Goal: Information Seeking & Learning: Find specific fact

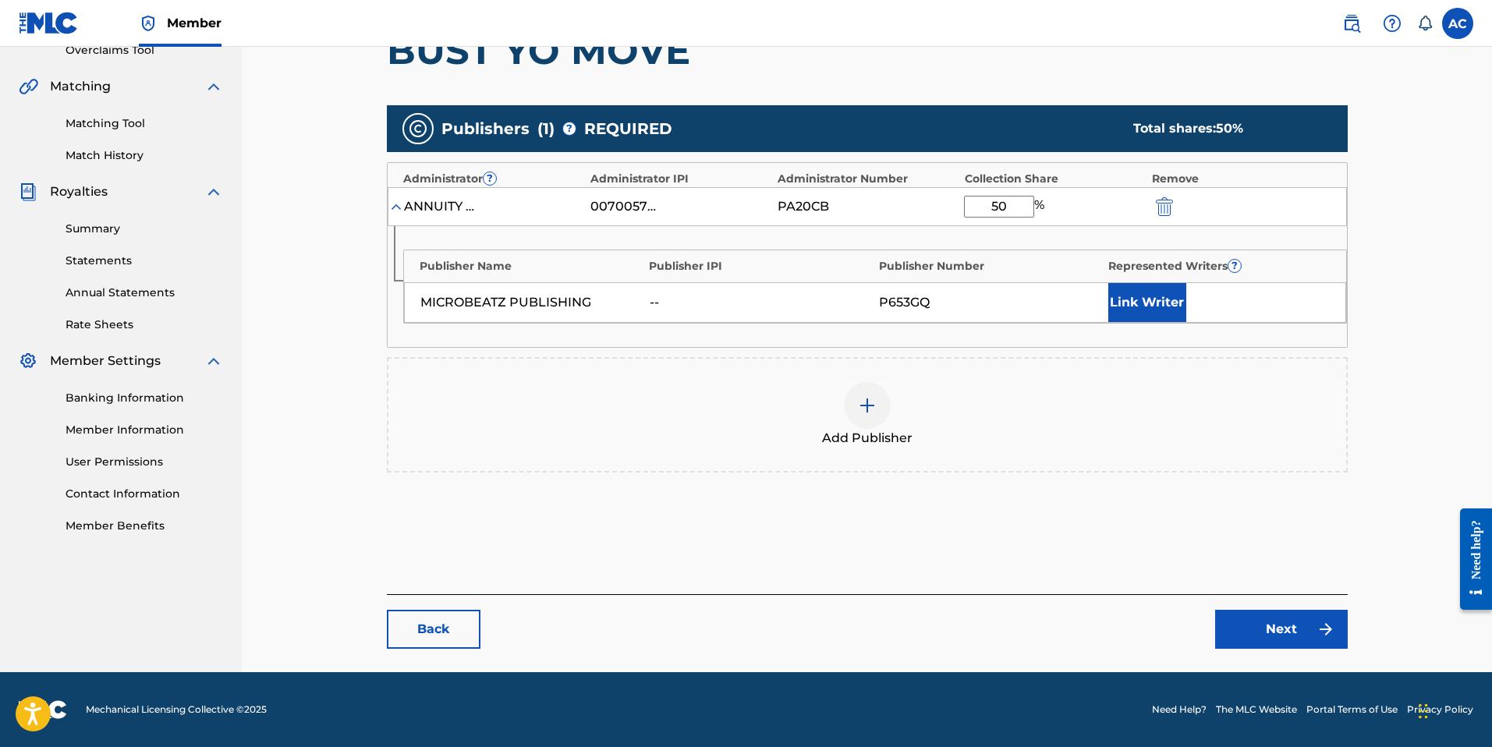
click at [404, 629] on link "Back" at bounding box center [434, 629] width 94 height 39
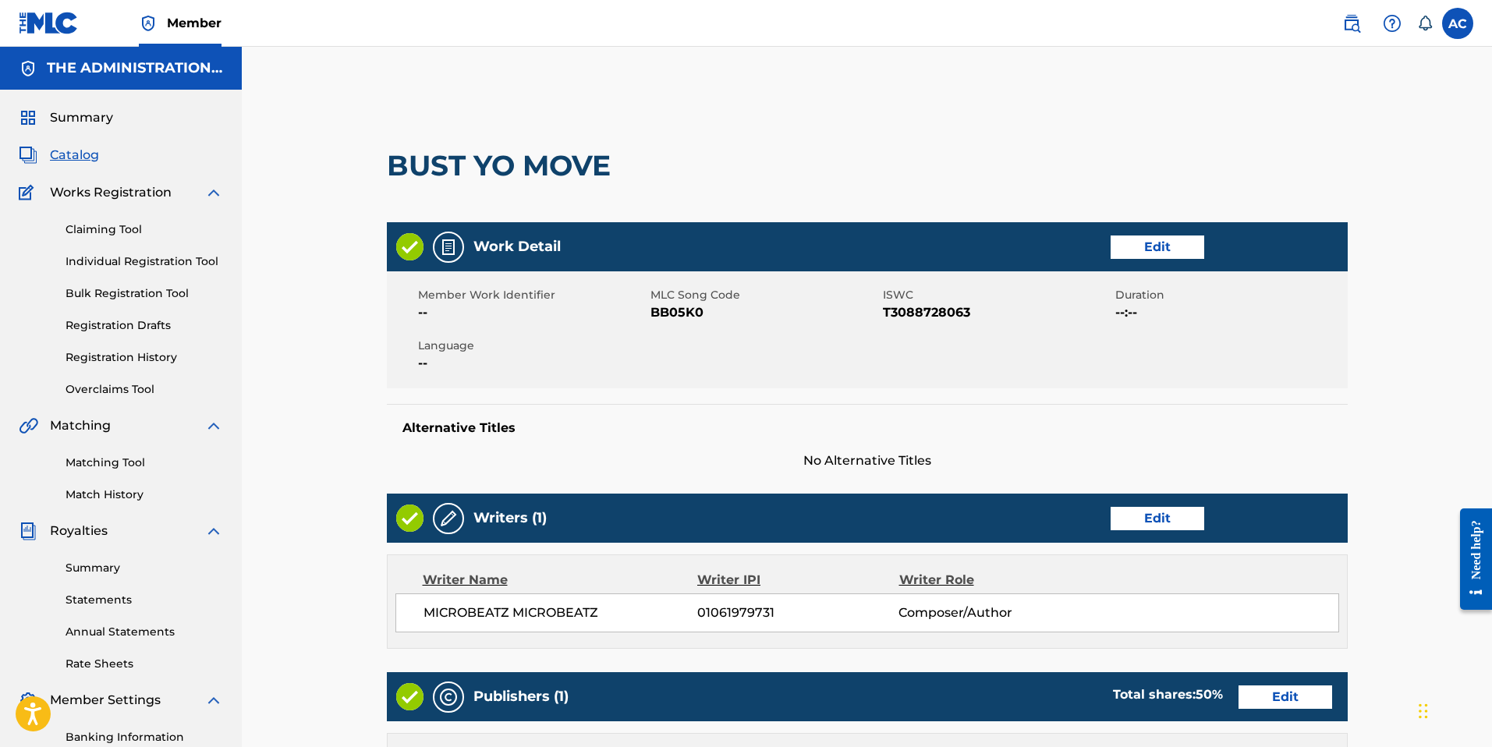
click at [65, 121] on span "Summary" at bounding box center [81, 117] width 63 height 19
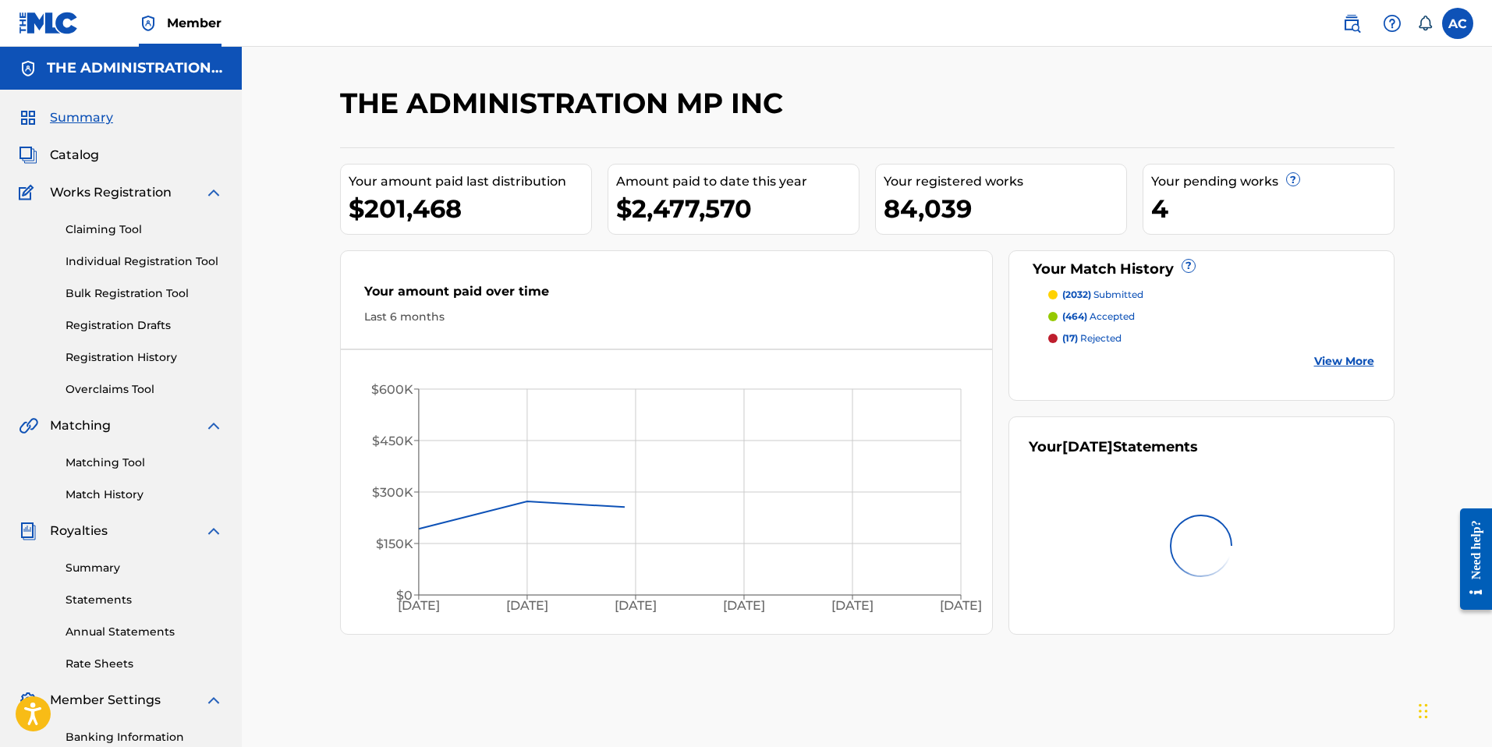
click at [66, 152] on span "Catalog" at bounding box center [74, 155] width 49 height 19
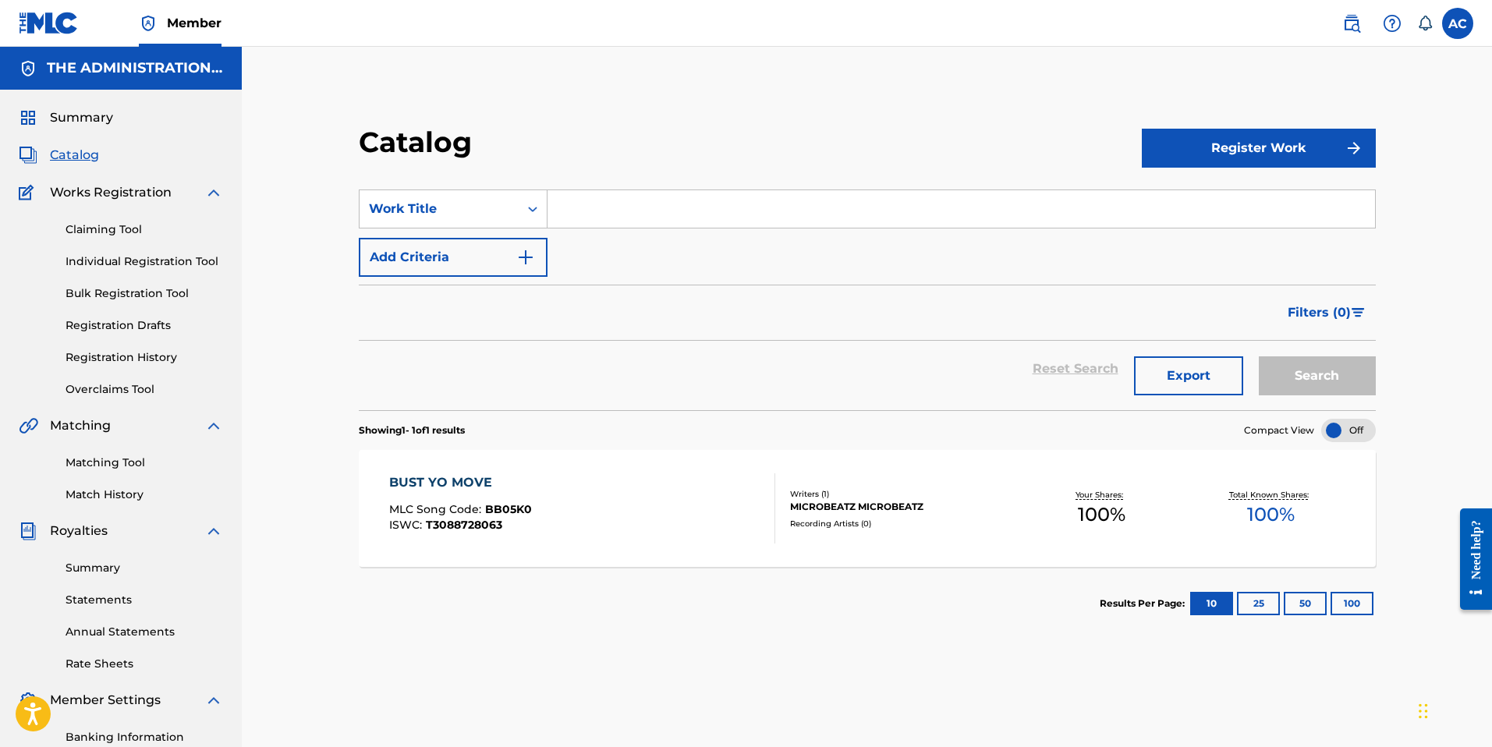
click at [1350, 36] on link at bounding box center [1351, 23] width 31 height 31
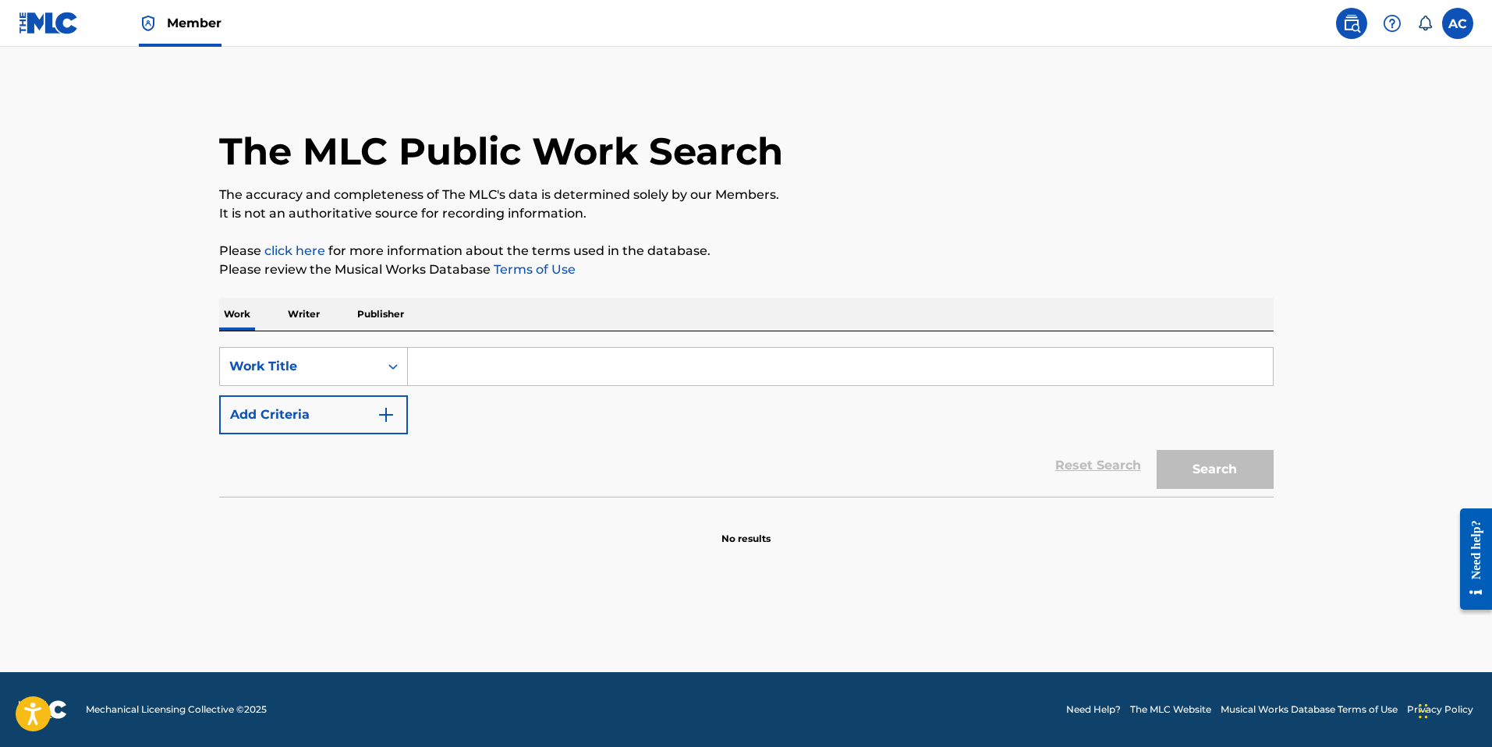
click at [475, 359] on input "Search Form" at bounding box center [840, 366] width 865 height 37
paste input "So Ever Clear"
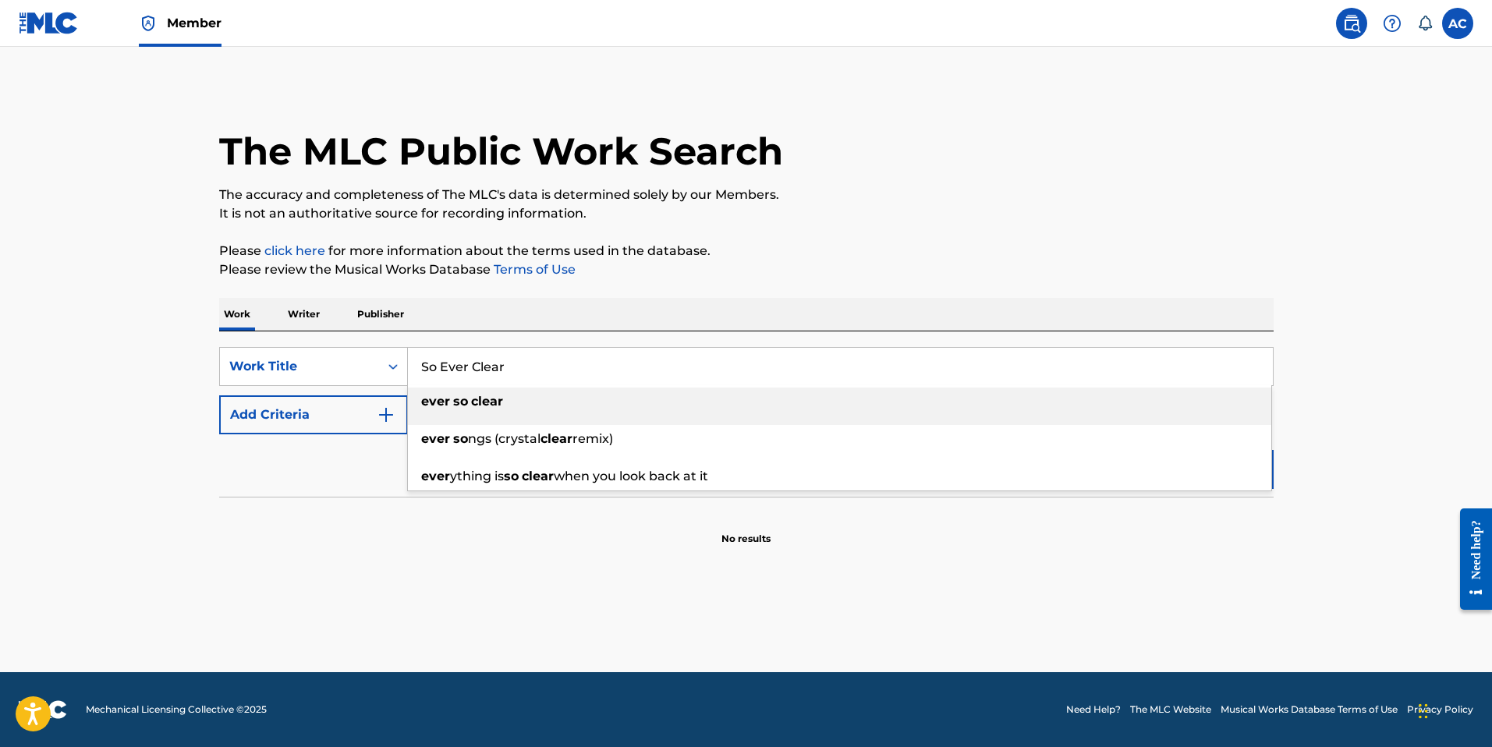
type input "So Ever Clear"
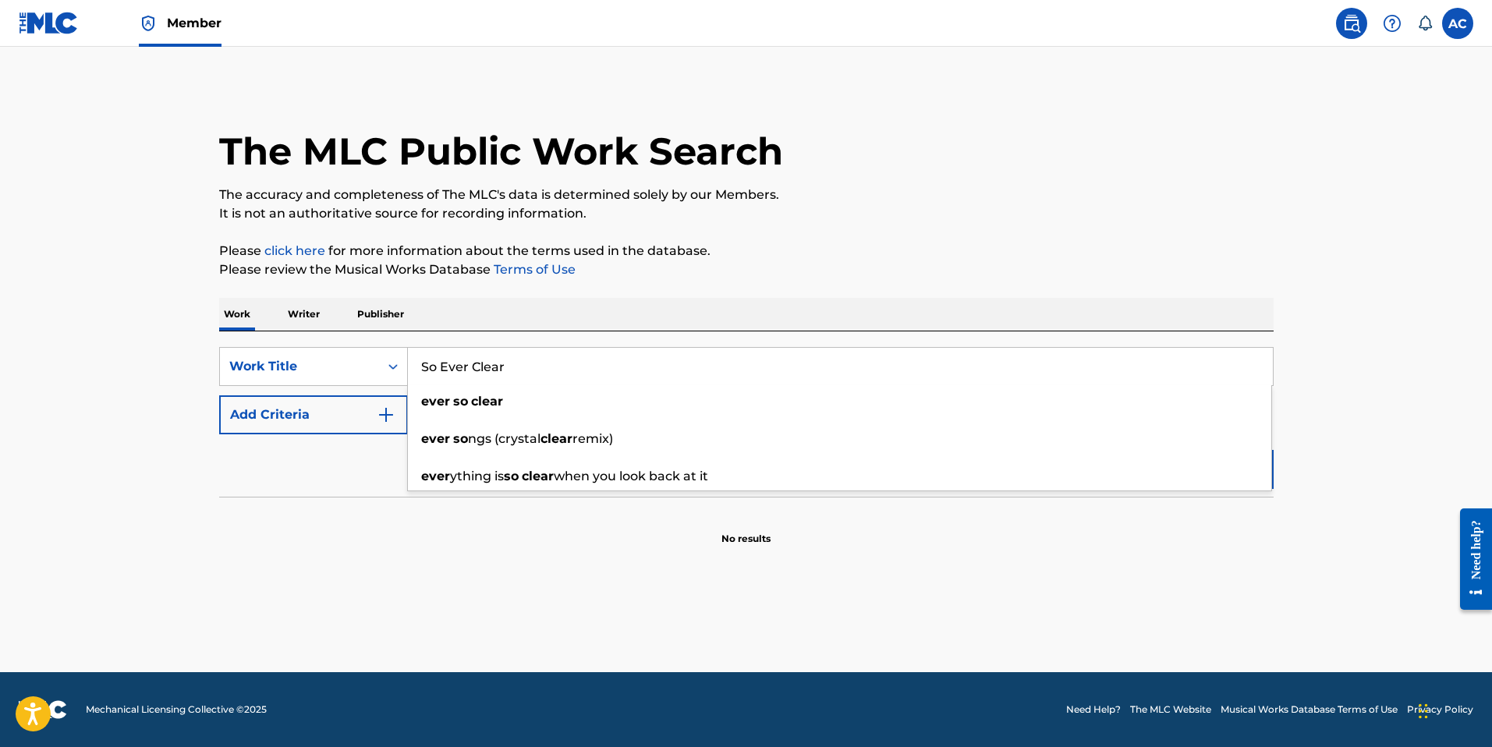
click at [315, 426] on button "Add Criteria" at bounding box center [313, 414] width 189 height 39
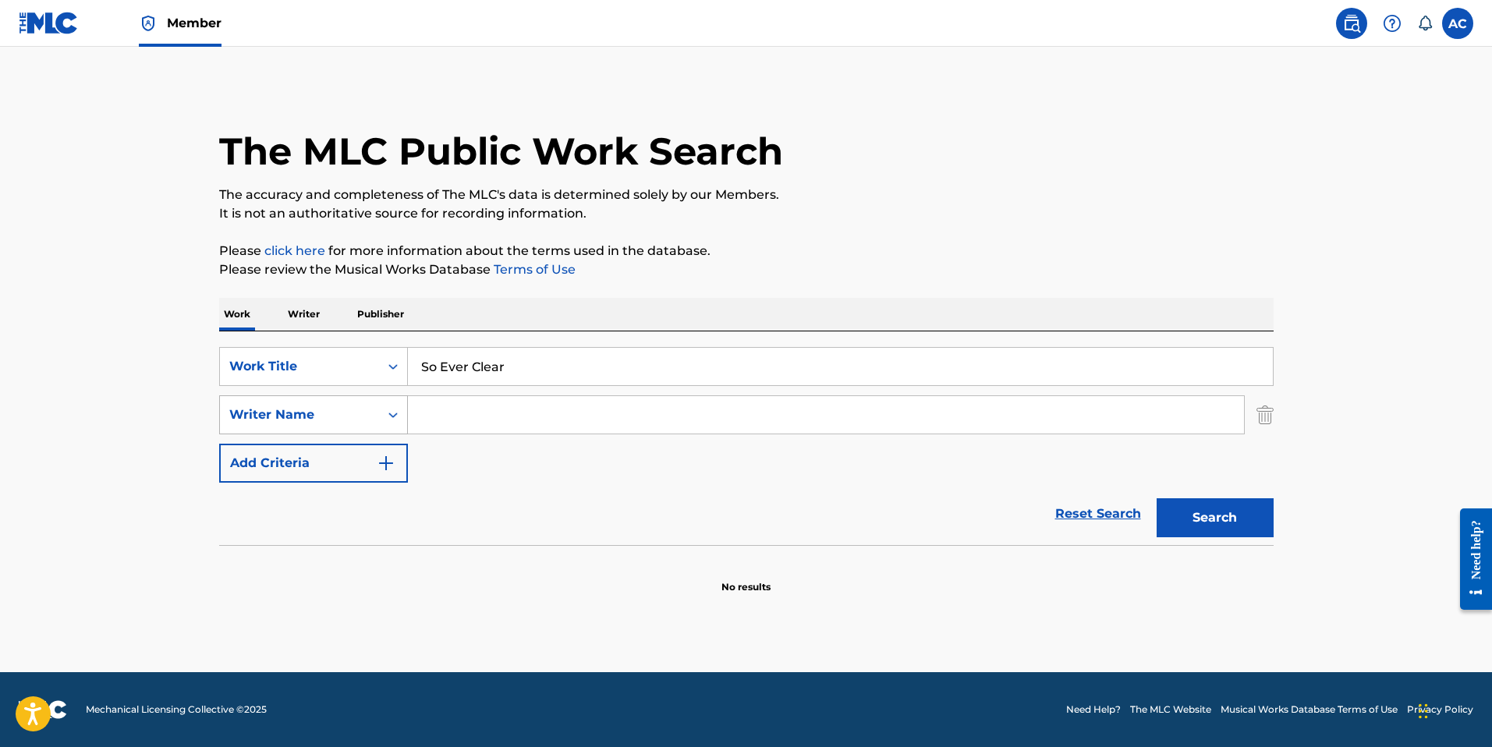
click at [318, 424] on div "Writer Name" at bounding box center [299, 415] width 159 height 30
click at [473, 425] on input "Search Form" at bounding box center [826, 414] width 836 height 37
paste input "Elder"
type input "Elder"
drag, startPoint x: 1183, startPoint y: 525, endPoint x: 1092, endPoint y: 515, distance: 91.7
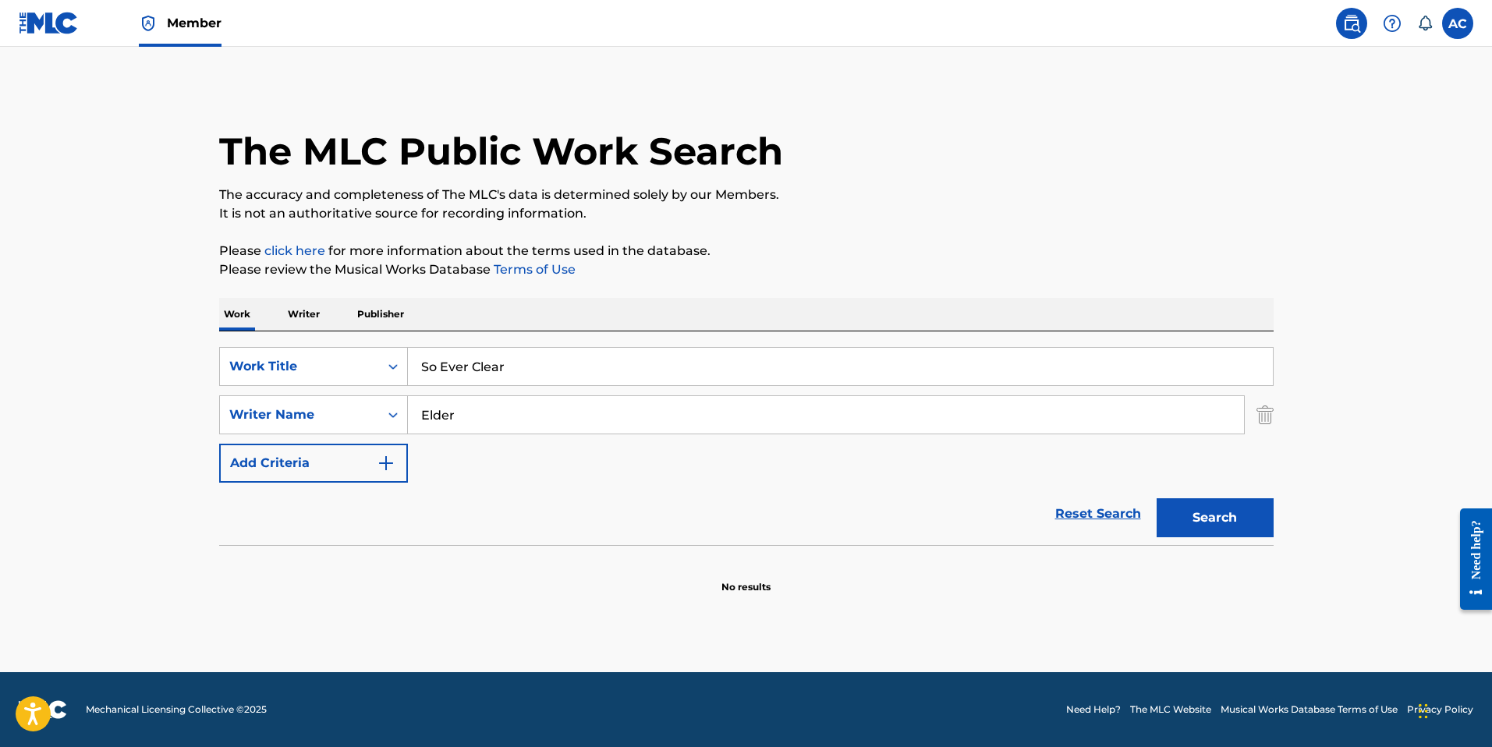
click at [1183, 525] on button "Search" at bounding box center [1214, 517] width 117 height 39
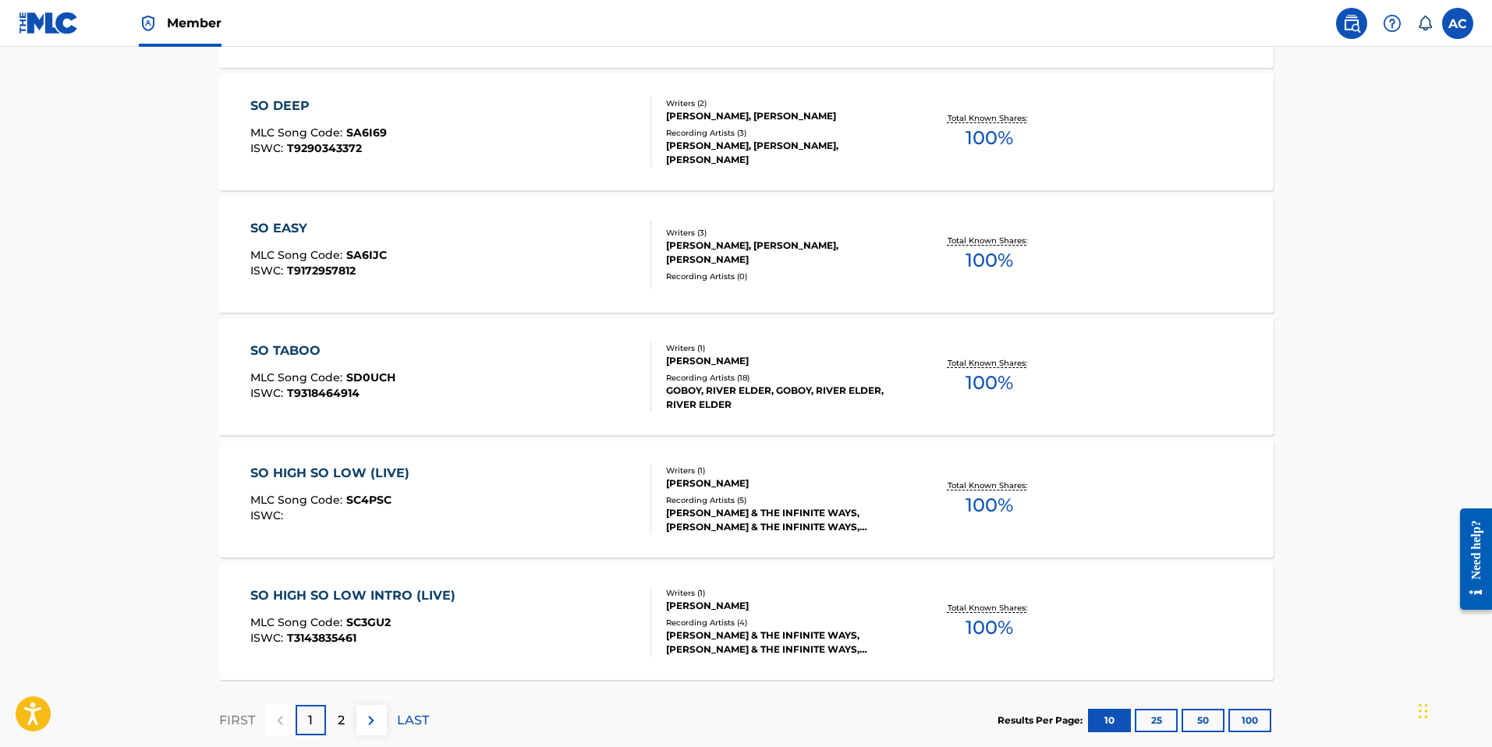
scroll to position [1210, 0]
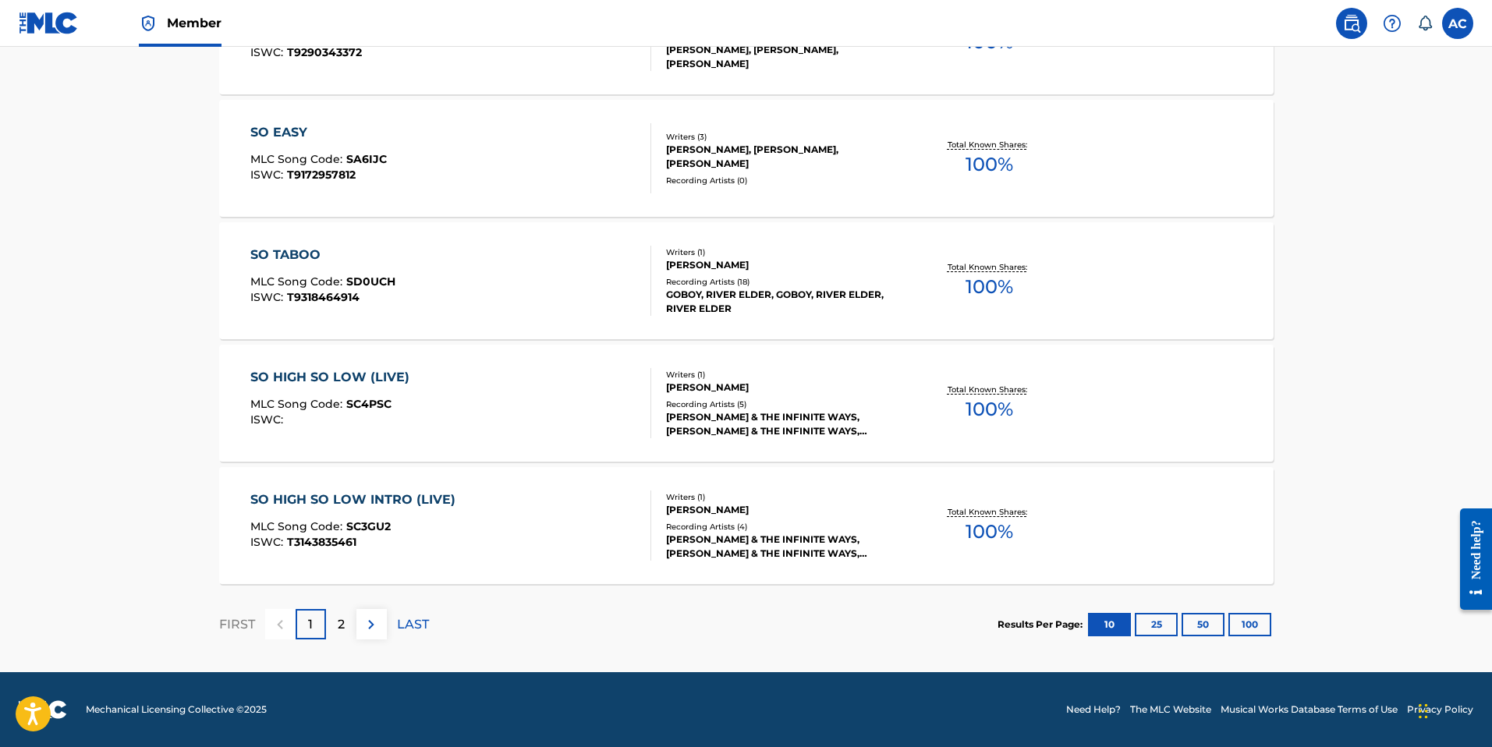
click at [360, 611] on button at bounding box center [371, 624] width 30 height 30
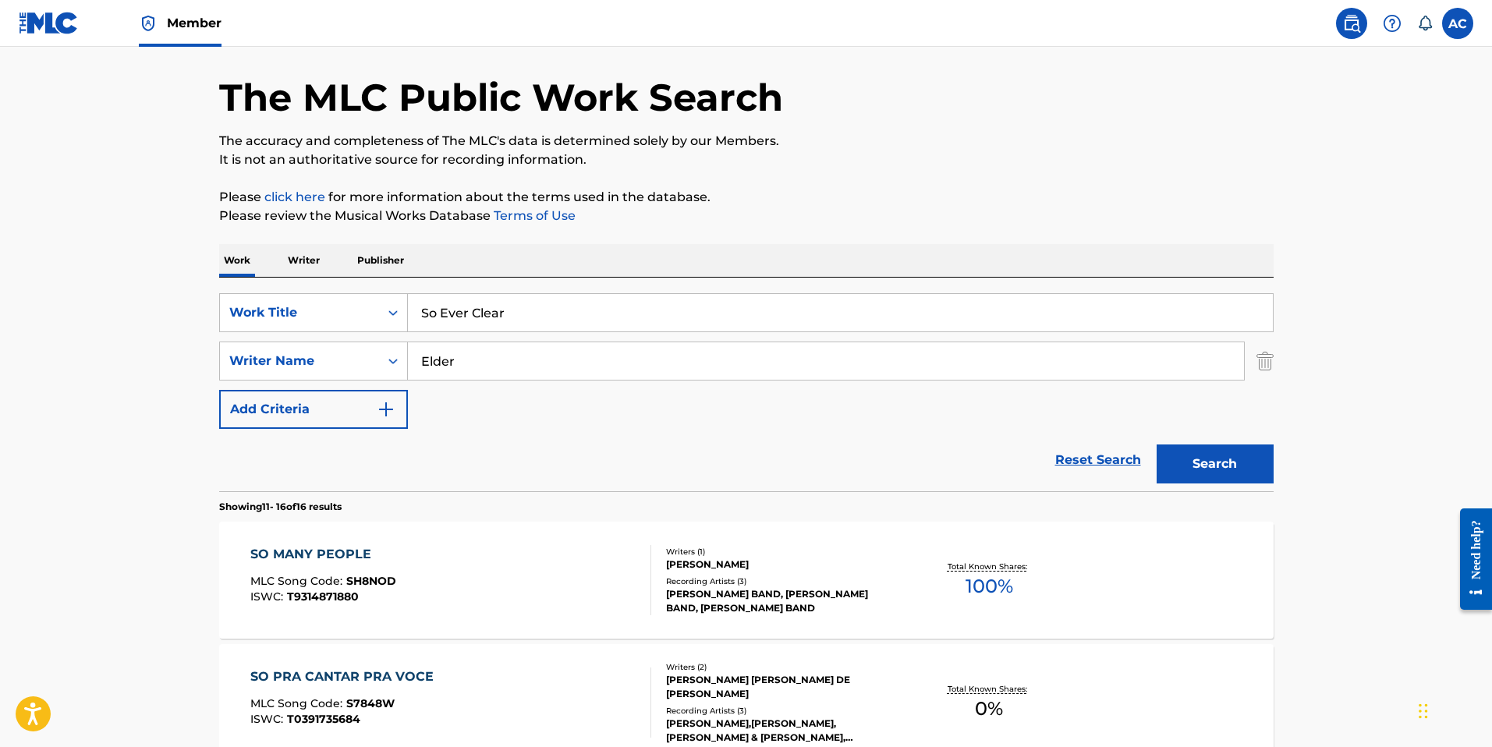
scroll to position [0, 0]
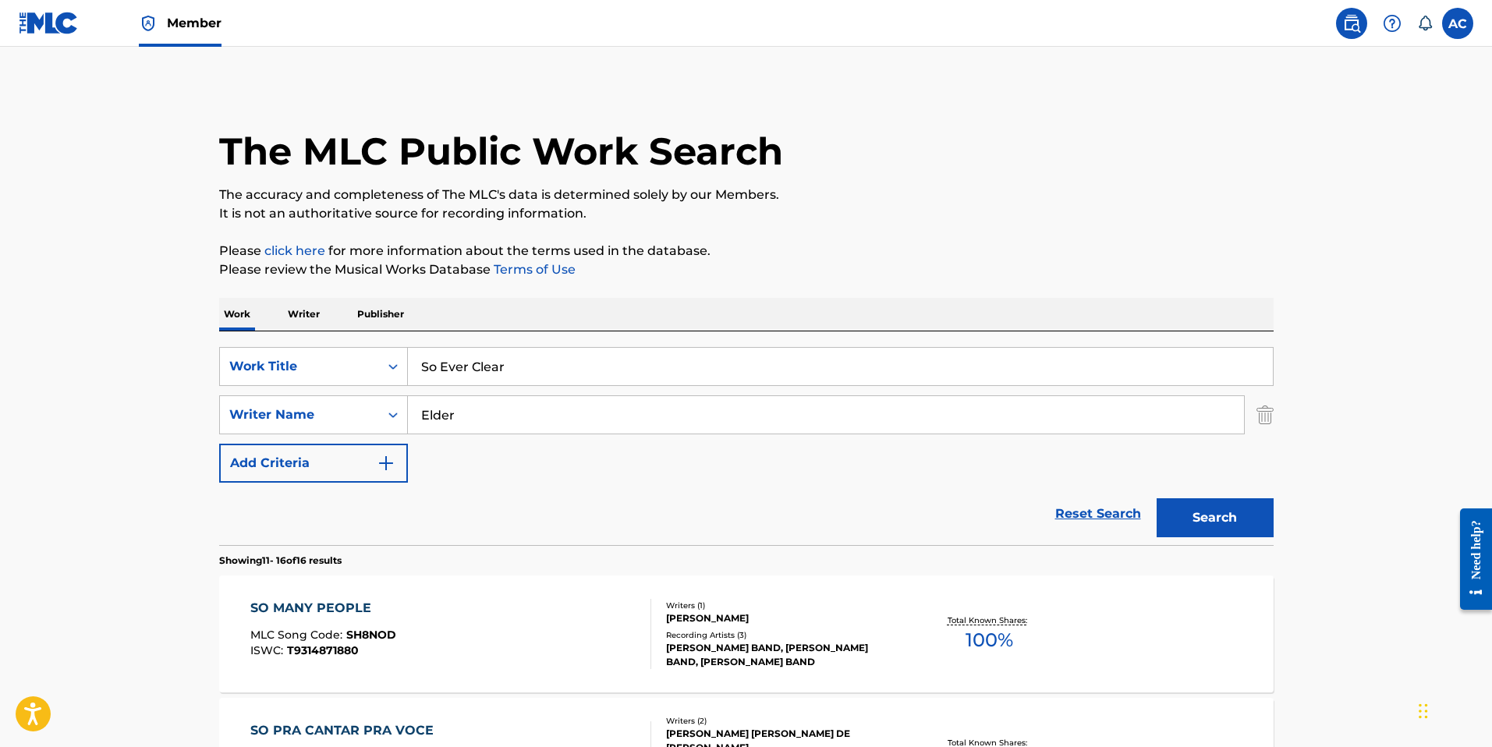
click at [495, 386] on div "SearchWithCriteria1876474c-e722-41b1-90a9-36585bdcd6b9 Work Title So Ever Clear…" at bounding box center [746, 415] width 1054 height 136
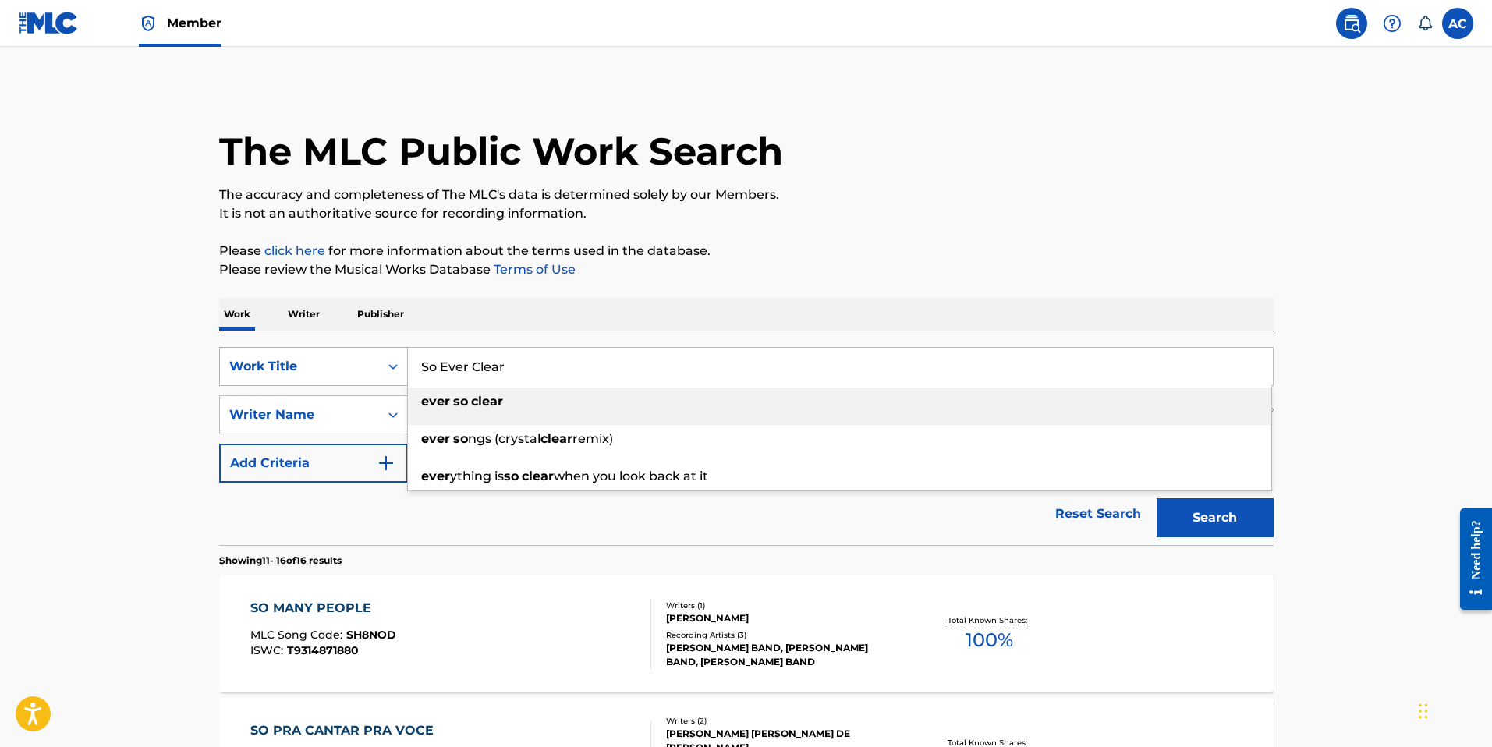
drag, startPoint x: 554, startPoint y: 376, endPoint x: 374, endPoint y: 358, distance: 181.8
click at [374, 358] on div "SearchWithCriteria1876474c-e722-41b1-90a9-36585bdcd6b9 Work Title So Ever Clear…" at bounding box center [746, 366] width 1054 height 39
paste input "Move Wrong"
type input "Move Wrong"
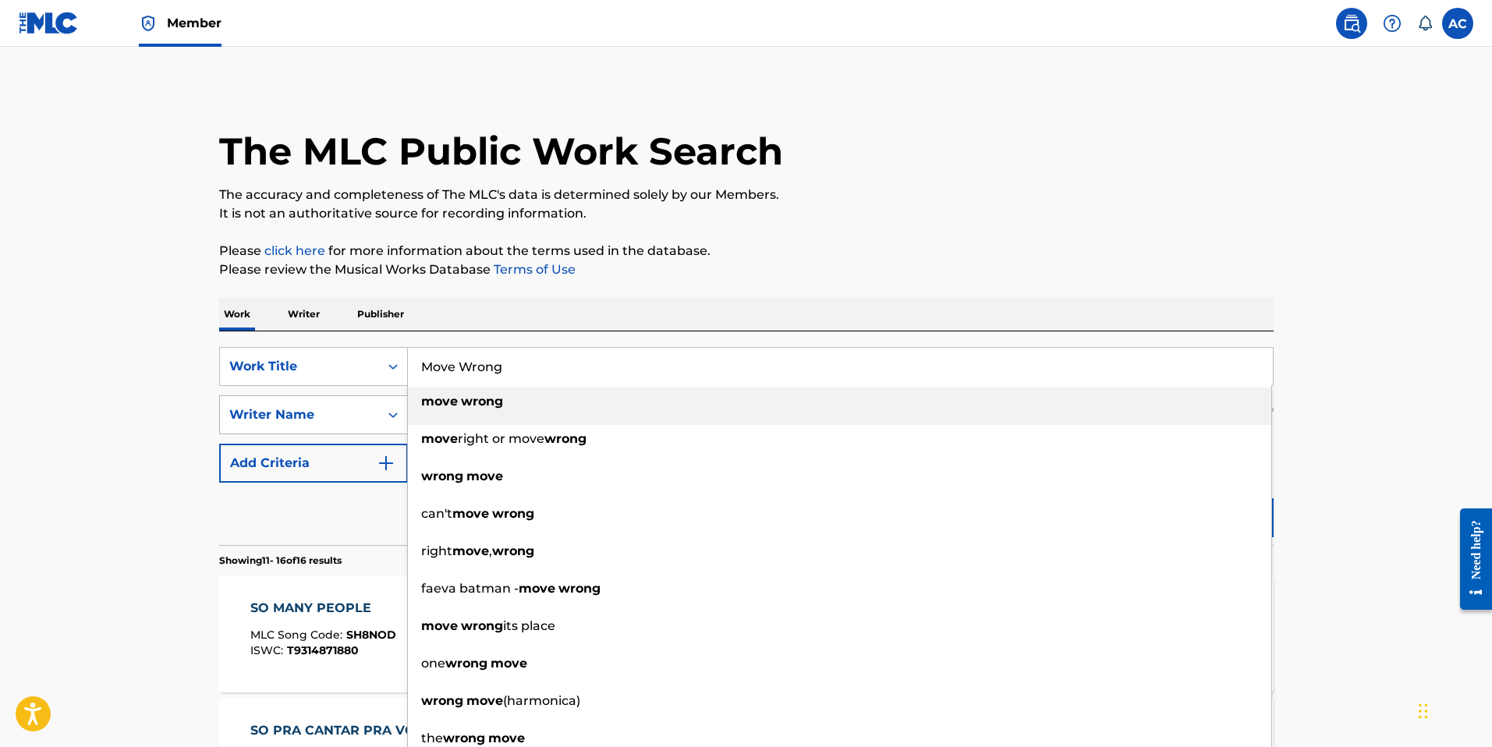
click at [339, 420] on div "Writer Name" at bounding box center [299, 415] width 140 height 19
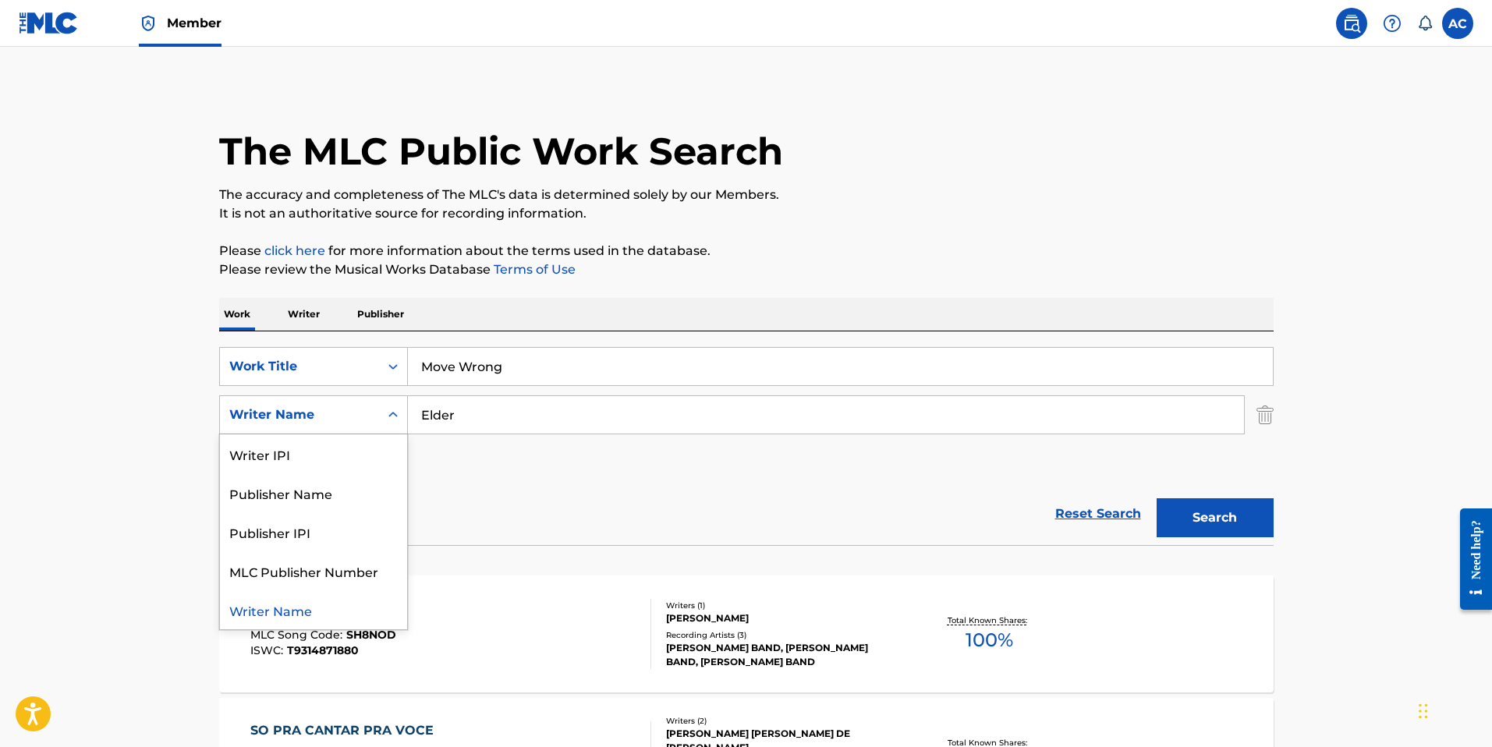
click at [487, 417] on input "Elder" at bounding box center [826, 414] width 836 height 37
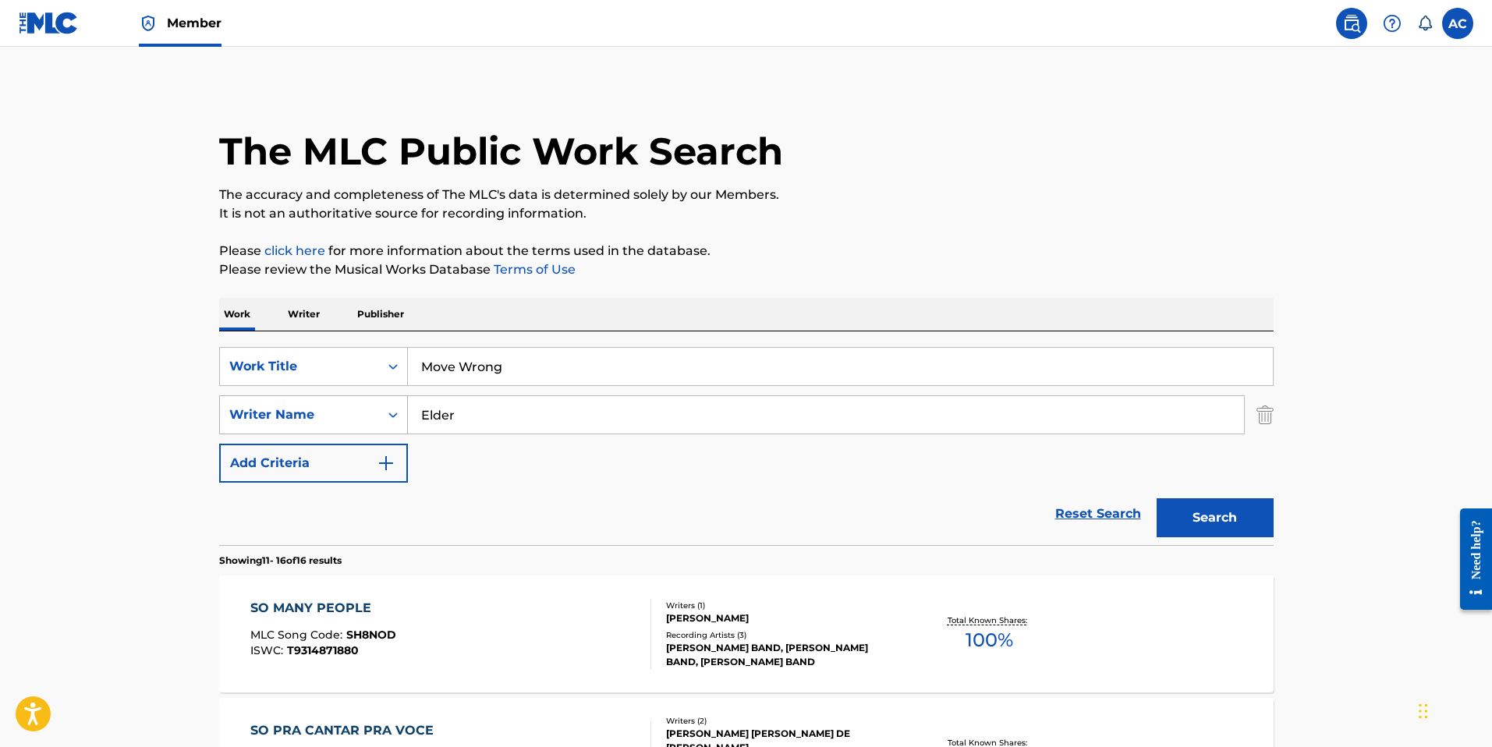
drag, startPoint x: 494, startPoint y: 421, endPoint x: 378, endPoint y: 405, distance: 116.6
click at [378, 405] on div "SearchWithCriteriaa6750a9a-85ff-4151-b8d1-3098109a4f48 Writer Name Elder" at bounding box center [746, 414] width 1054 height 39
type input "Taurus"
click at [1156, 498] on button "Search" at bounding box center [1214, 517] width 117 height 39
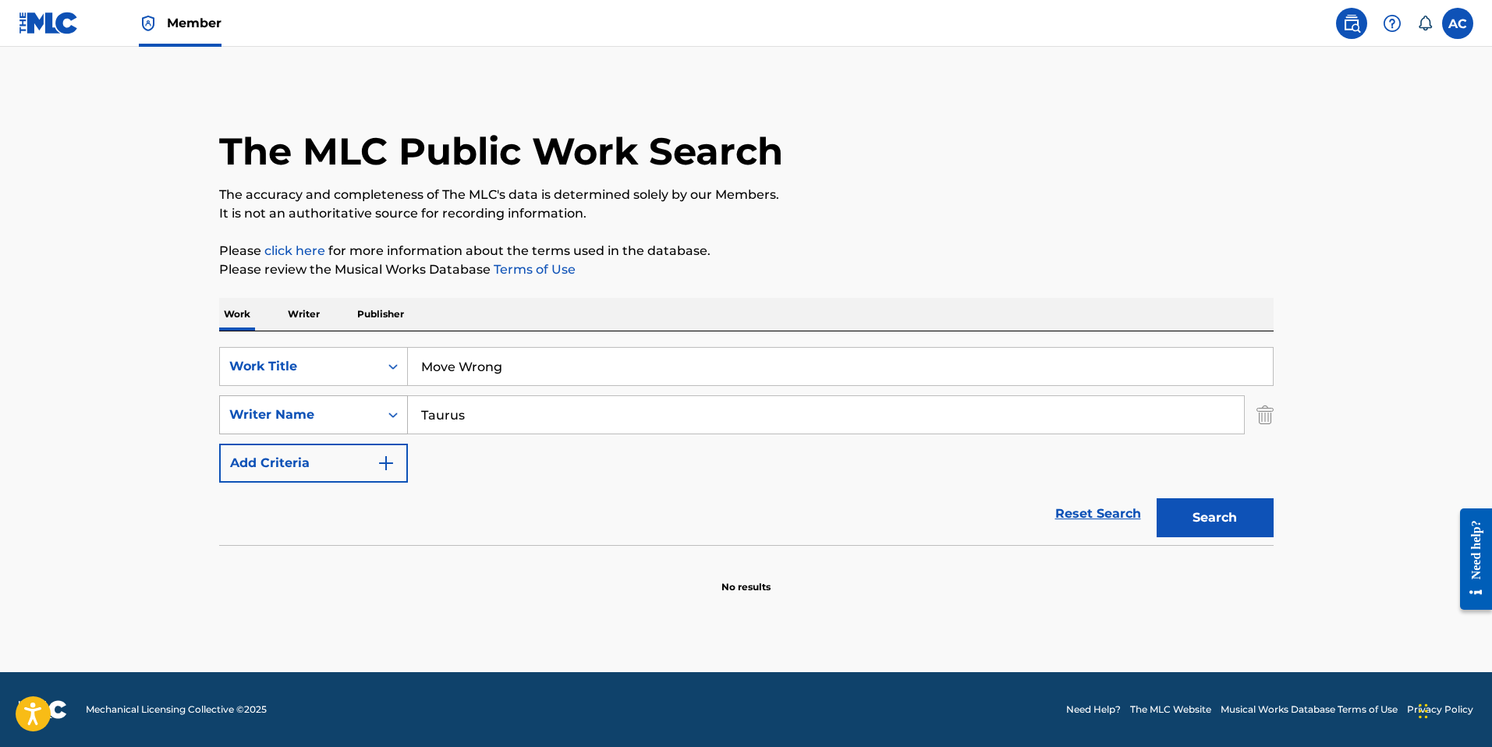
click at [370, 406] on div "Writer Name" at bounding box center [299, 415] width 159 height 30
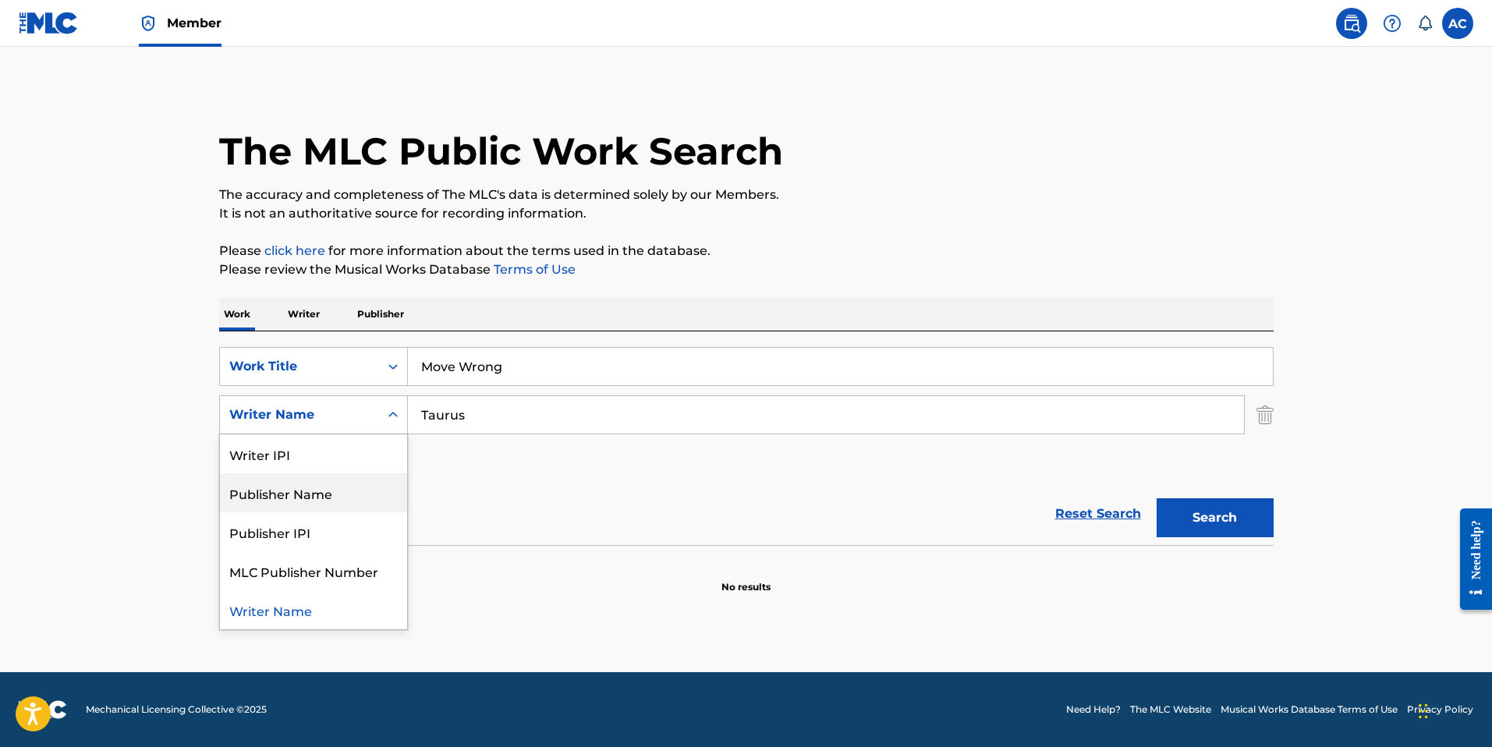
click at [502, 492] on div "Reset Search Search" at bounding box center [746, 514] width 1054 height 62
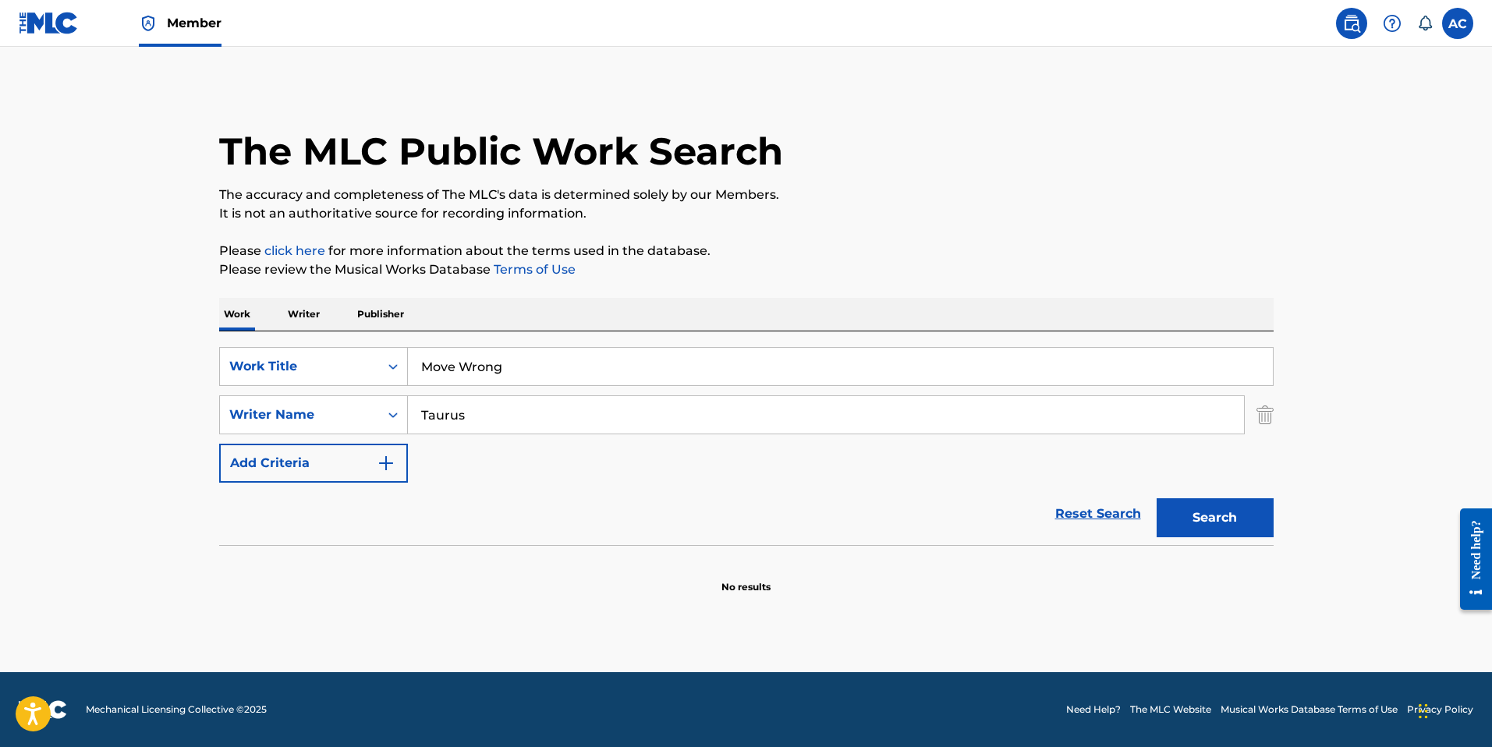
click at [485, 361] on input "Move Wrong" at bounding box center [840, 366] width 865 height 37
drag, startPoint x: 544, startPoint y: 363, endPoint x: 375, endPoint y: 347, distance: 169.9
click at [375, 347] on div "SearchWithCriteria1876474c-e722-41b1-90a9-36585bdcd6b9 Work Title Move Wrong" at bounding box center [746, 366] width 1054 height 39
paste input "SUPERBADD"
type input "SUPERBADD"
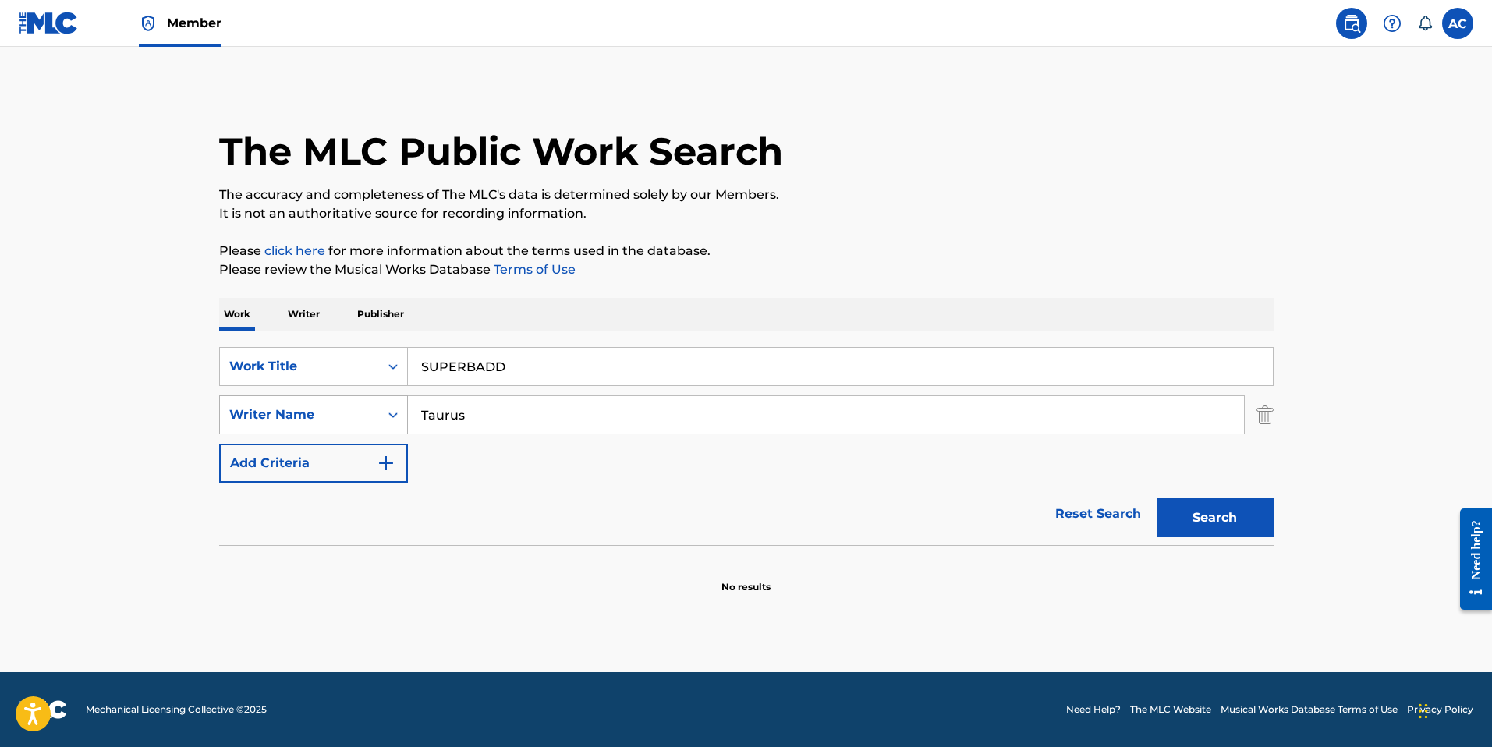
drag, startPoint x: 493, startPoint y: 417, endPoint x: 364, endPoint y: 395, distance: 130.6
click at [364, 395] on div "SearchWithCriteriaa6750a9a-85ff-4151-b8d1-3098109a4f48 Writer Name Taurus" at bounding box center [746, 414] width 1054 height 39
click at [1156, 498] on button "Search" at bounding box center [1214, 517] width 117 height 39
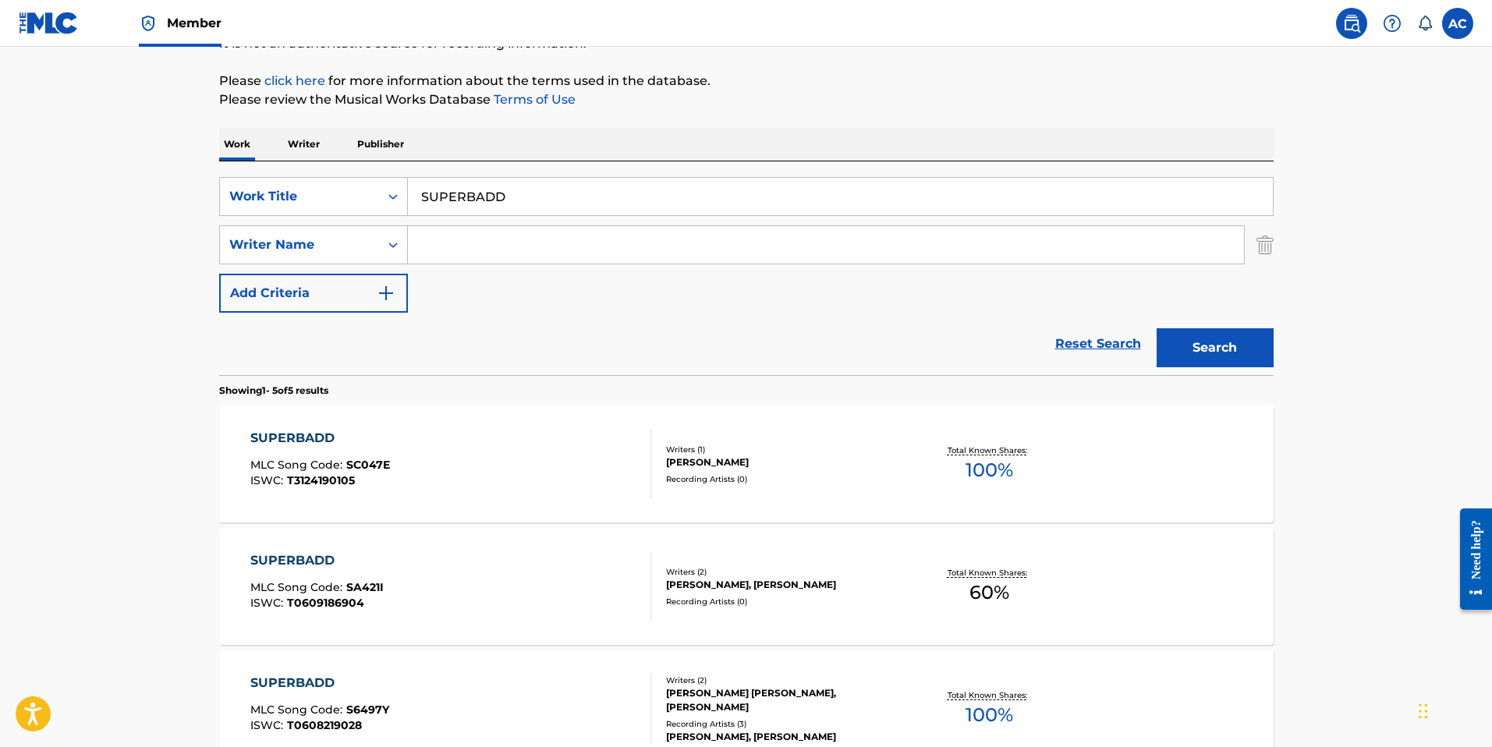
scroll to position [263, 0]
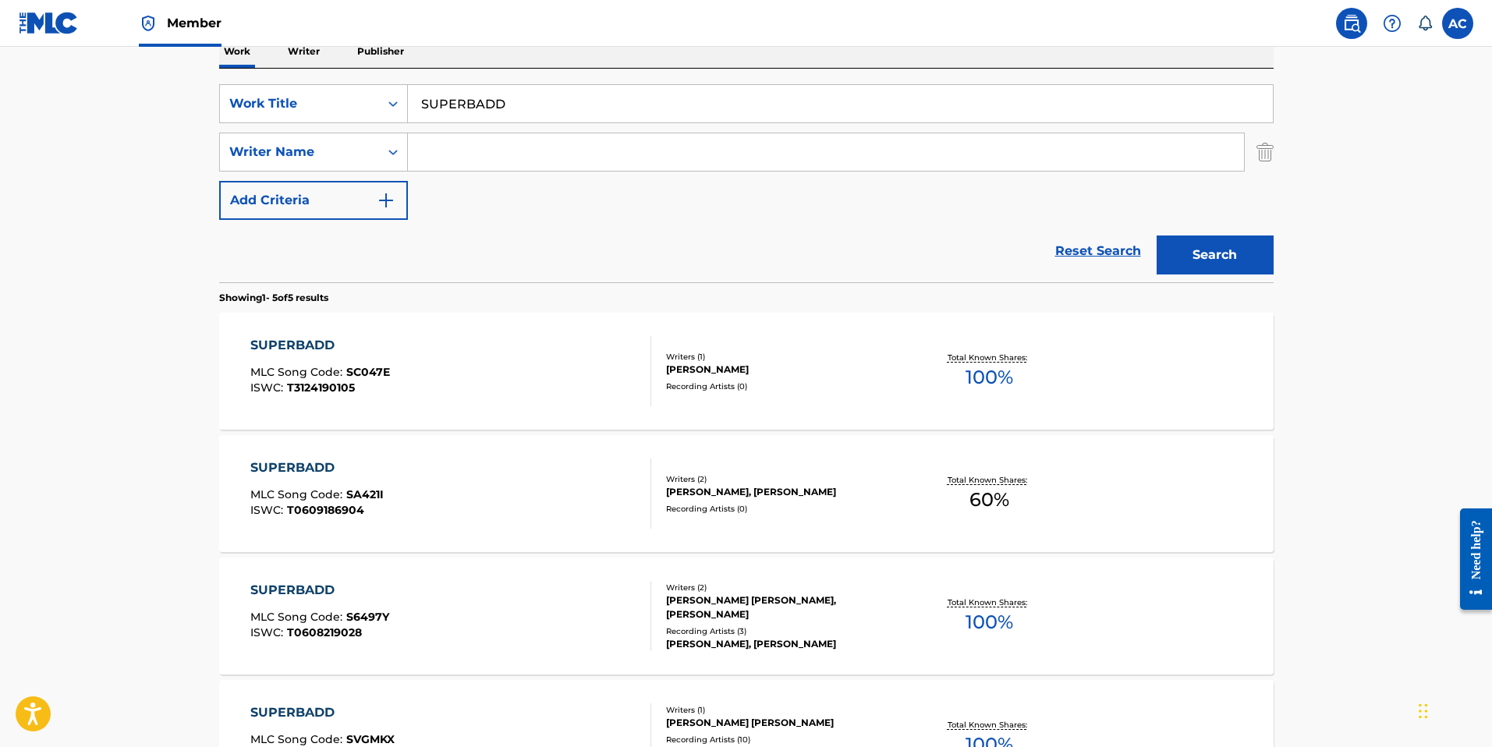
drag, startPoint x: 458, startPoint y: 155, endPoint x: 457, endPoint y: 163, distance: 7.8
click at [455, 158] on input "Search Form" at bounding box center [826, 151] width 836 height 37
paste input "[GEOGRAPHIC_DATA]"
type input "[GEOGRAPHIC_DATA]"
click at [1168, 236] on button "Search" at bounding box center [1214, 255] width 117 height 39
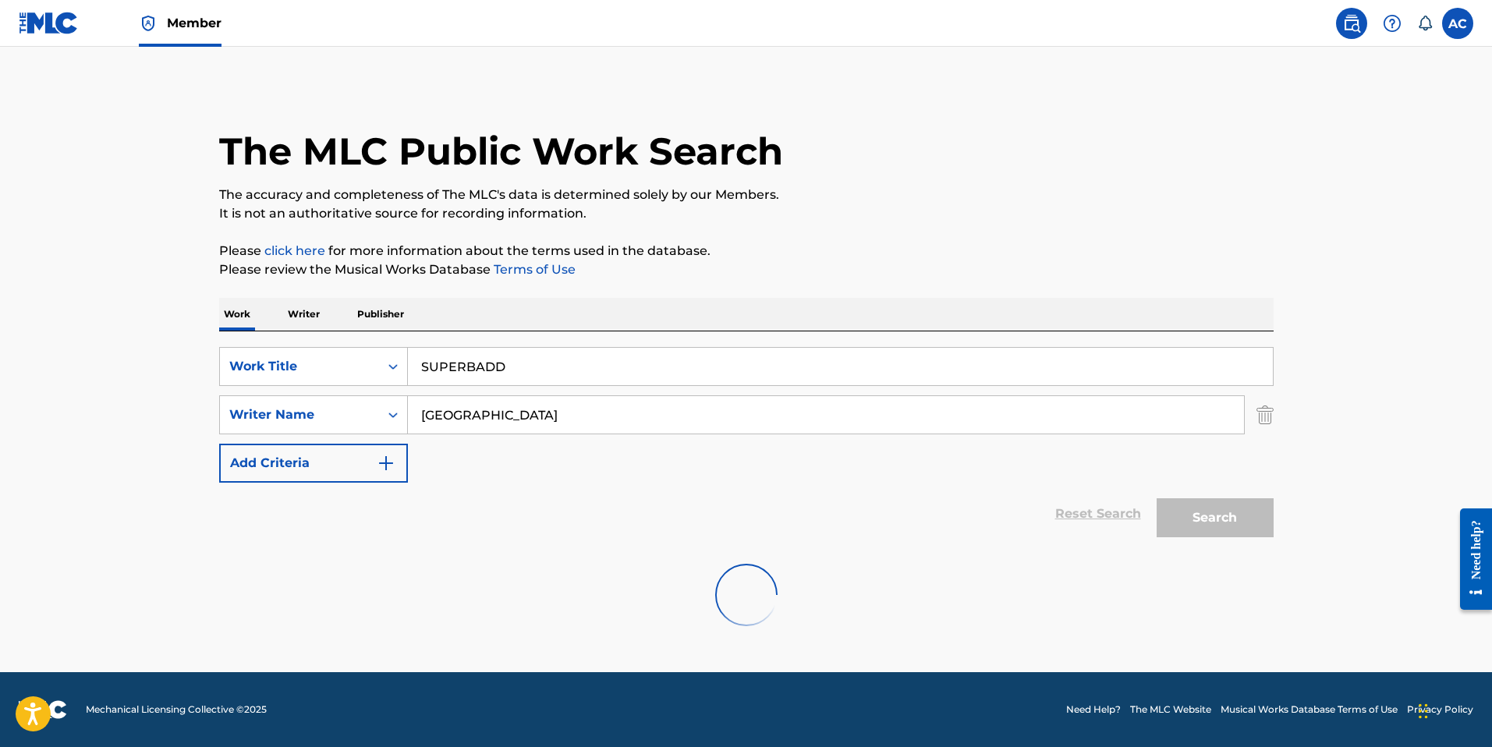
scroll to position [0, 0]
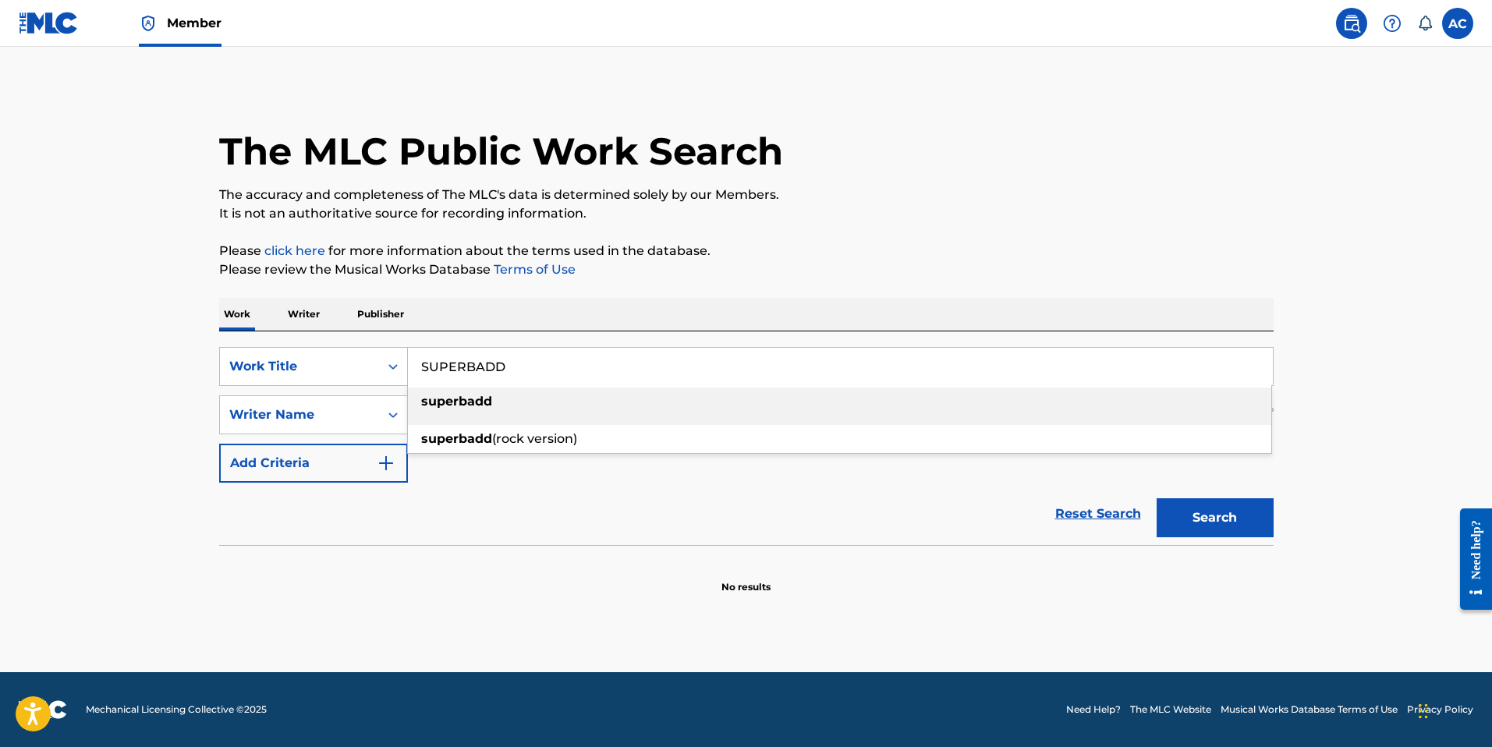
drag, startPoint x: 514, startPoint y: 374, endPoint x: 332, endPoint y: 345, distance: 184.1
click at [327, 342] on div "SearchWithCriteria1876474c-e722-41b1-90a9-36585bdcd6b9 Work Title SUPERBADD sup…" at bounding box center [746, 438] width 1054 height 214
paste input "Bussin Baby"
type input "Bussin Baby"
drag, startPoint x: 532, startPoint y: 404, endPoint x: 372, endPoint y: 379, distance: 161.8
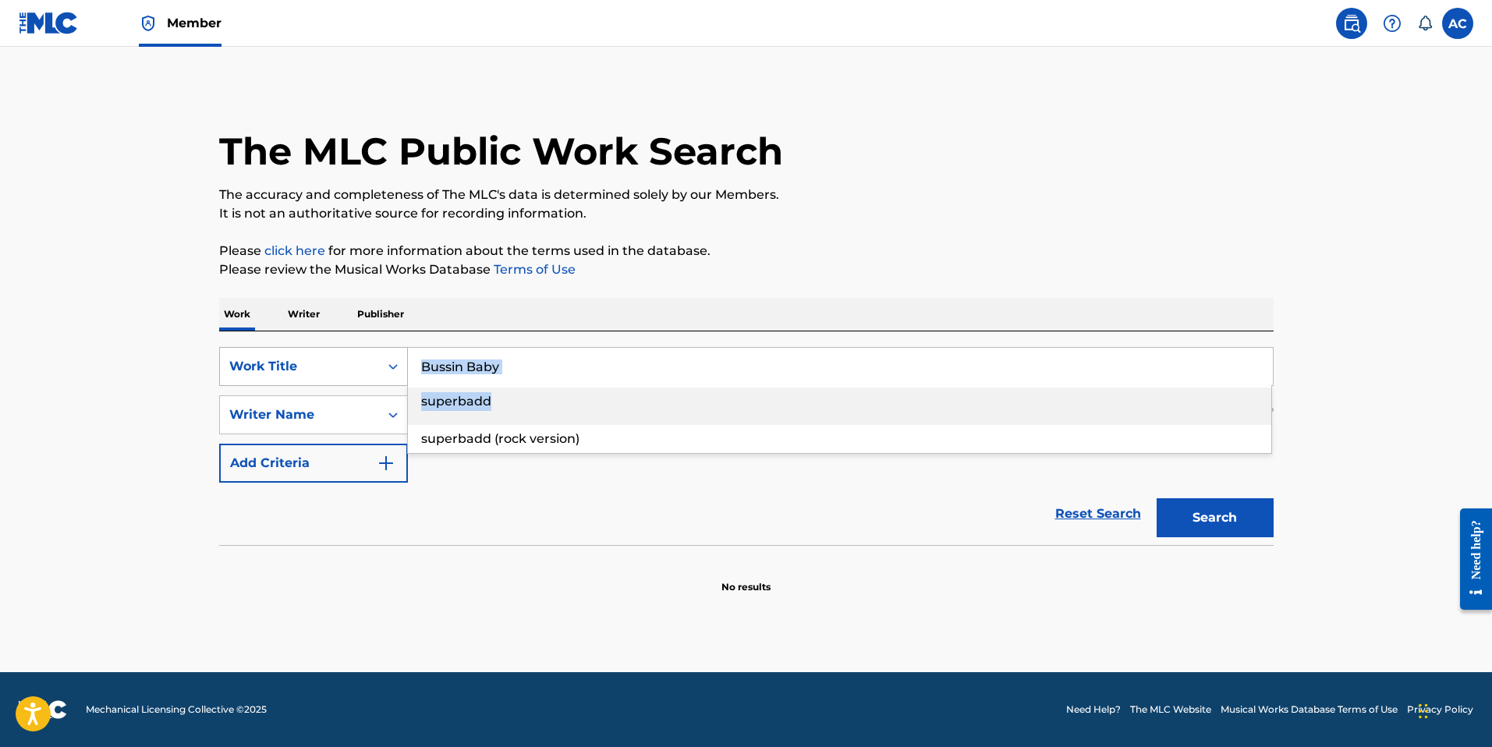
click at [372, 379] on div "SearchWithCriteria1876474c-e722-41b1-90a9-36585bdcd6b9 Work Title Bussin Baby s…" at bounding box center [746, 366] width 1054 height 39
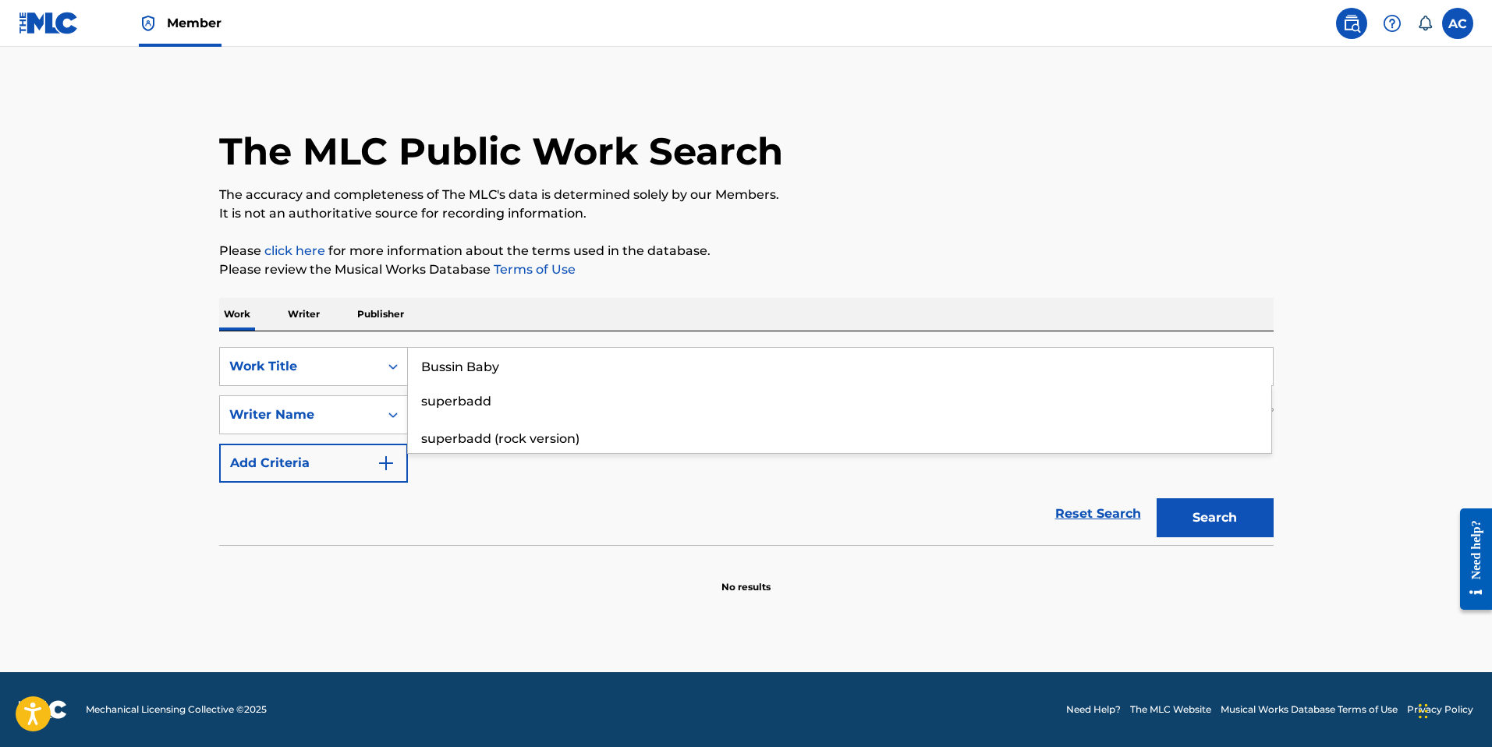
click at [475, 512] on div "Reset Search Search" at bounding box center [746, 514] width 1054 height 62
drag, startPoint x: 411, startPoint y: 396, endPoint x: 365, endPoint y: 387, distance: 47.0
click at [365, 388] on div "SearchWithCriteria1876474c-e722-41b1-90a9-36585bdcd6b9 Work Title Bussin Baby S…" at bounding box center [746, 415] width 1054 height 136
click at [1156, 498] on button "Search" at bounding box center [1214, 517] width 117 height 39
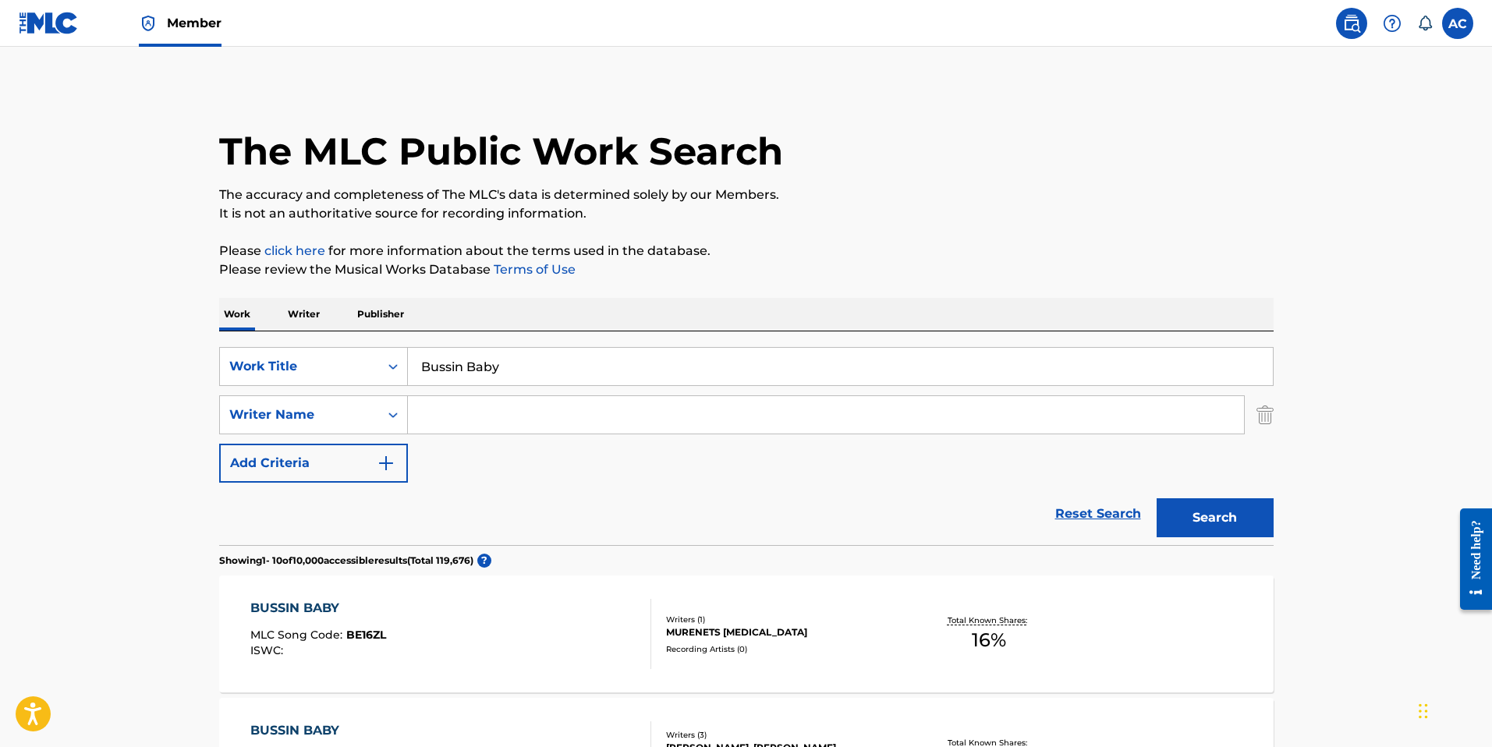
click at [443, 421] on input "Search Form" at bounding box center [826, 414] width 836 height 37
paste input "[PERSON_NAME]"
click at [1187, 531] on button "Search" at bounding box center [1214, 517] width 117 height 39
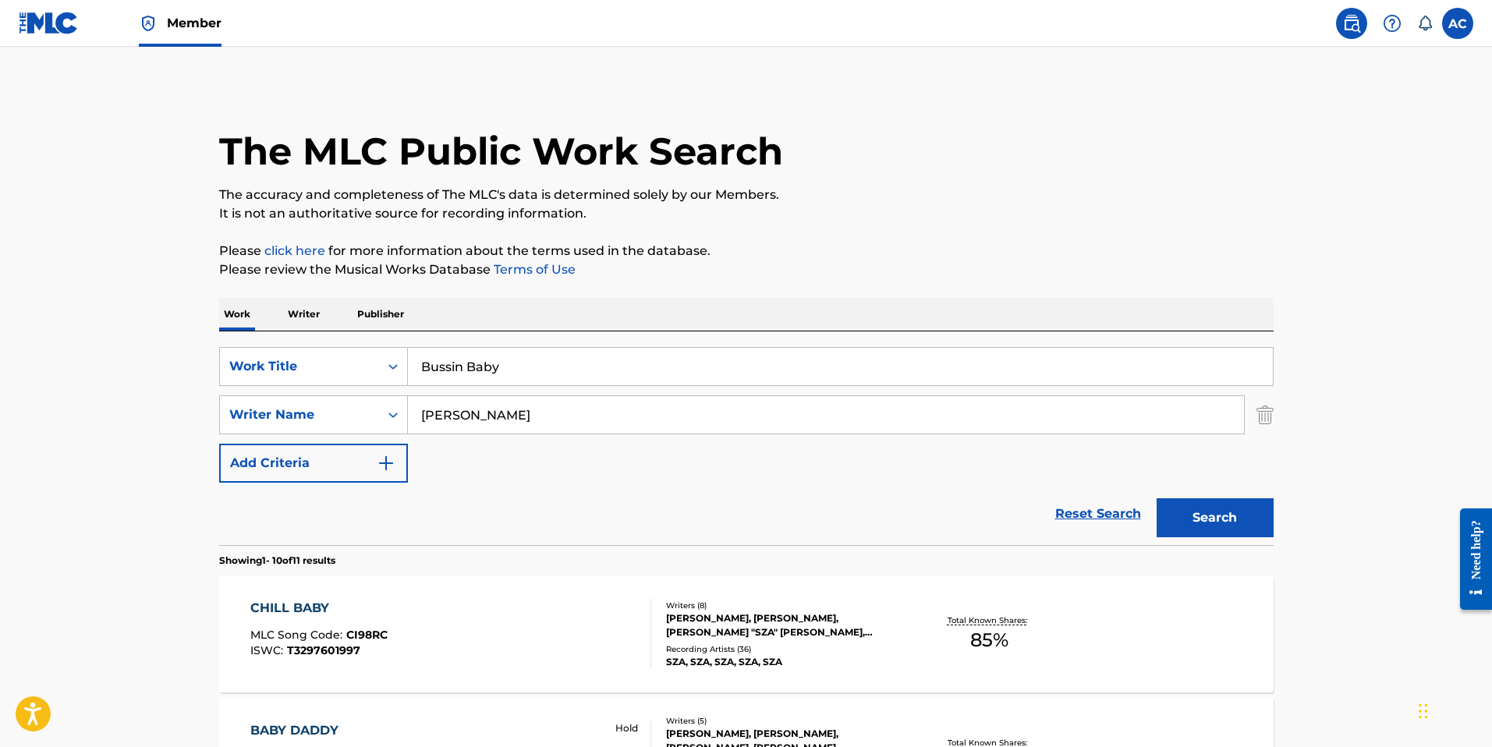
click at [593, 494] on div "Reset Search Search" at bounding box center [746, 514] width 1054 height 62
click at [447, 412] on input "[PERSON_NAME]" at bounding box center [826, 414] width 836 height 37
paste input "Spiel"
drag, startPoint x: 495, startPoint y: 416, endPoint x: 412, endPoint y: 413, distance: 83.5
click at [412, 413] on input "Spiel" at bounding box center [826, 414] width 836 height 37
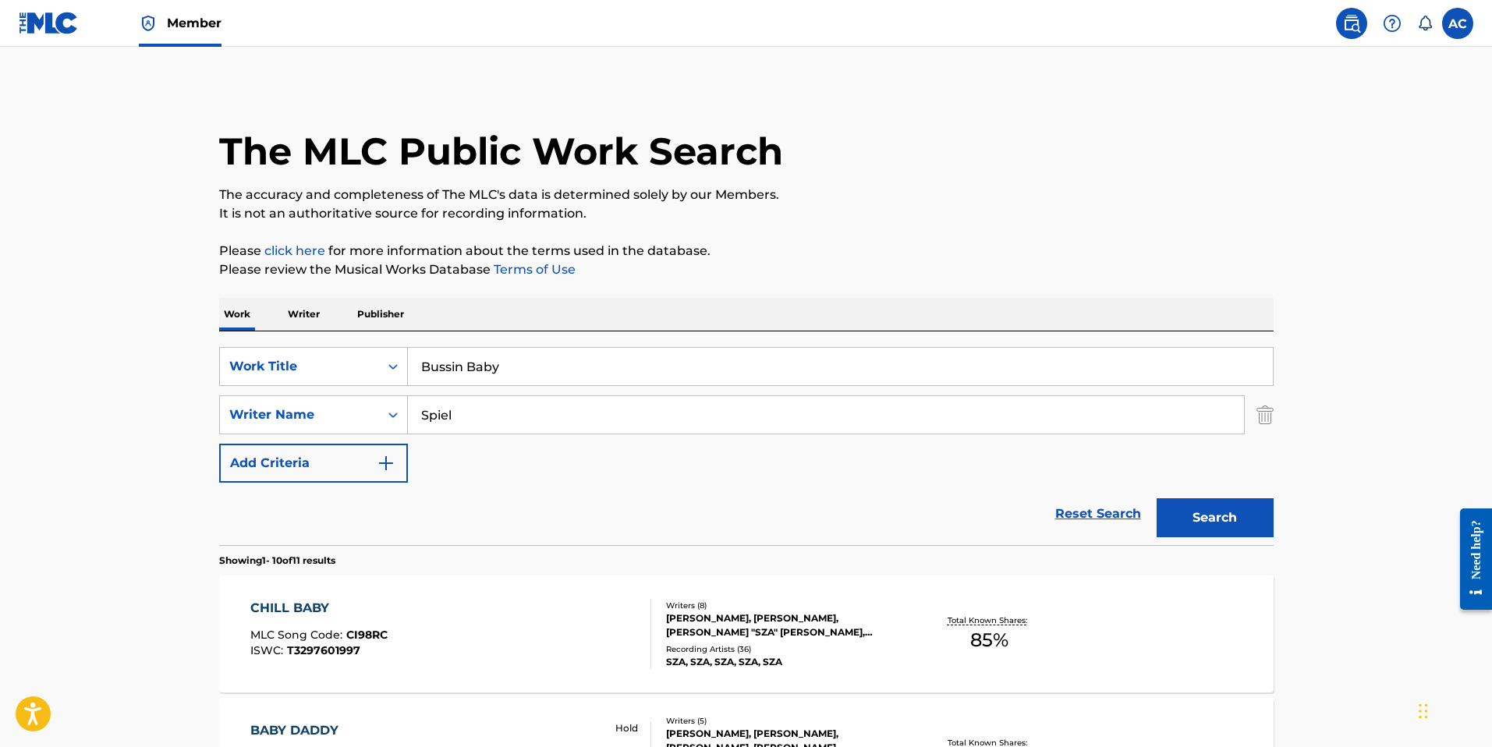
click at [1228, 522] on button "Search" at bounding box center [1214, 517] width 117 height 39
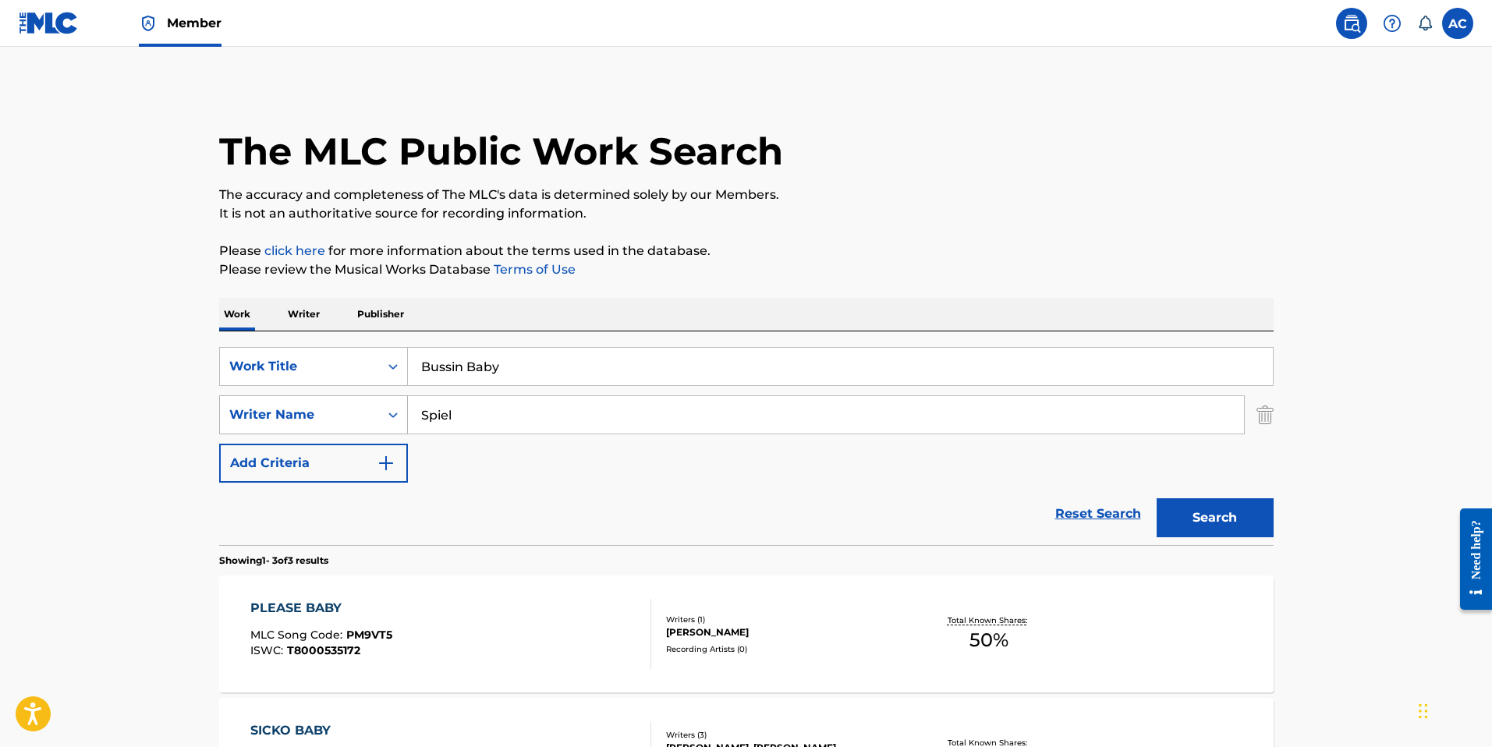
drag, startPoint x: 480, startPoint y: 417, endPoint x: 371, endPoint y: 404, distance: 109.2
click at [371, 404] on div "SearchWithCriteriaa6750a9a-85ff-4151-b8d1-3098109a4f48 Writer Name Spiel" at bounding box center [746, 414] width 1054 height 39
paste input "[PERSON_NAME]"
click at [1223, 515] on button "Search" at bounding box center [1214, 517] width 117 height 39
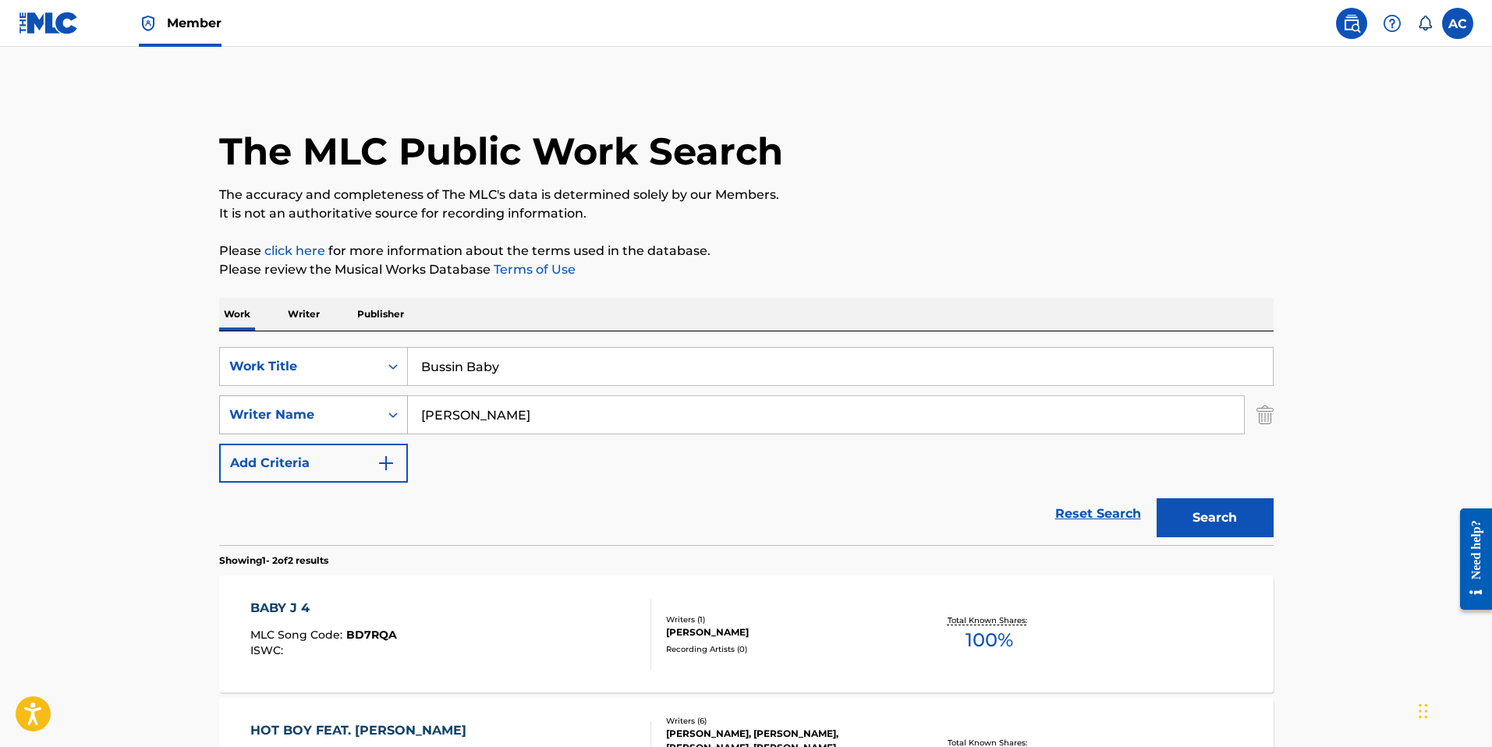
drag, startPoint x: 500, startPoint y: 419, endPoint x: 363, endPoint y: 402, distance: 137.4
click at [352, 405] on div "SearchWithCriteriaa6750a9a-85ff-4151-b8d1-3098109a4f48 Writer Name [PERSON_NAME]" at bounding box center [746, 414] width 1054 height 39
paste input "urenets"
type input "Murenets"
click at [1209, 506] on button "Search" at bounding box center [1214, 517] width 117 height 39
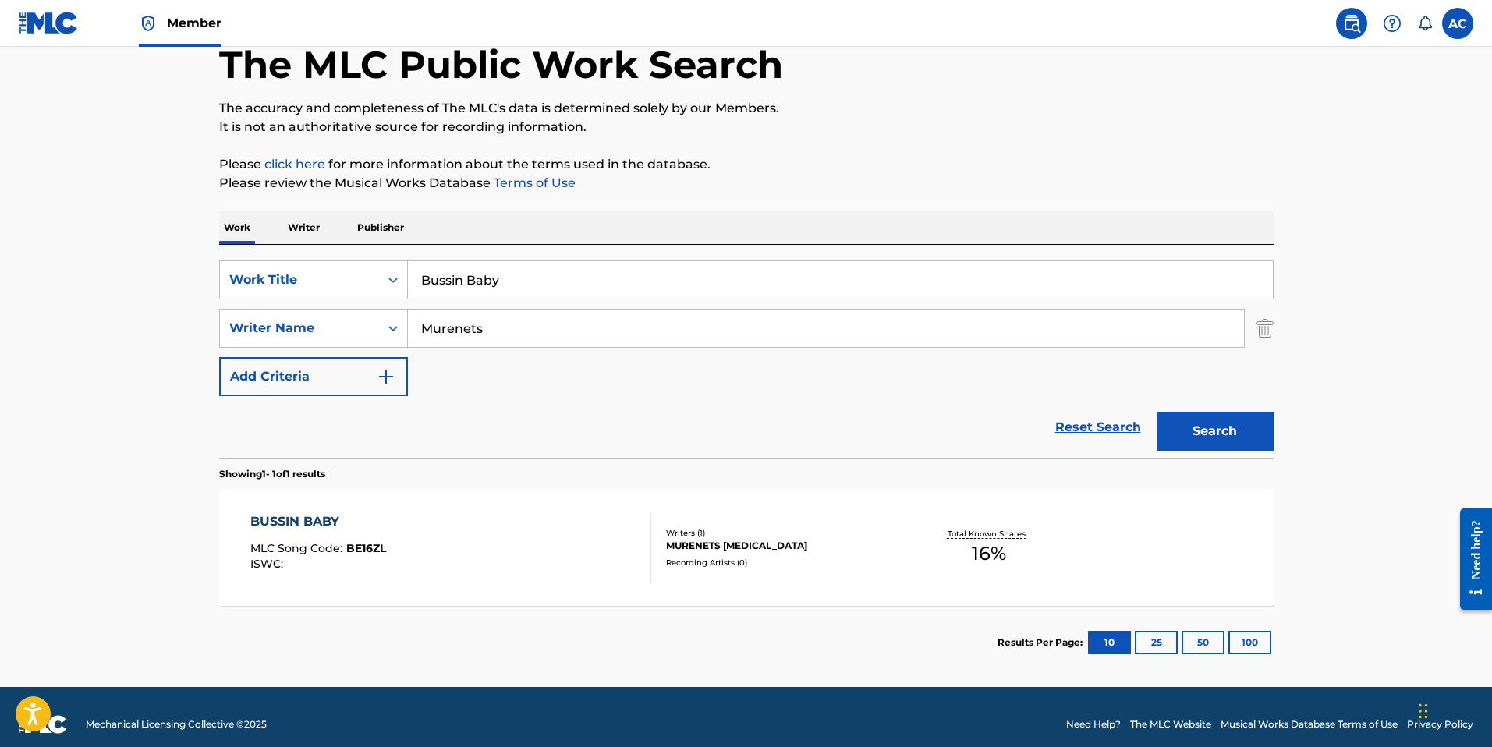
scroll to position [101, 0]
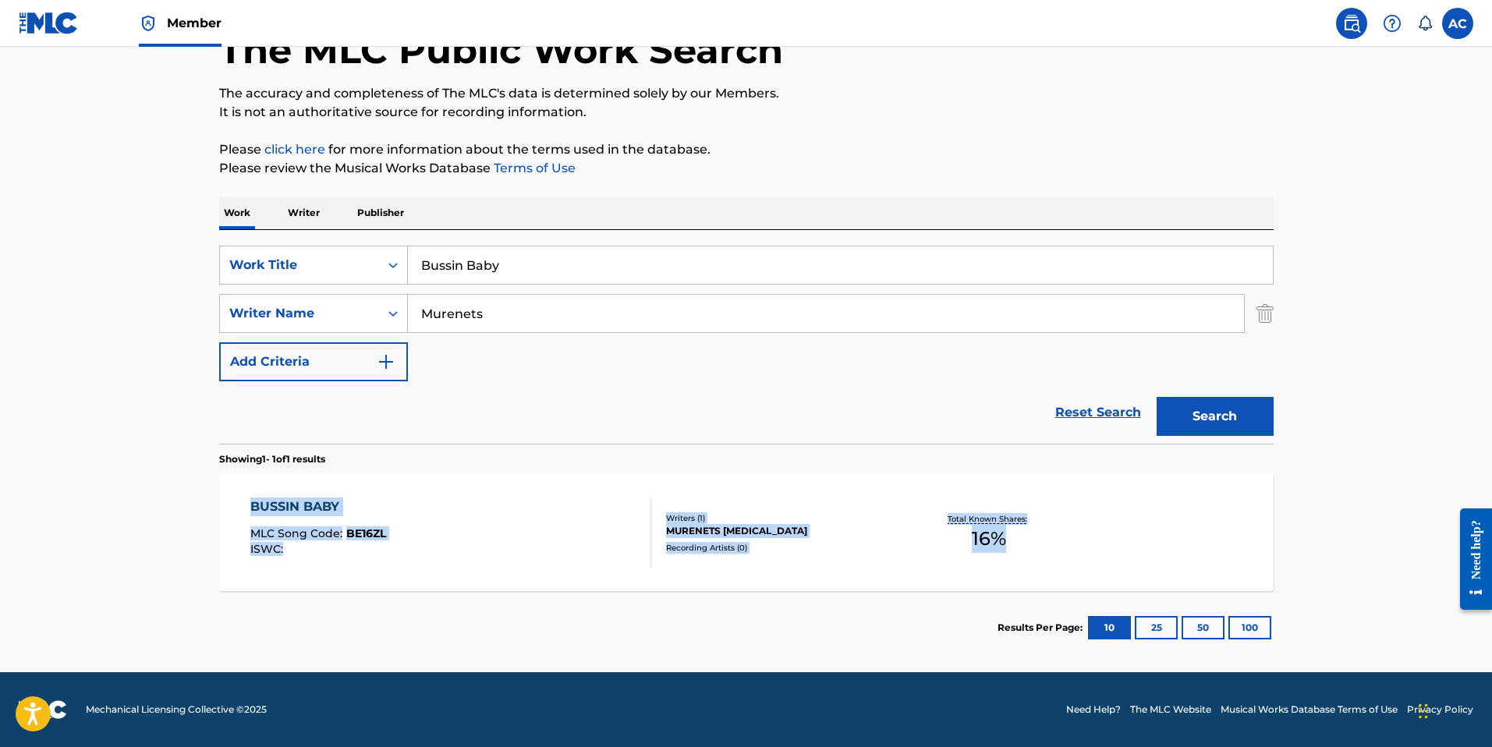
click at [358, 533] on span "BE16ZL" at bounding box center [366, 533] width 40 height 14
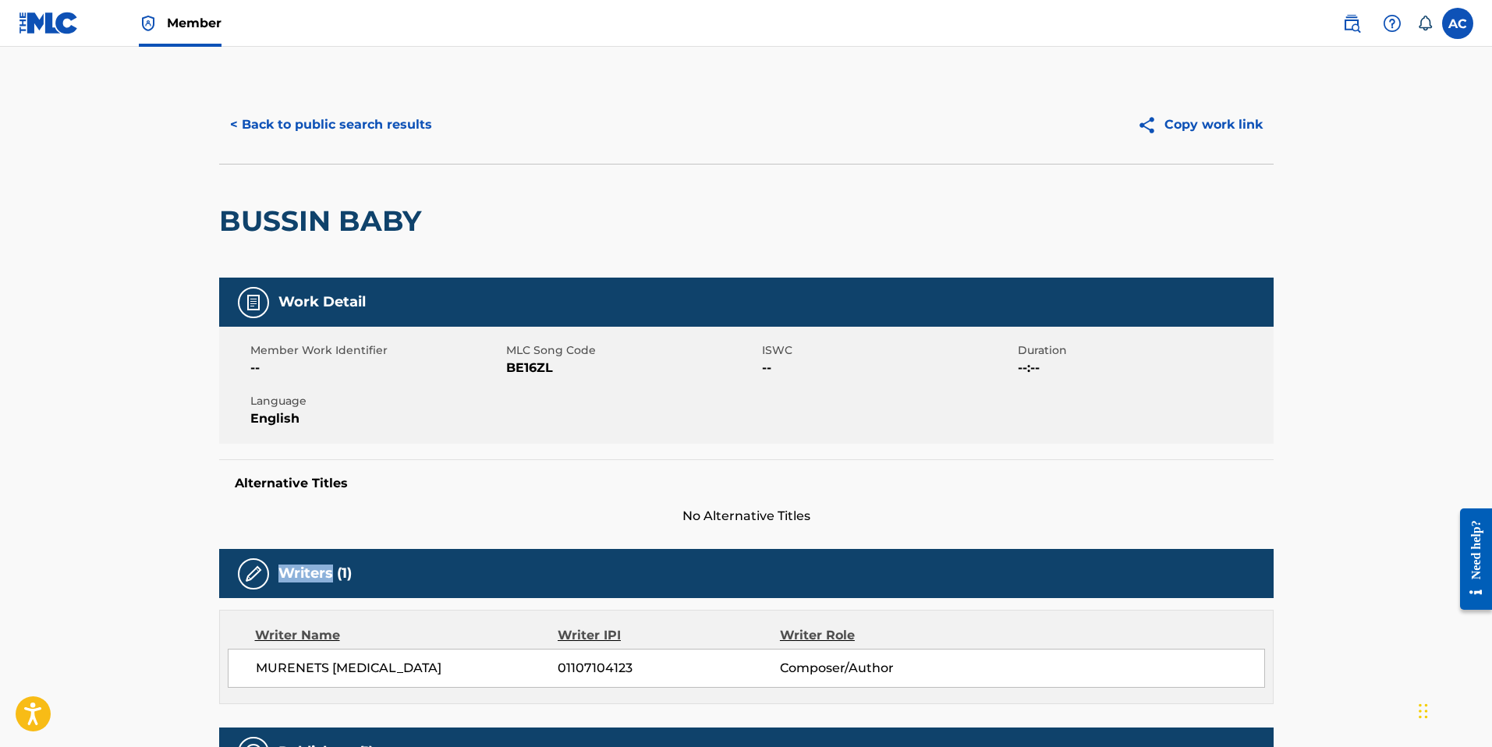
click at [358, 533] on div "Work Detail Member Work Identifier -- MLC Song Code BE16ZL ISWC -- Duration --:…" at bounding box center [746, 721] width 1054 height 886
click at [518, 359] on span "BE16ZL" at bounding box center [632, 368] width 252 height 19
copy span "BE16ZL"
click at [365, 131] on button "< Back to public search results" at bounding box center [331, 124] width 224 height 39
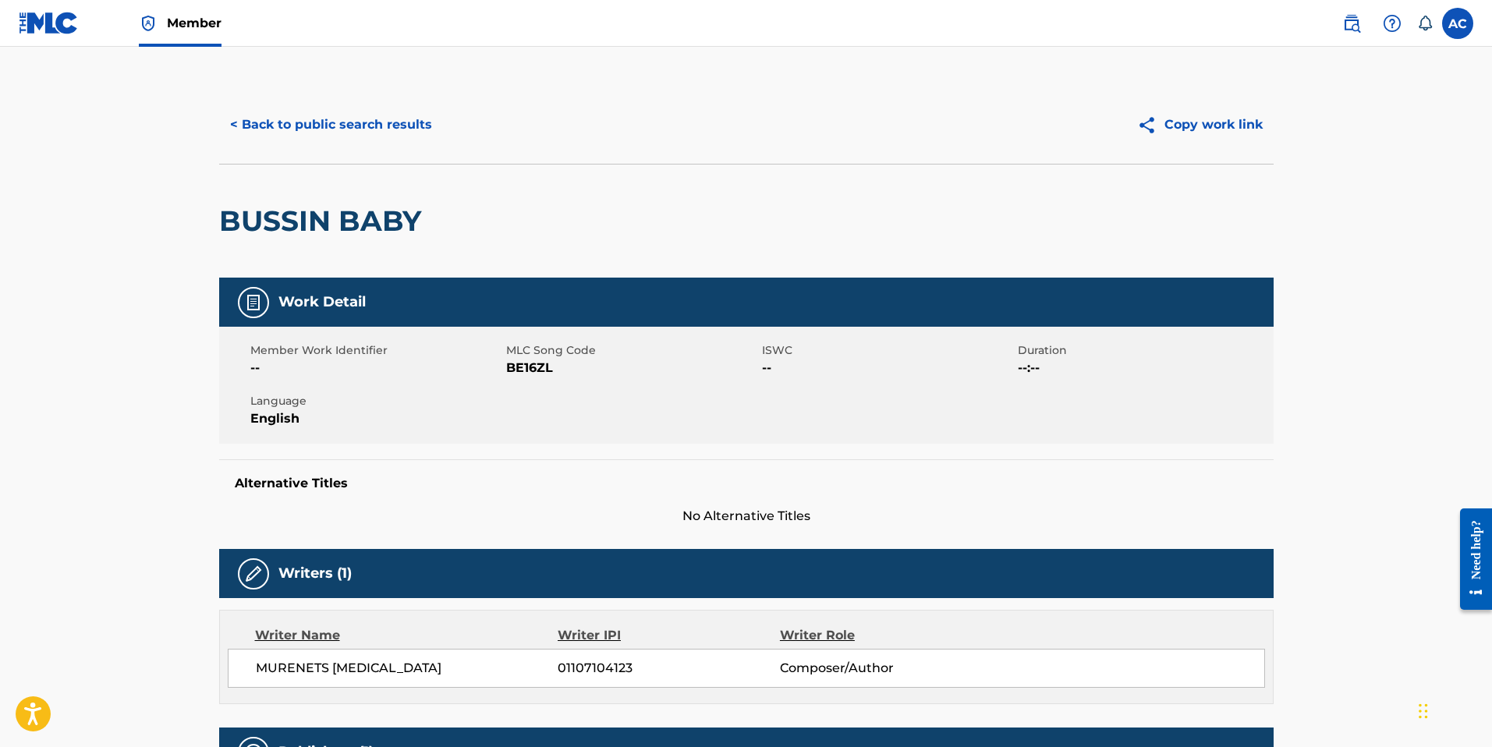
scroll to position [12, 0]
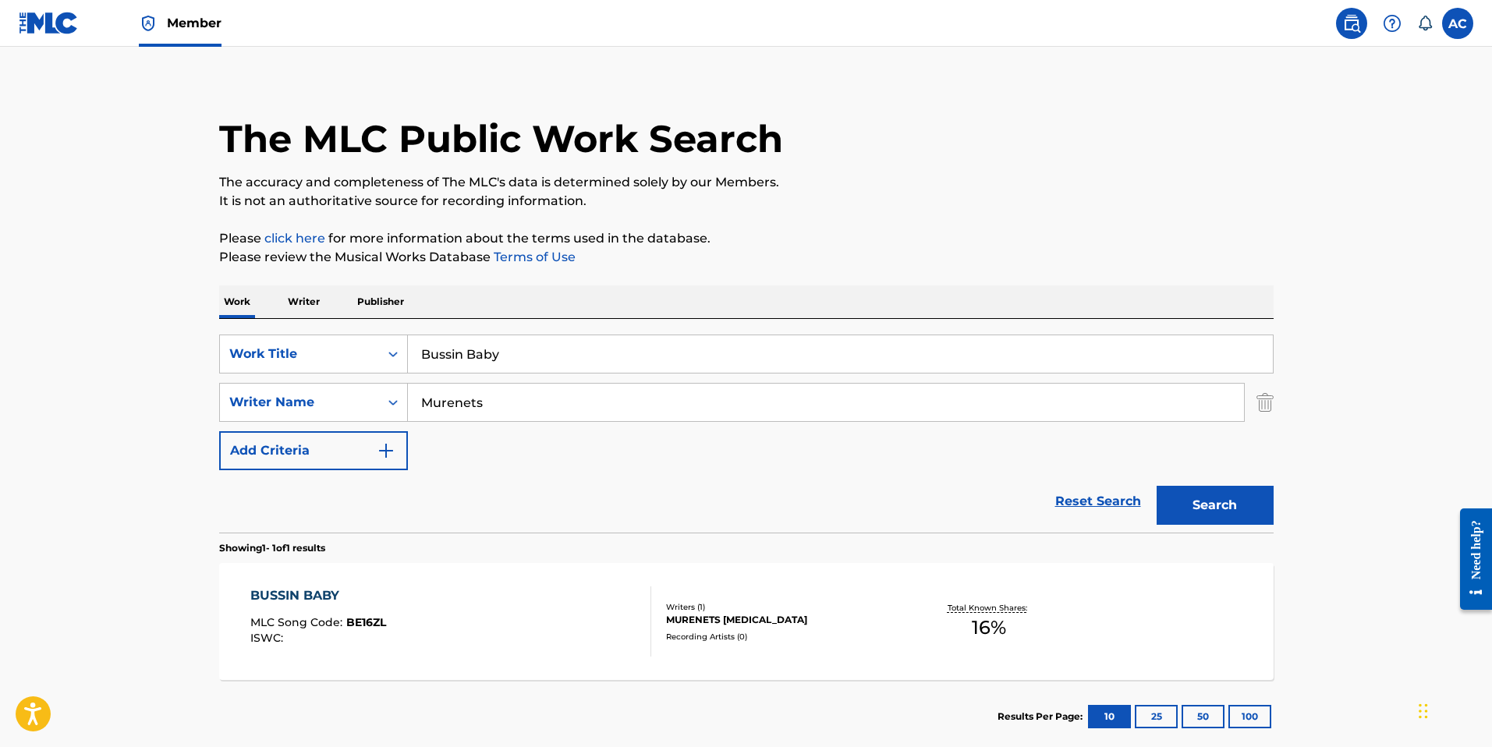
click at [501, 345] on input "Bussin Baby" at bounding box center [840, 353] width 865 height 37
paste input "Lmk"
drag, startPoint x: 516, startPoint y: 352, endPoint x: 384, endPoint y: 345, distance: 132.0
click at [384, 345] on div "SearchWithCriteria1876474c-e722-41b1-90a9-36585bdcd6b9 Work Title Bussin Baby" at bounding box center [746, 354] width 1054 height 39
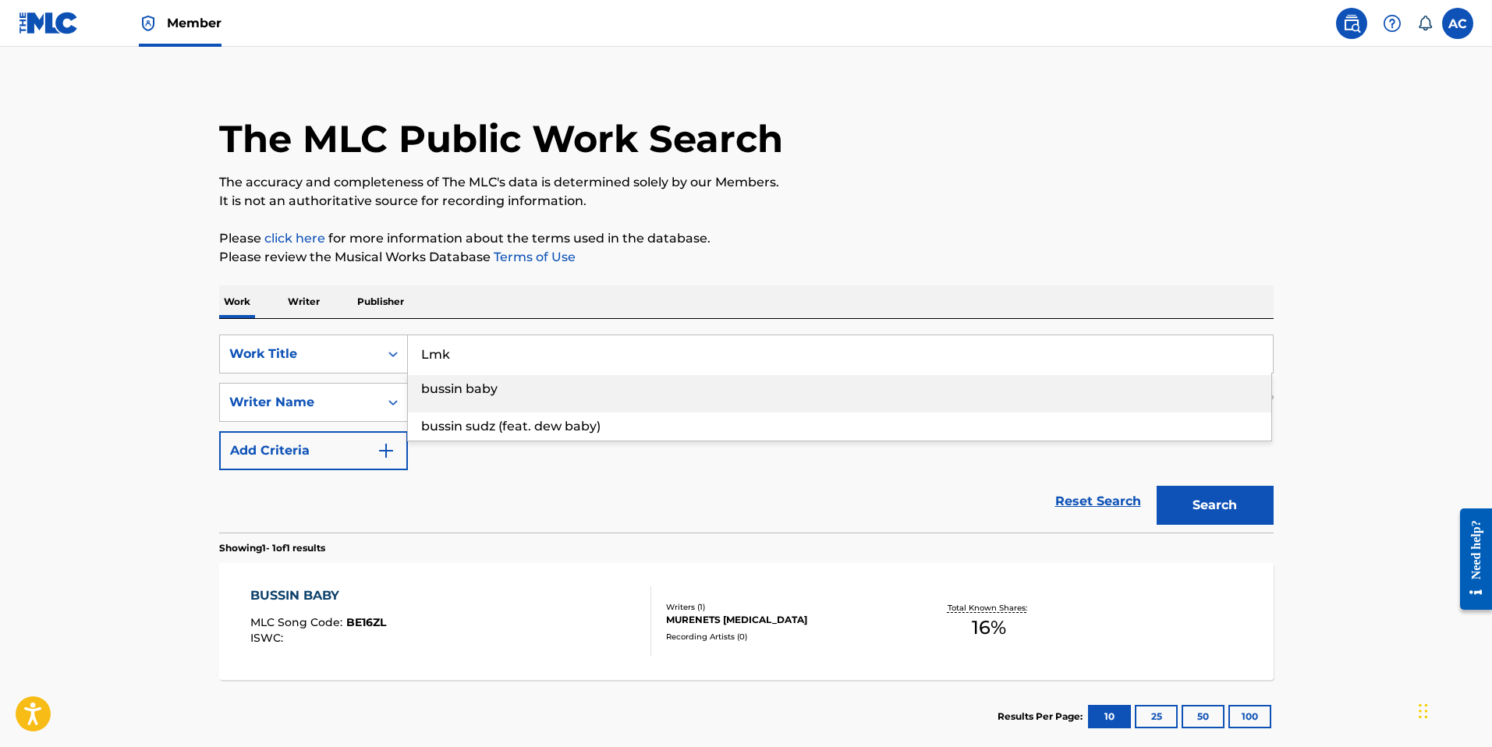
type input "Lmk"
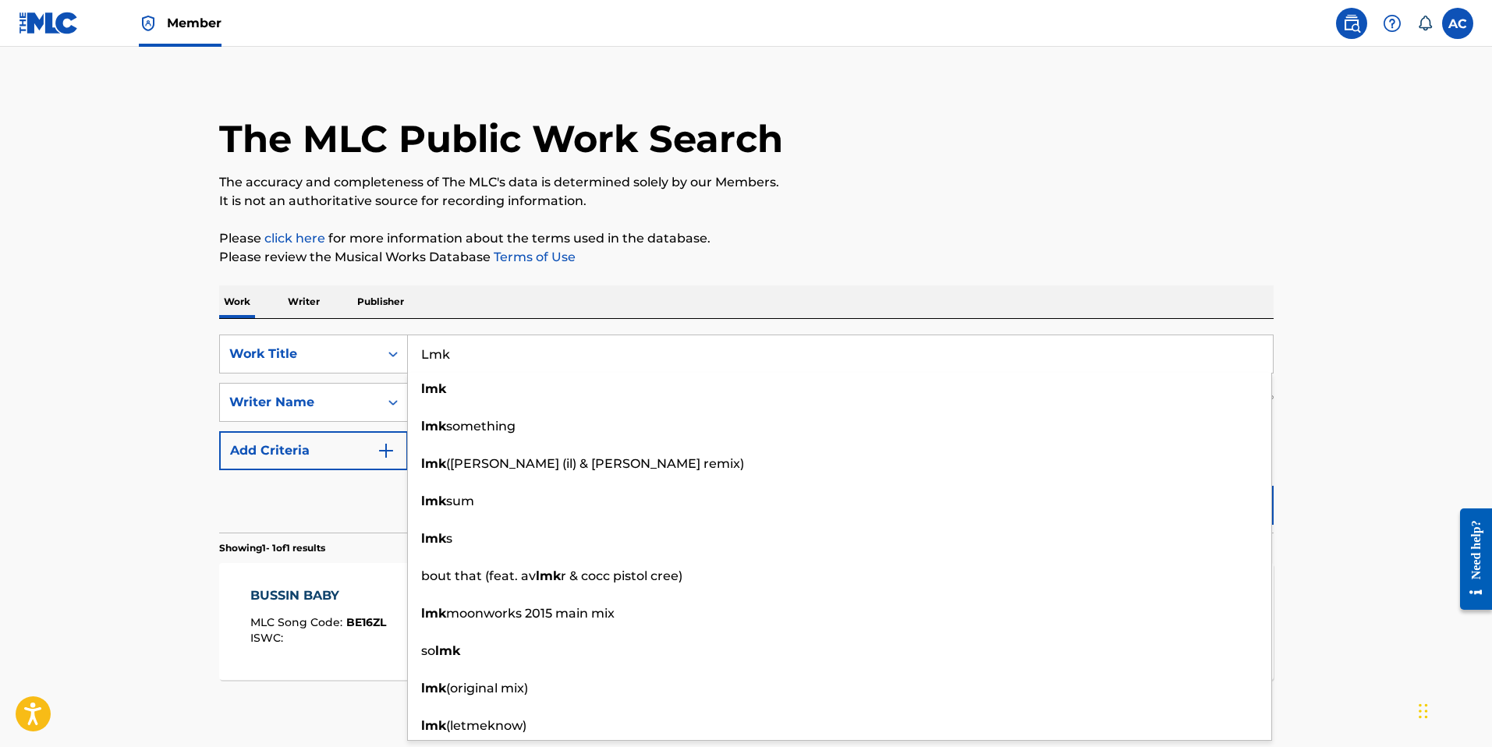
click at [514, 294] on div "Work Writer Publisher" at bounding box center [746, 301] width 1054 height 33
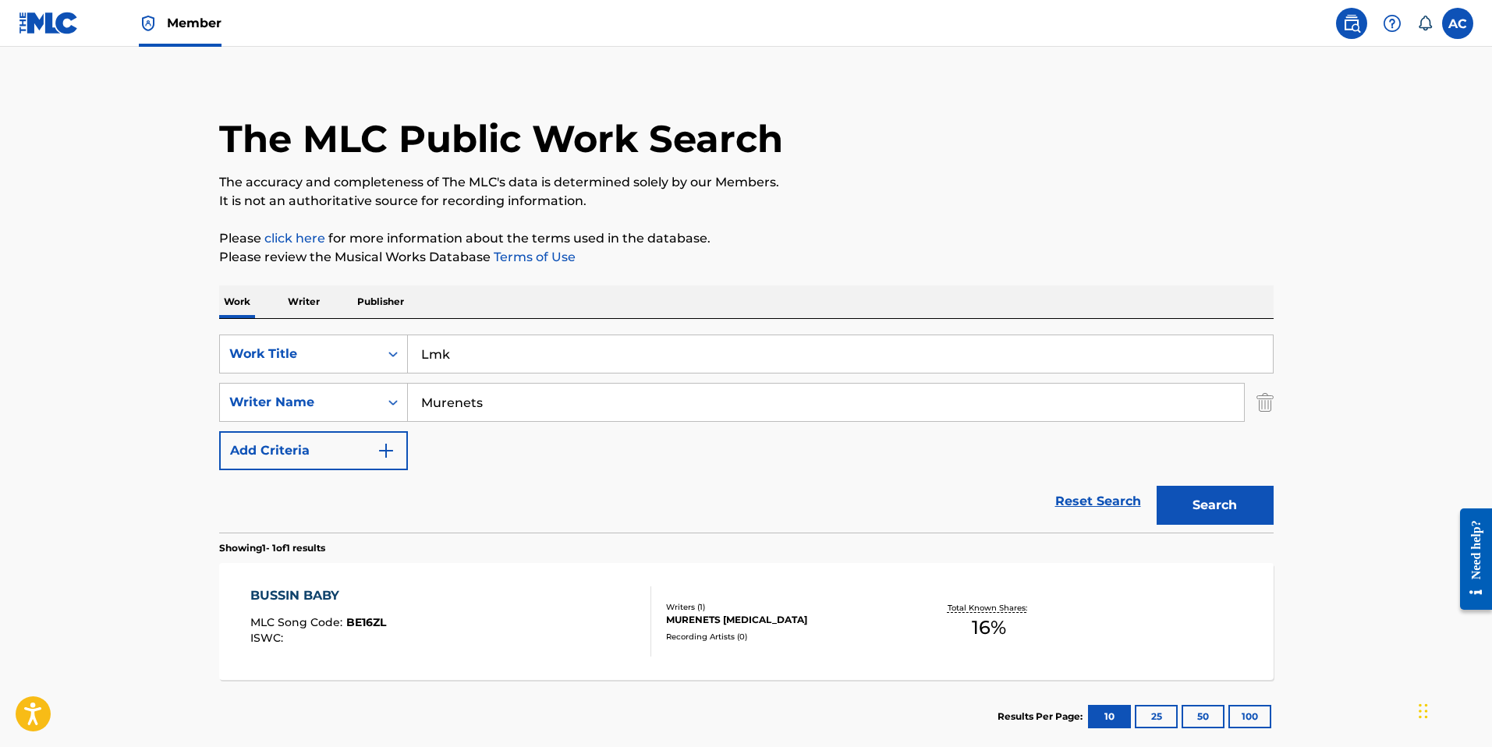
click at [444, 413] on input "Murenets" at bounding box center [826, 402] width 836 height 37
drag, startPoint x: 444, startPoint y: 413, endPoint x: 549, endPoint y: 442, distance: 109.2
click at [444, 413] on input "Murenets" at bounding box center [826, 402] width 836 height 37
paste input "Spiel"
click at [1243, 502] on button "Search" at bounding box center [1214, 505] width 117 height 39
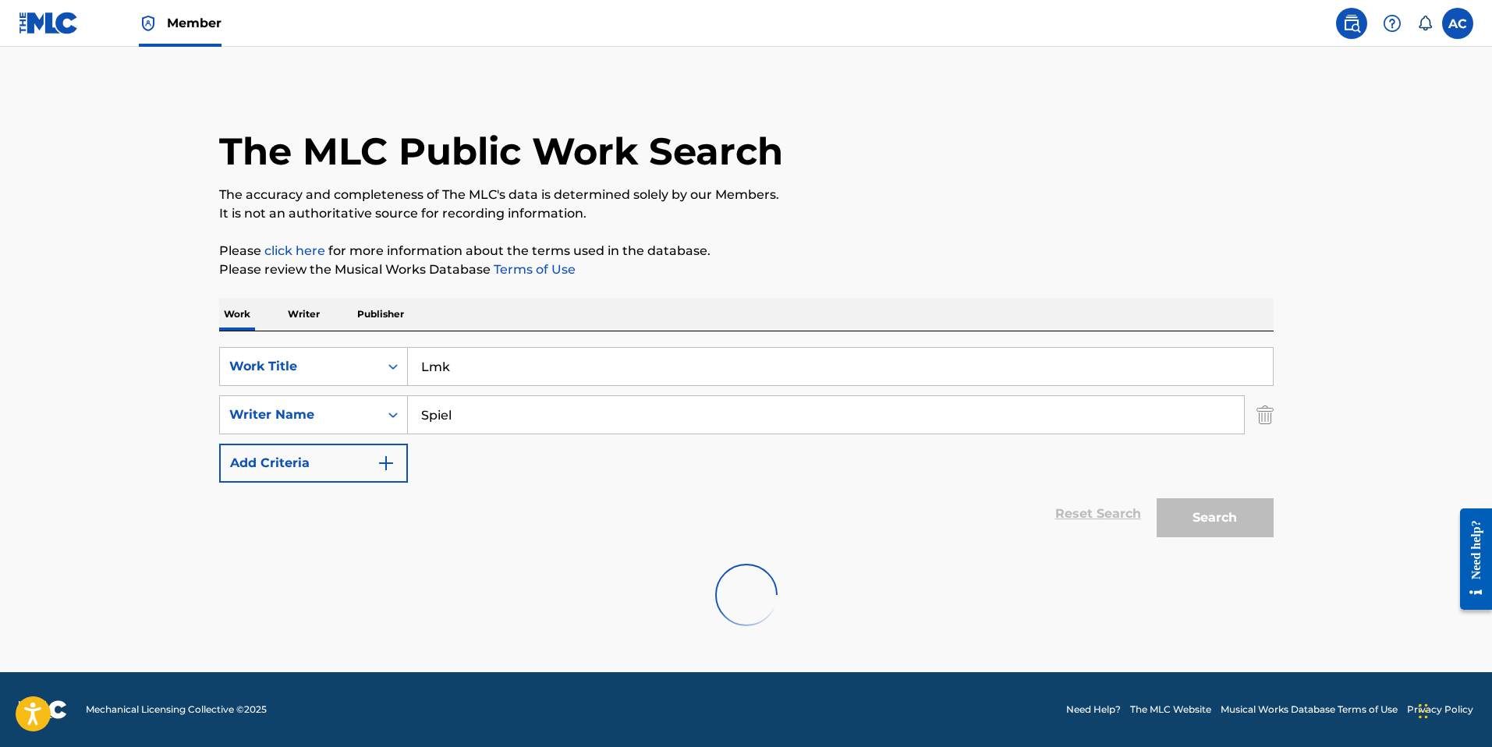
scroll to position [0, 0]
click at [469, 417] on input "Spiel" at bounding box center [826, 414] width 836 height 37
drag, startPoint x: 482, startPoint y: 420, endPoint x: 394, endPoint y: 403, distance: 89.8
click at [394, 403] on div "SearchWithCriteriaa6750a9a-85ff-4151-b8d1-3098109a4f48 Writer Name Spiel" at bounding box center [746, 414] width 1054 height 39
paste input "Brown"
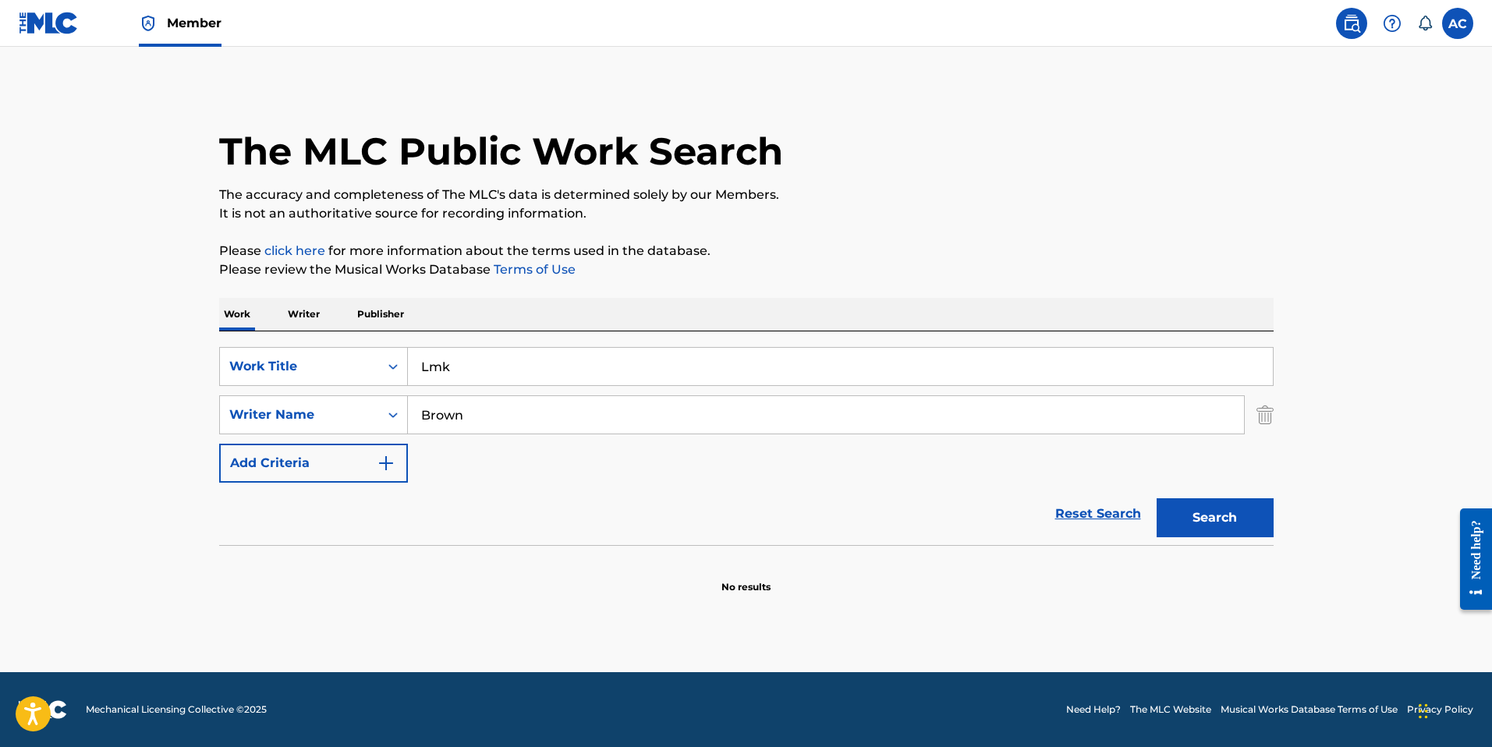
click at [1221, 528] on button "Search" at bounding box center [1214, 517] width 117 height 39
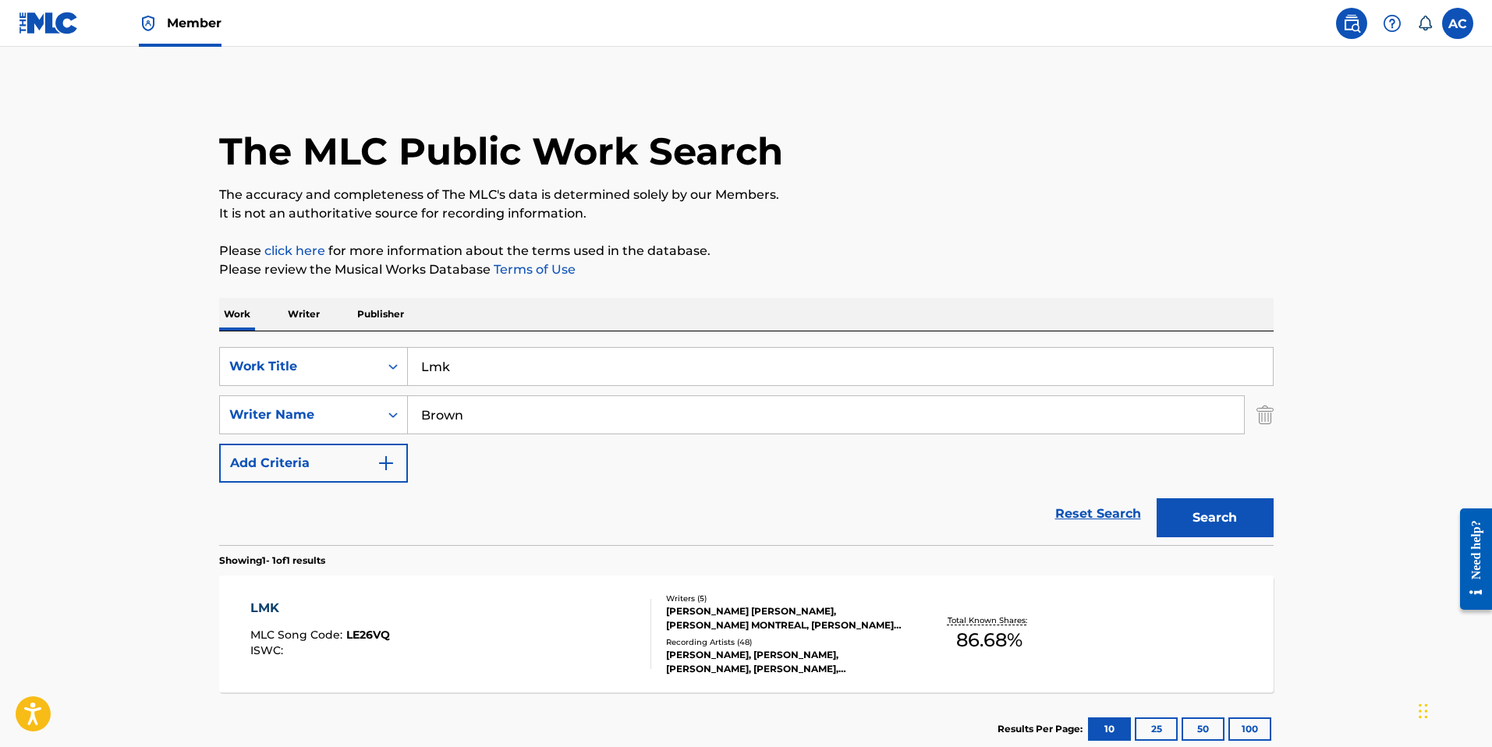
click at [453, 413] on input "Brown" at bounding box center [826, 414] width 836 height 37
paste input "[PERSON_NAME]"
type input "[PERSON_NAME]"
click at [1212, 508] on button "Search" at bounding box center [1214, 517] width 117 height 39
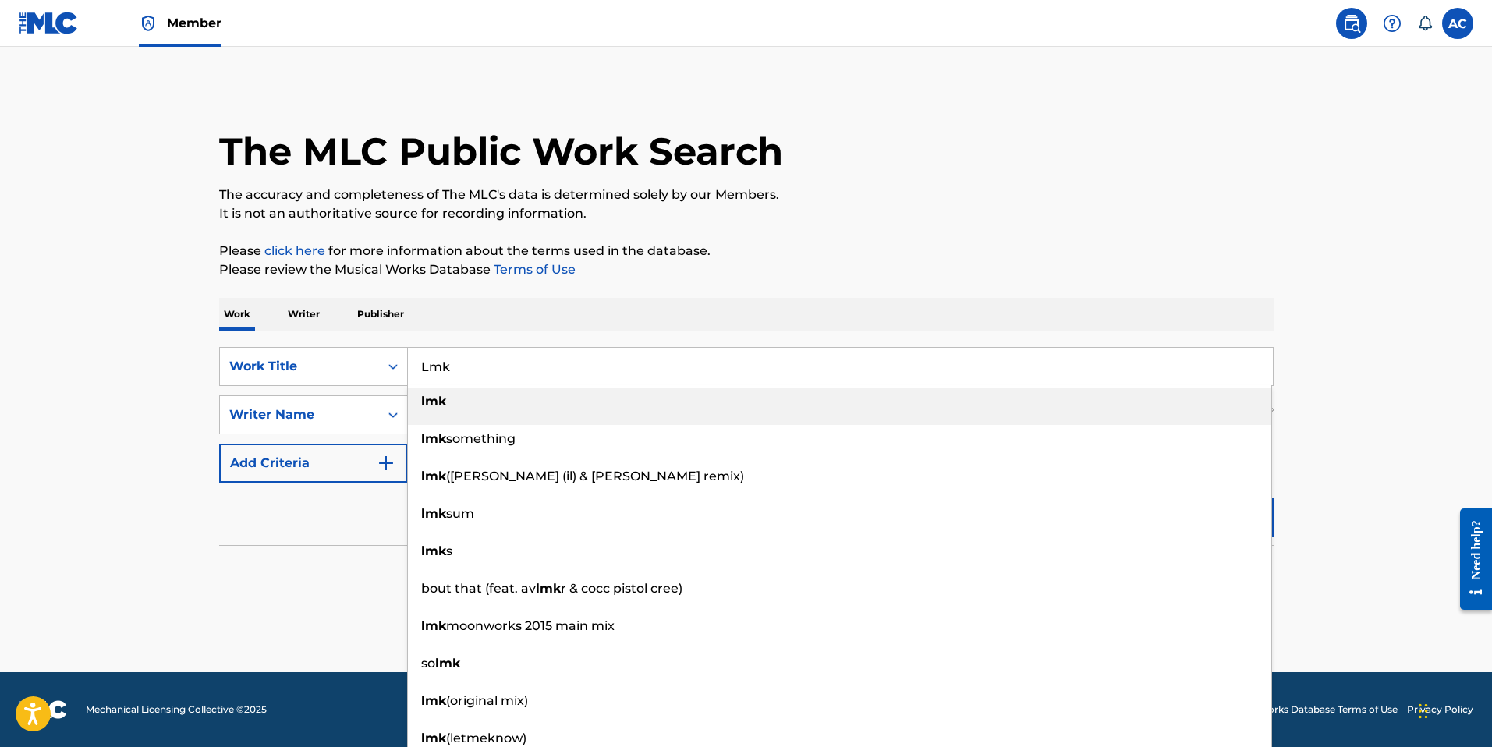
drag, startPoint x: 468, startPoint y: 374, endPoint x: 492, endPoint y: 363, distance: 26.9
click at [468, 374] on input "Lmk" at bounding box center [840, 366] width 865 height 37
paste input "I Am"
drag, startPoint x: 483, startPoint y: 363, endPoint x: 358, endPoint y: 337, distance: 127.6
click at [358, 339] on div "SearchWithCriteria1876474c-e722-41b1-90a9-36585bdcd6b9 Work Title I Am lmk lmk …" at bounding box center [746, 438] width 1054 height 214
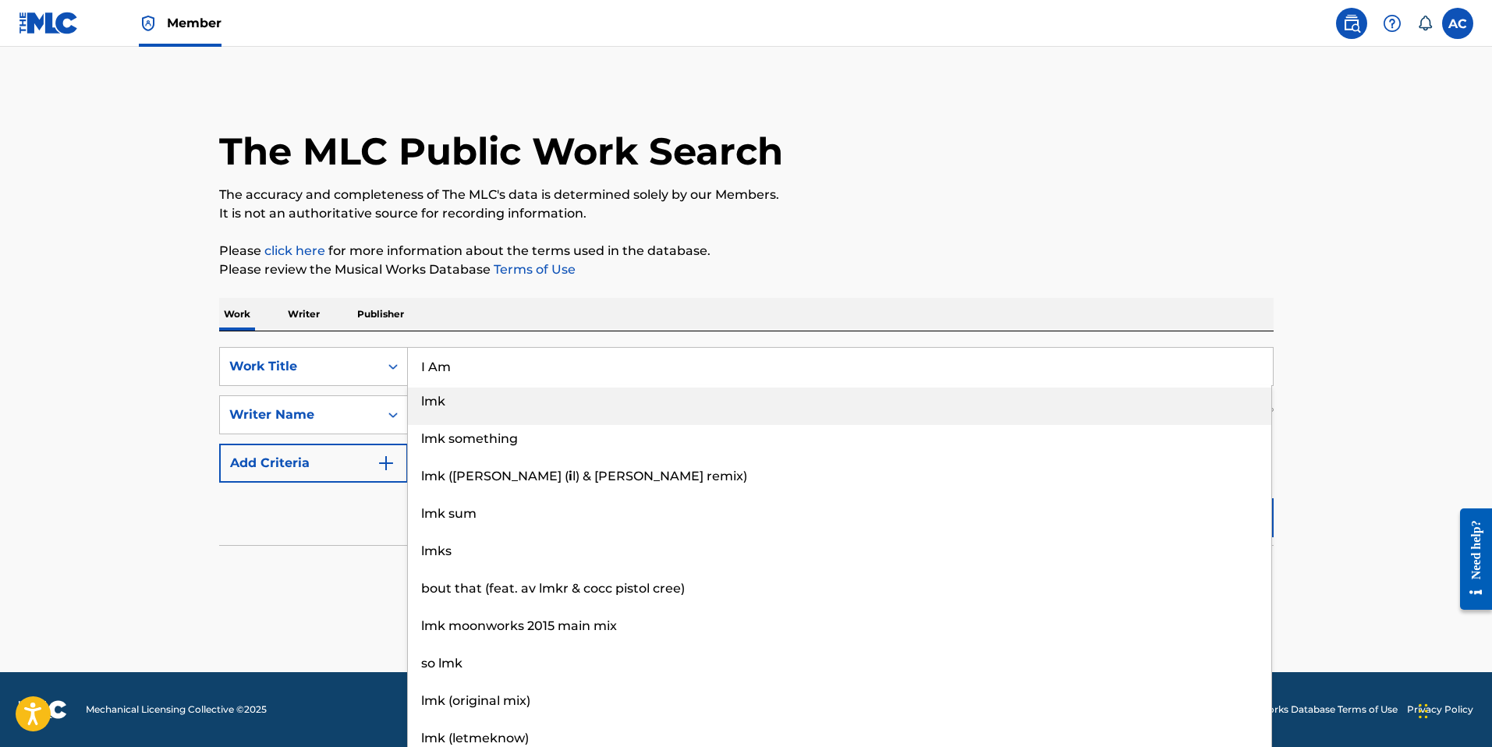
type input "I Am"
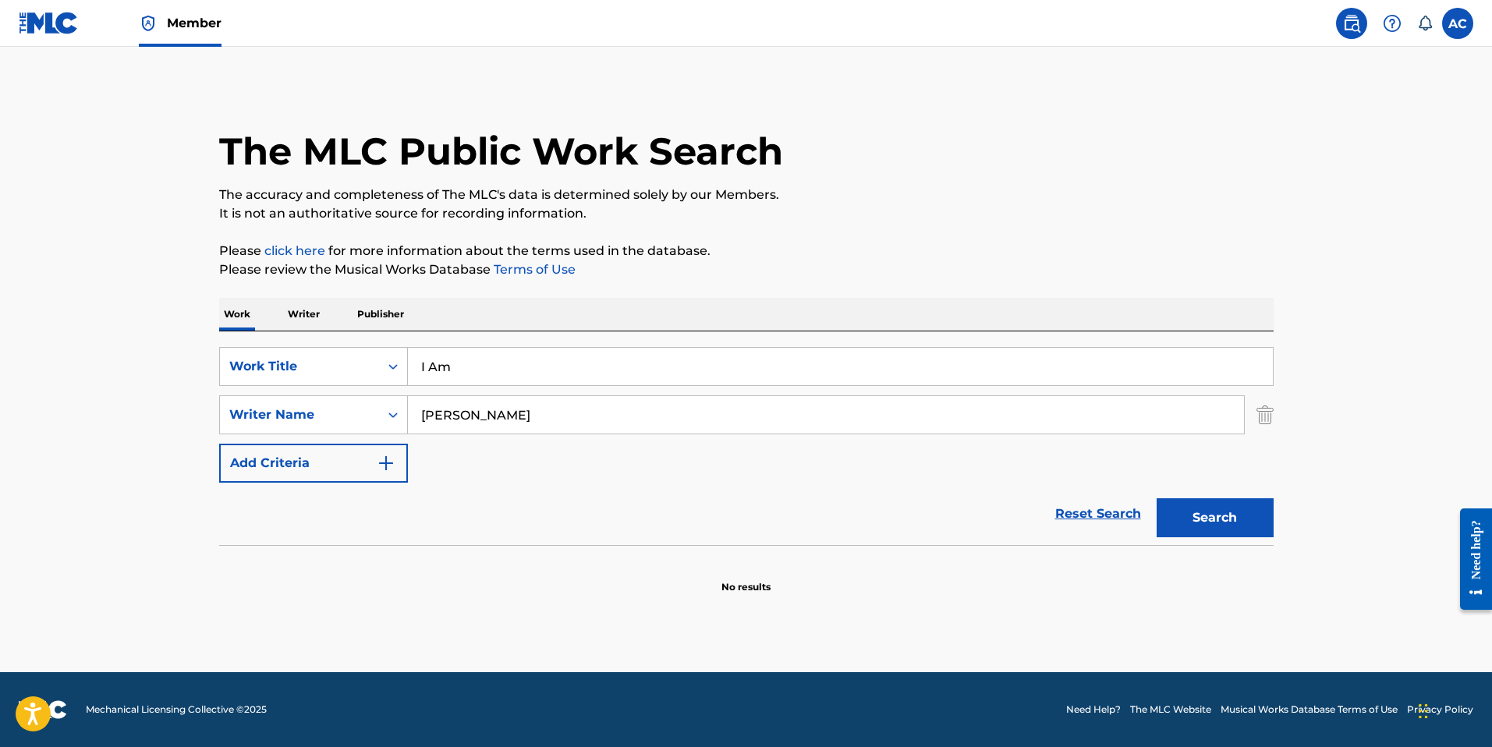
click at [572, 310] on div "Work Writer Publisher" at bounding box center [746, 314] width 1054 height 33
click at [464, 420] on input "[PERSON_NAME]" at bounding box center [826, 414] width 836 height 37
paste input "[PERSON_NAME]"
click at [1243, 526] on button "Search" at bounding box center [1214, 517] width 117 height 39
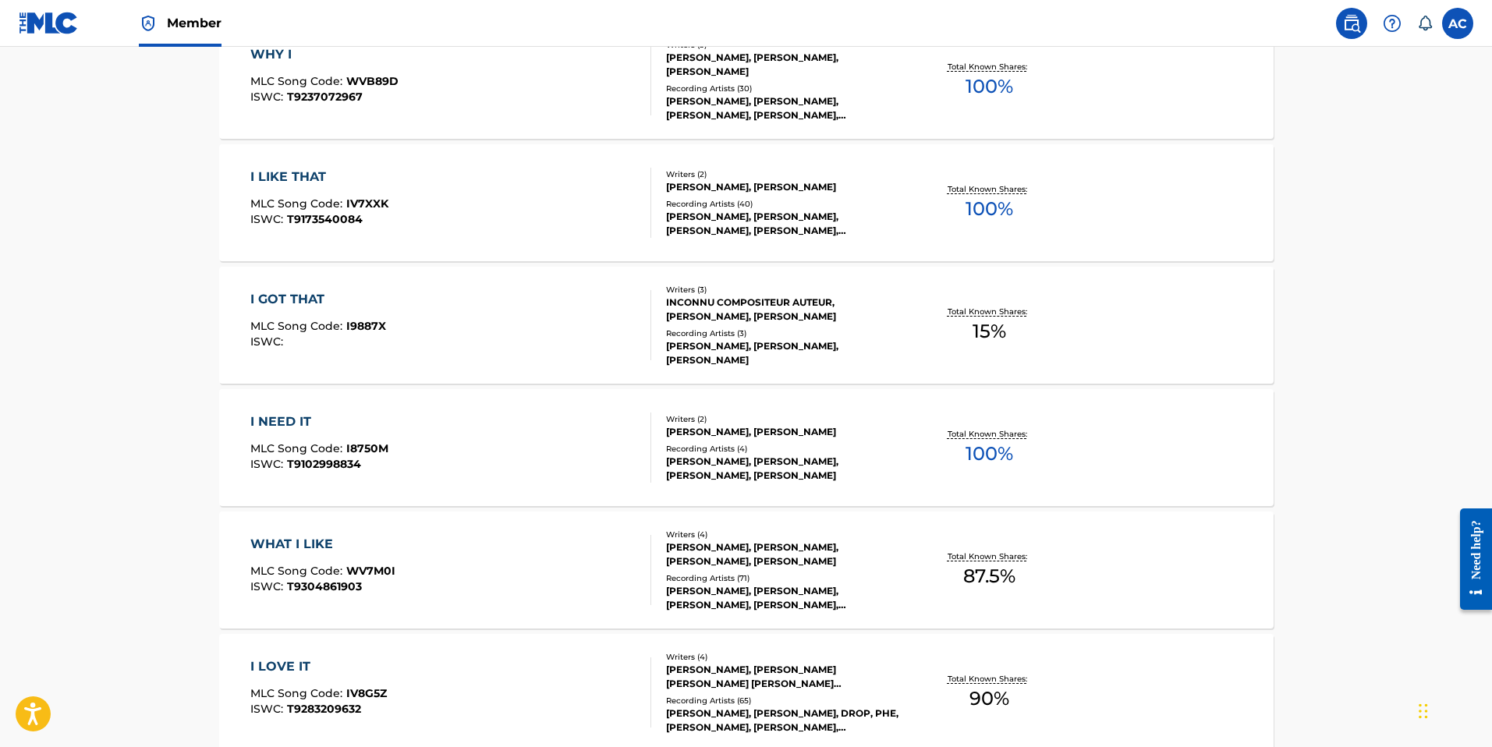
scroll to position [125, 0]
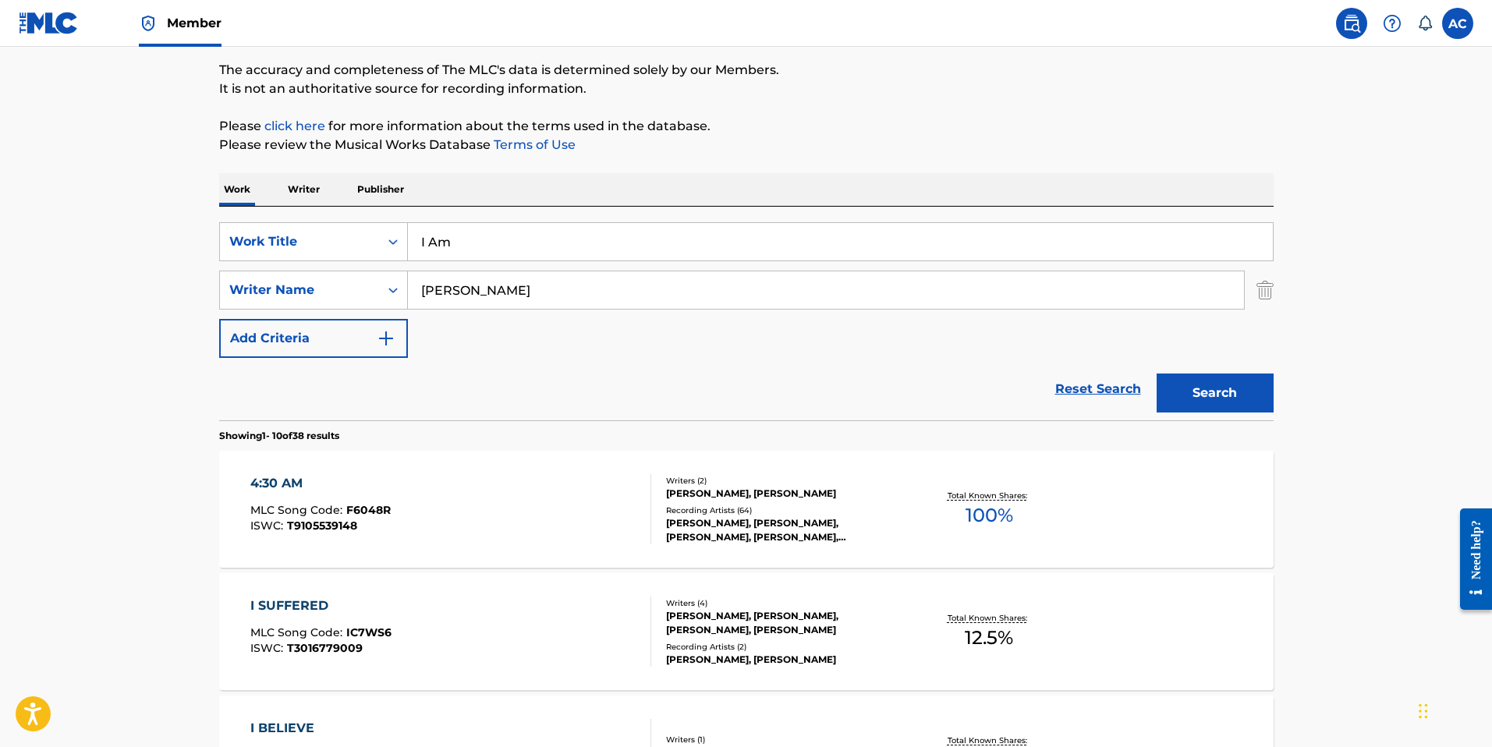
click at [448, 294] on input "[PERSON_NAME]" at bounding box center [826, 289] width 836 height 37
paste input "aulden"
click at [1196, 395] on button "Search" at bounding box center [1214, 393] width 117 height 39
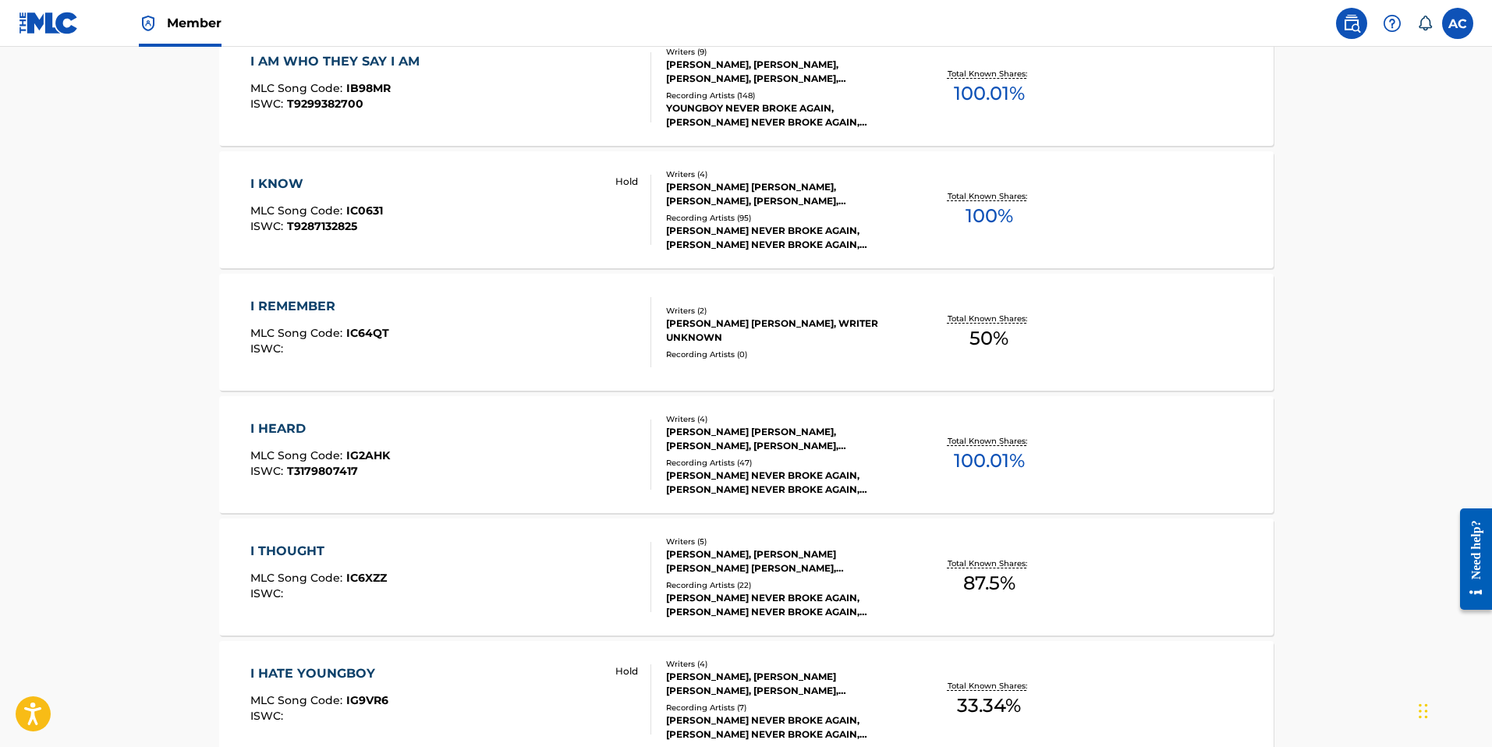
scroll to position [0, 0]
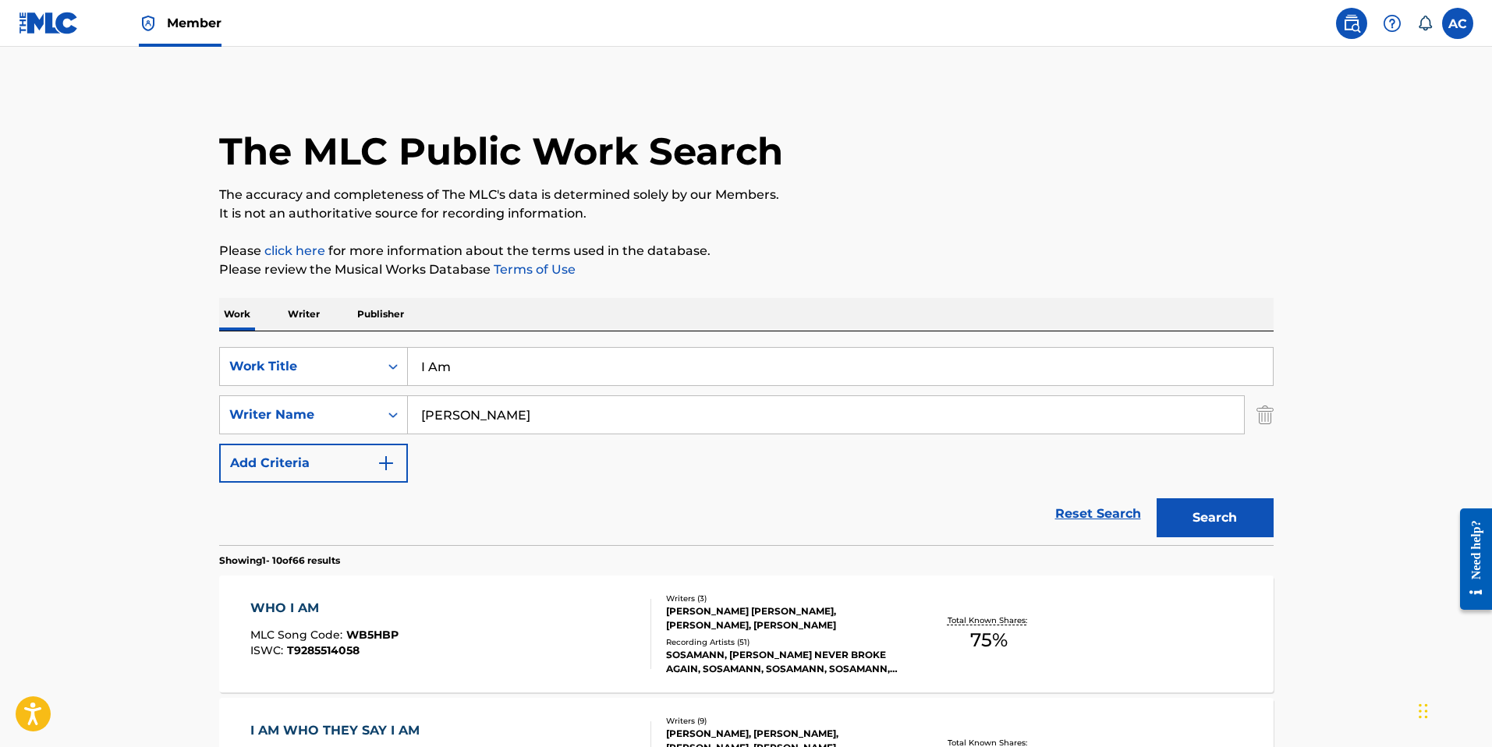
drag, startPoint x: 499, startPoint y: 413, endPoint x: 369, endPoint y: 389, distance: 132.5
click at [346, 391] on div "SearchWithCriteria1876474c-e722-41b1-90a9-36585bdcd6b9 Work Title I Am SearchWi…" at bounding box center [746, 415] width 1054 height 136
paste input "eo"
type input "Geon"
click at [1183, 512] on button "Search" at bounding box center [1214, 517] width 117 height 39
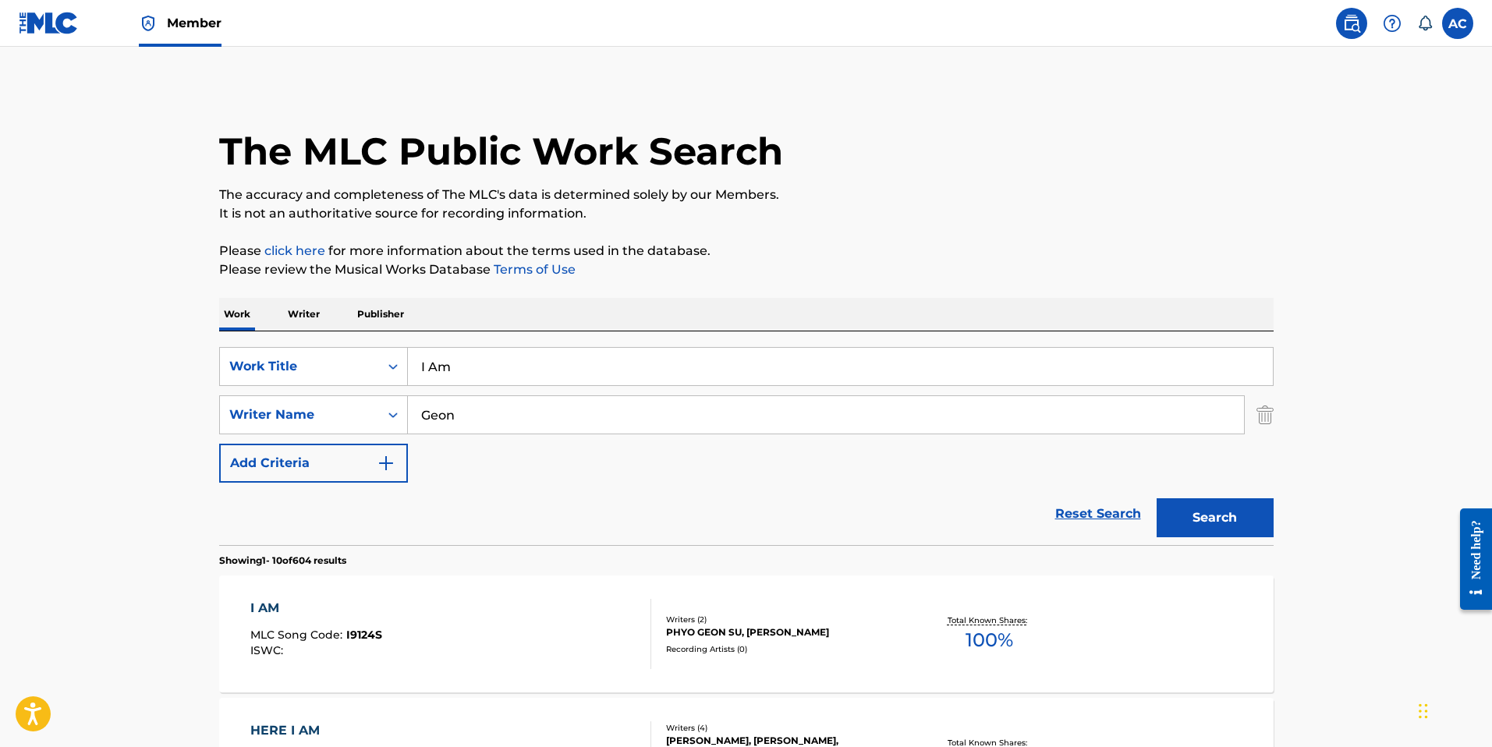
click at [441, 365] on input "I Am" at bounding box center [840, 366] width 865 height 37
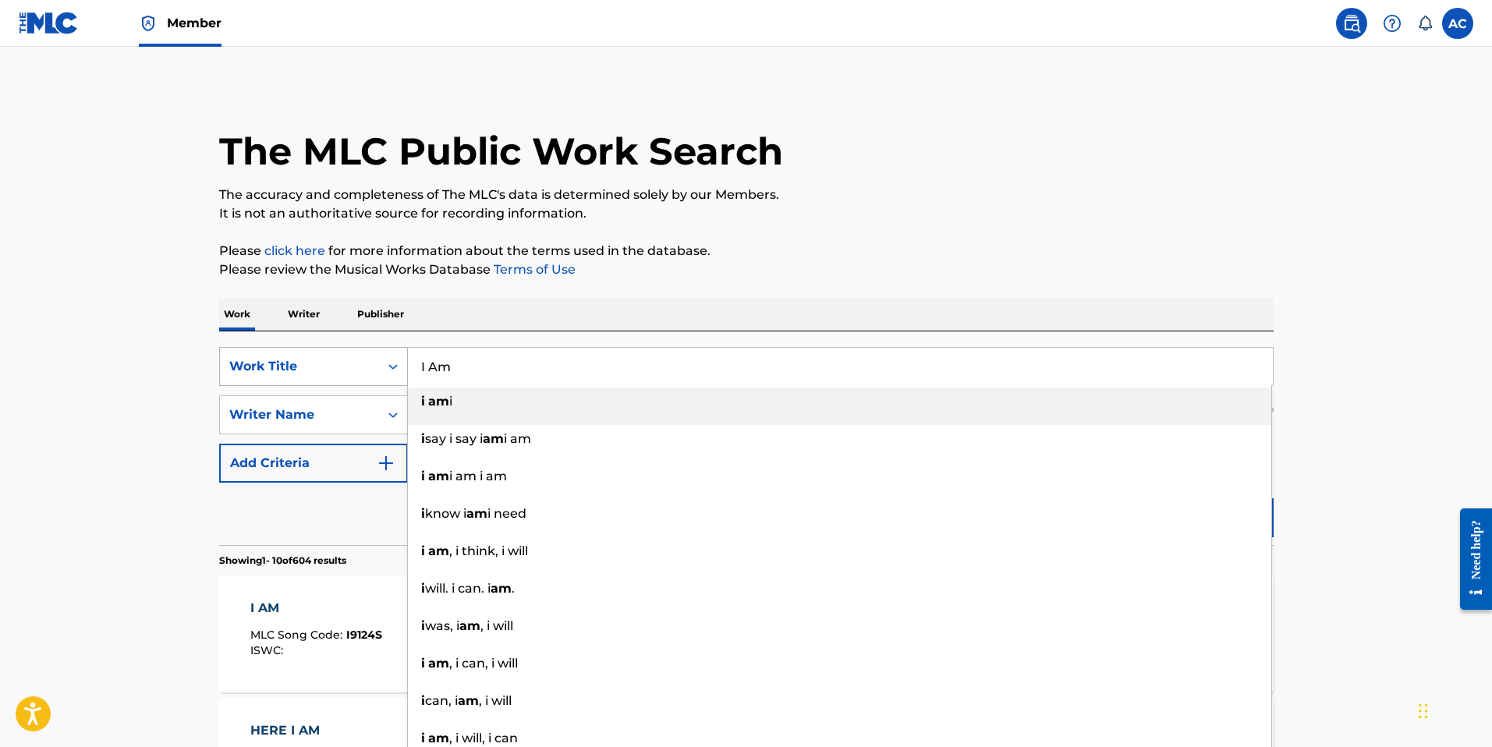
paste input "Off The Lean"
drag, startPoint x: 468, startPoint y: 369, endPoint x: 395, endPoint y: 363, distance: 73.5
click at [395, 363] on div "SearchWithCriteria1876474c-e722-41b1-90a9-36585bdcd6b9 Work Title Off The Lean …" at bounding box center [746, 366] width 1054 height 39
type input "Off The Lean"
click at [802, 300] on div "Work Writer Publisher" at bounding box center [746, 314] width 1054 height 33
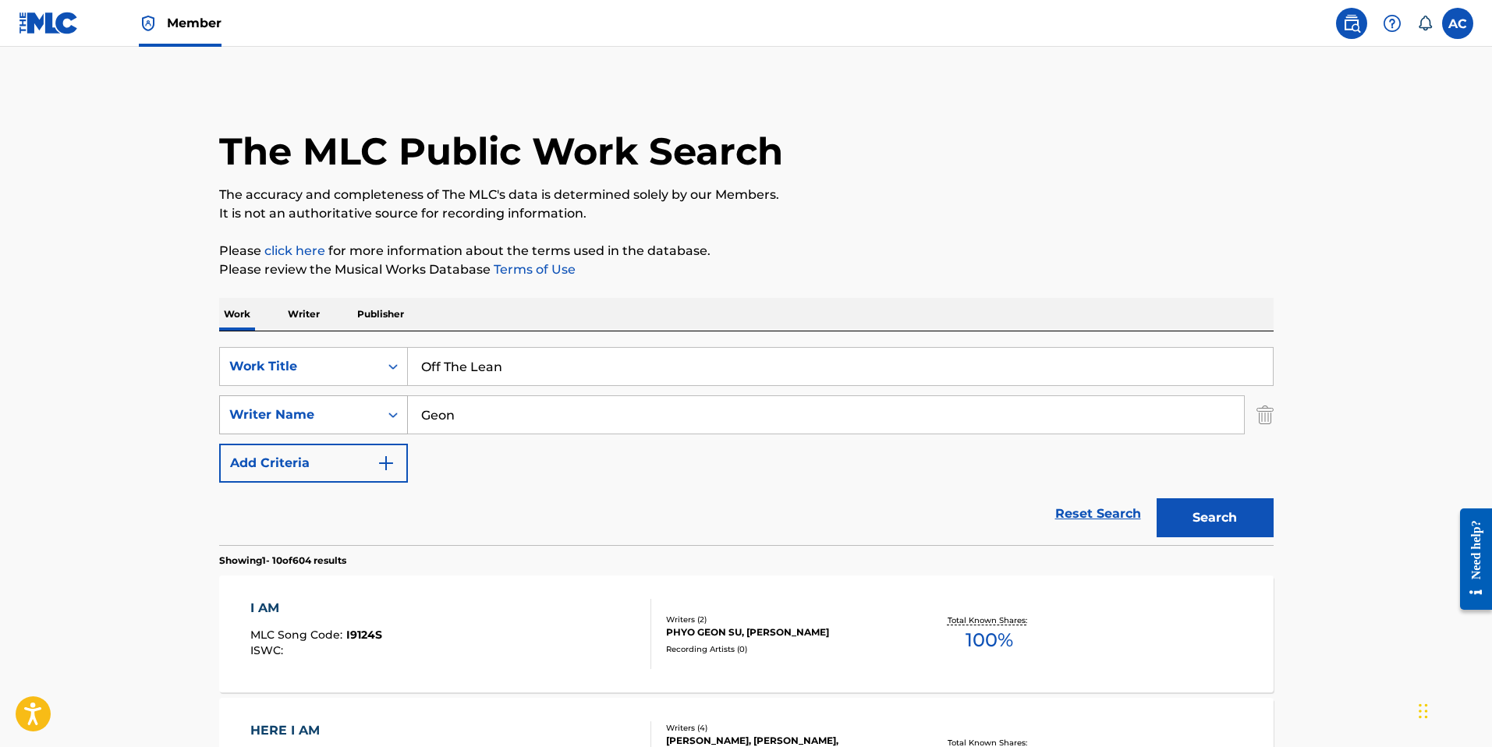
drag, startPoint x: 460, startPoint y: 416, endPoint x: 394, endPoint y: 405, distance: 67.2
click at [394, 405] on div "SearchWithCriteriaa6750a9a-85ff-4151-b8d1-3098109a4f48 Writer Name Geon" at bounding box center [746, 414] width 1054 height 39
click at [1234, 518] on button "Search" at bounding box center [1214, 517] width 117 height 39
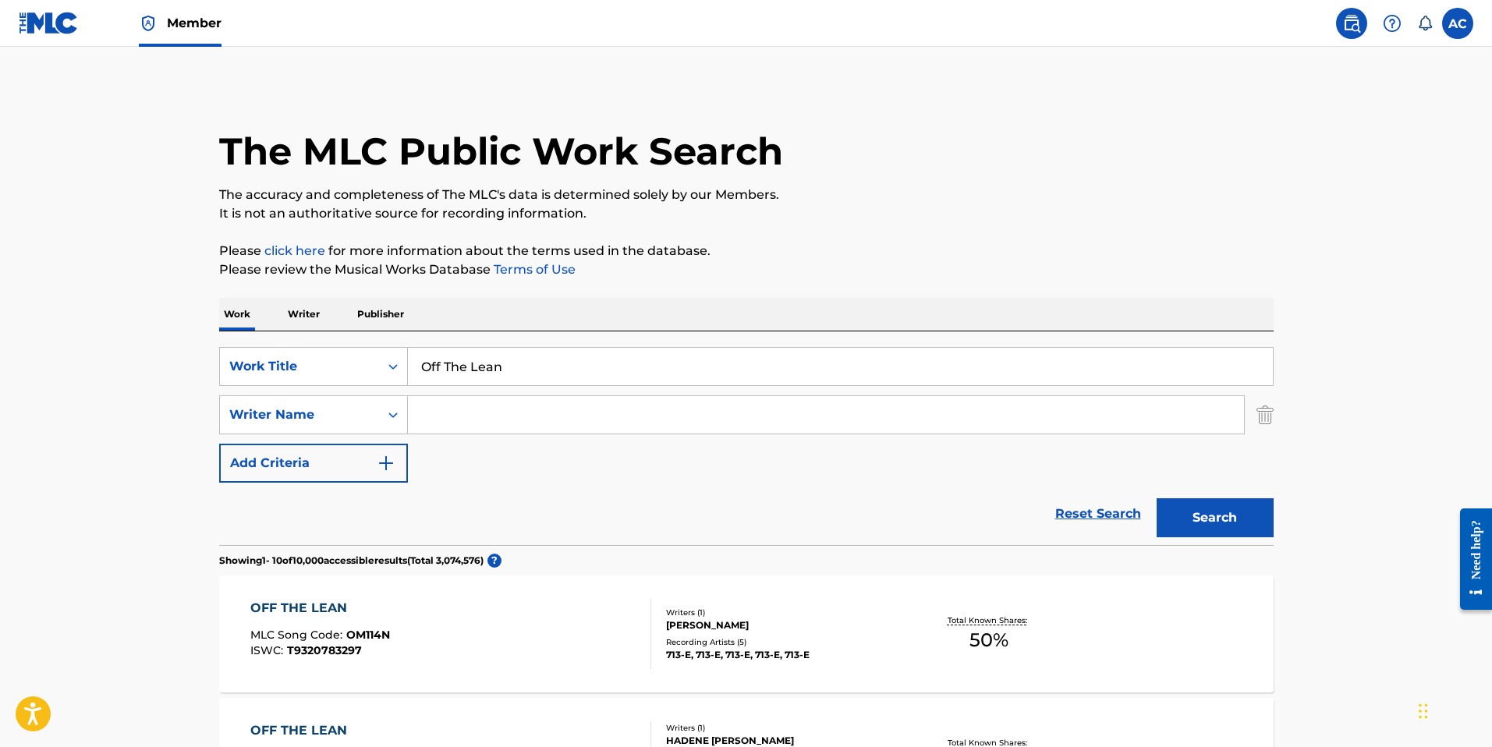
click at [497, 408] on input "Search Form" at bounding box center [826, 414] width 836 height 37
paste input "[PERSON_NAME]"
type input "[PERSON_NAME]"
click at [1199, 515] on button "Search" at bounding box center [1214, 517] width 117 height 39
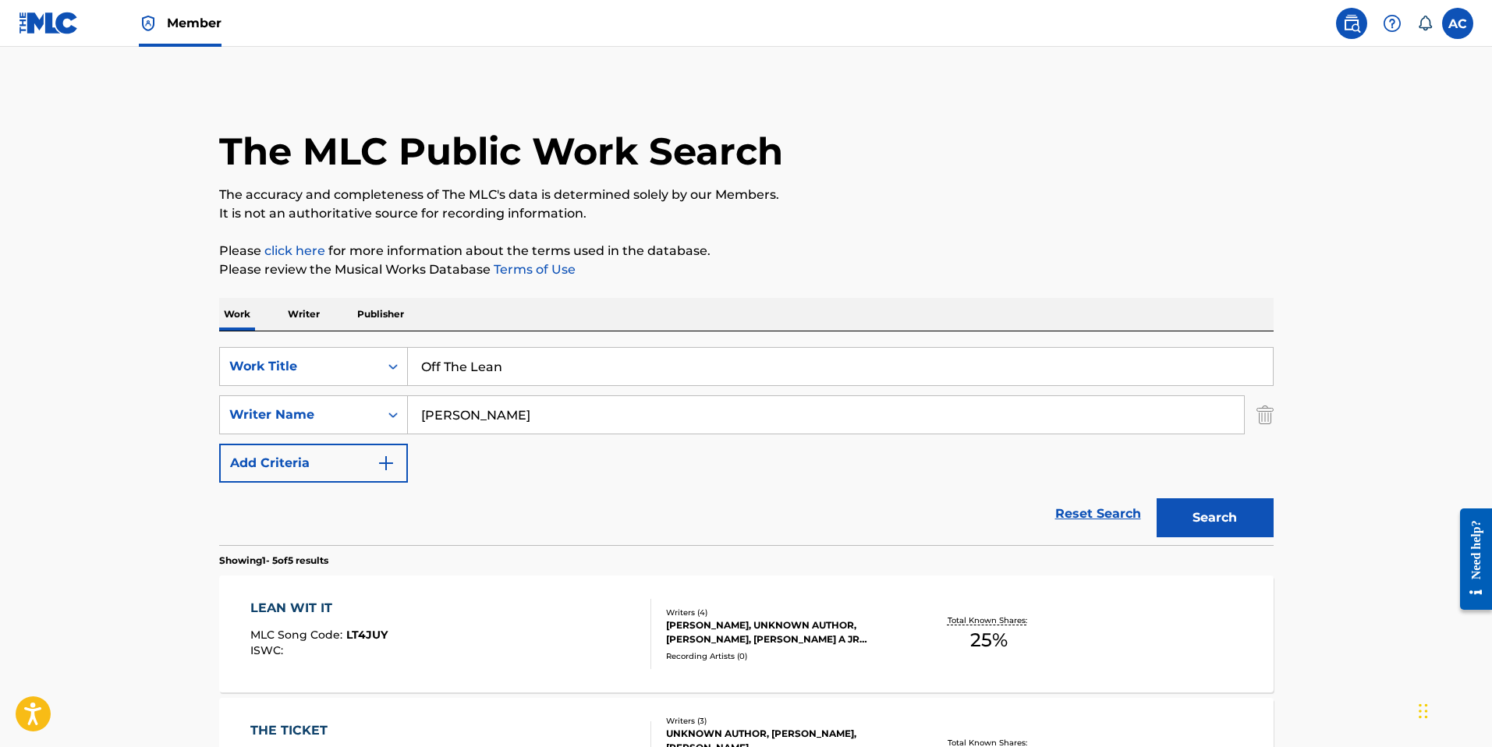
click at [503, 367] on input "Off The Lean" at bounding box center [840, 366] width 865 height 37
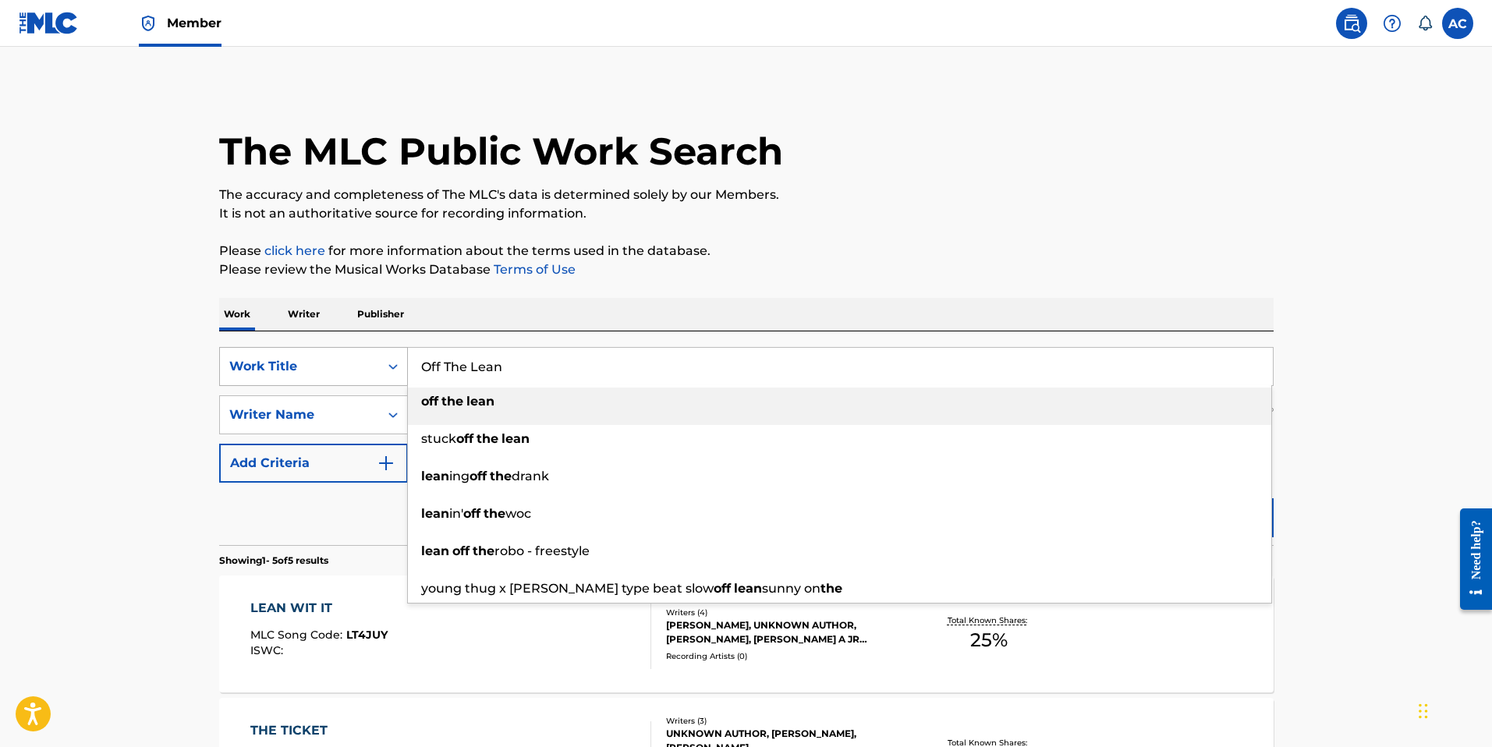
paste input "U And Me"
drag, startPoint x: 529, startPoint y: 367, endPoint x: 370, endPoint y: 349, distance: 160.1
click at [370, 349] on div "SearchWithCriteria1876474c-e722-41b1-90a9-36585bdcd6b9 Work Title U And Me off …" at bounding box center [746, 366] width 1054 height 39
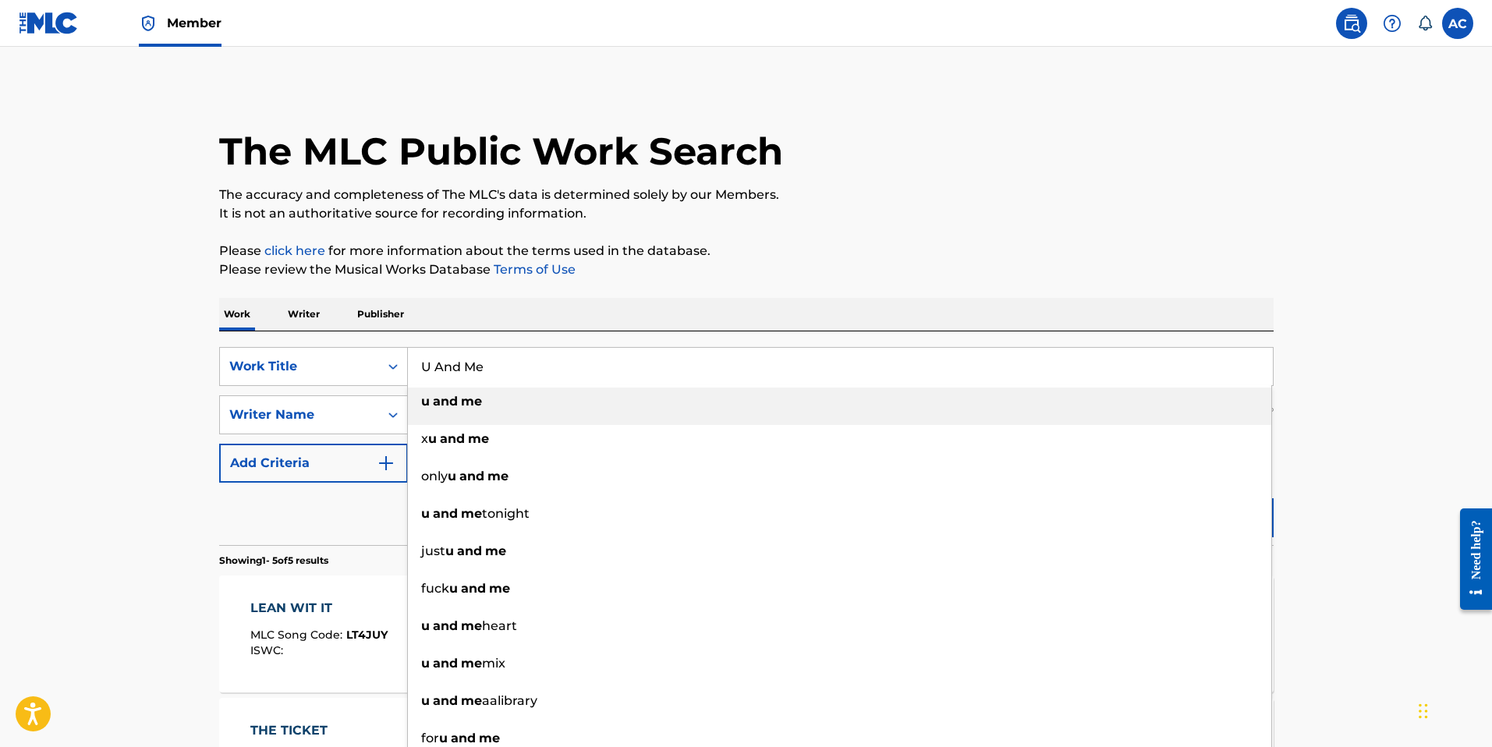
type input "U And Me"
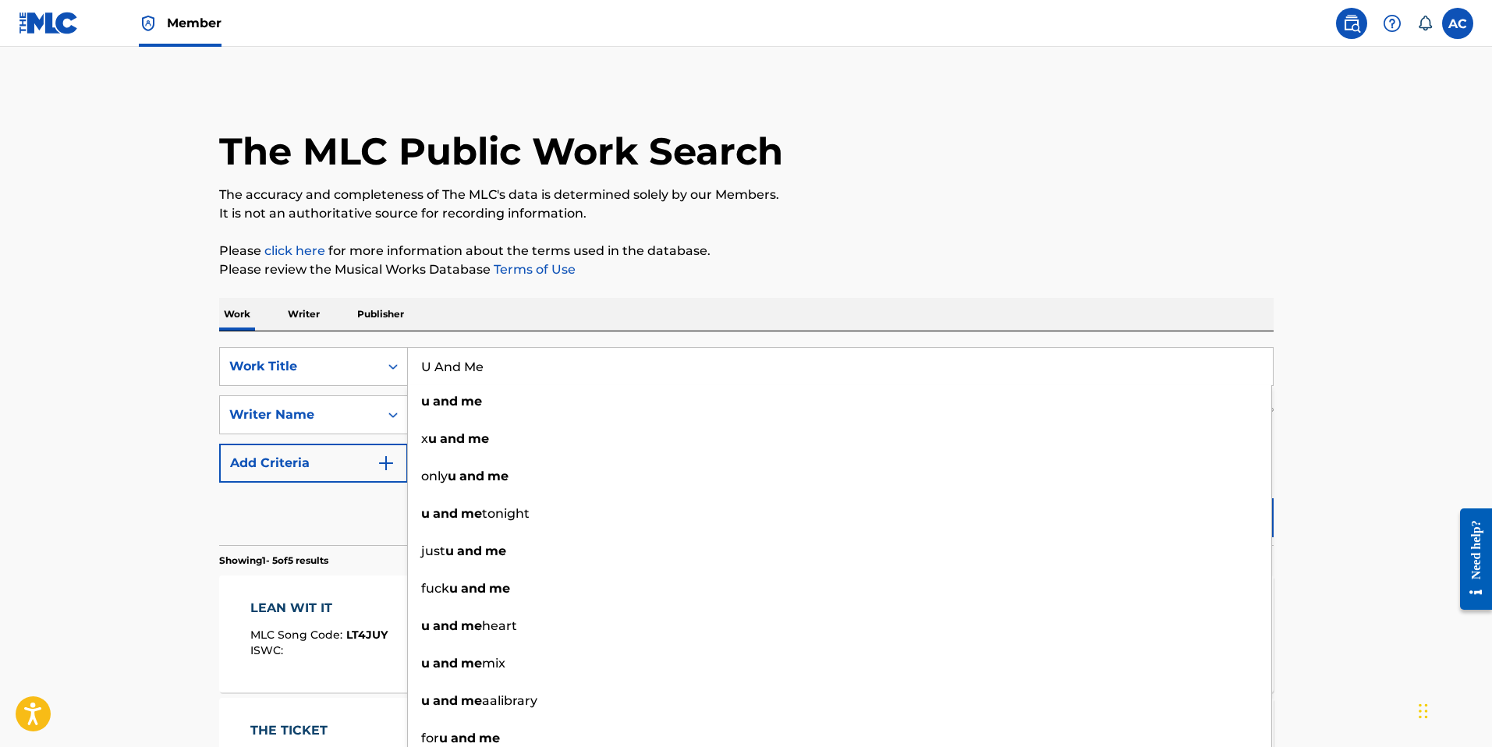
click at [724, 277] on p "Please review the Musical Works Database Terms of Use" at bounding box center [746, 269] width 1054 height 19
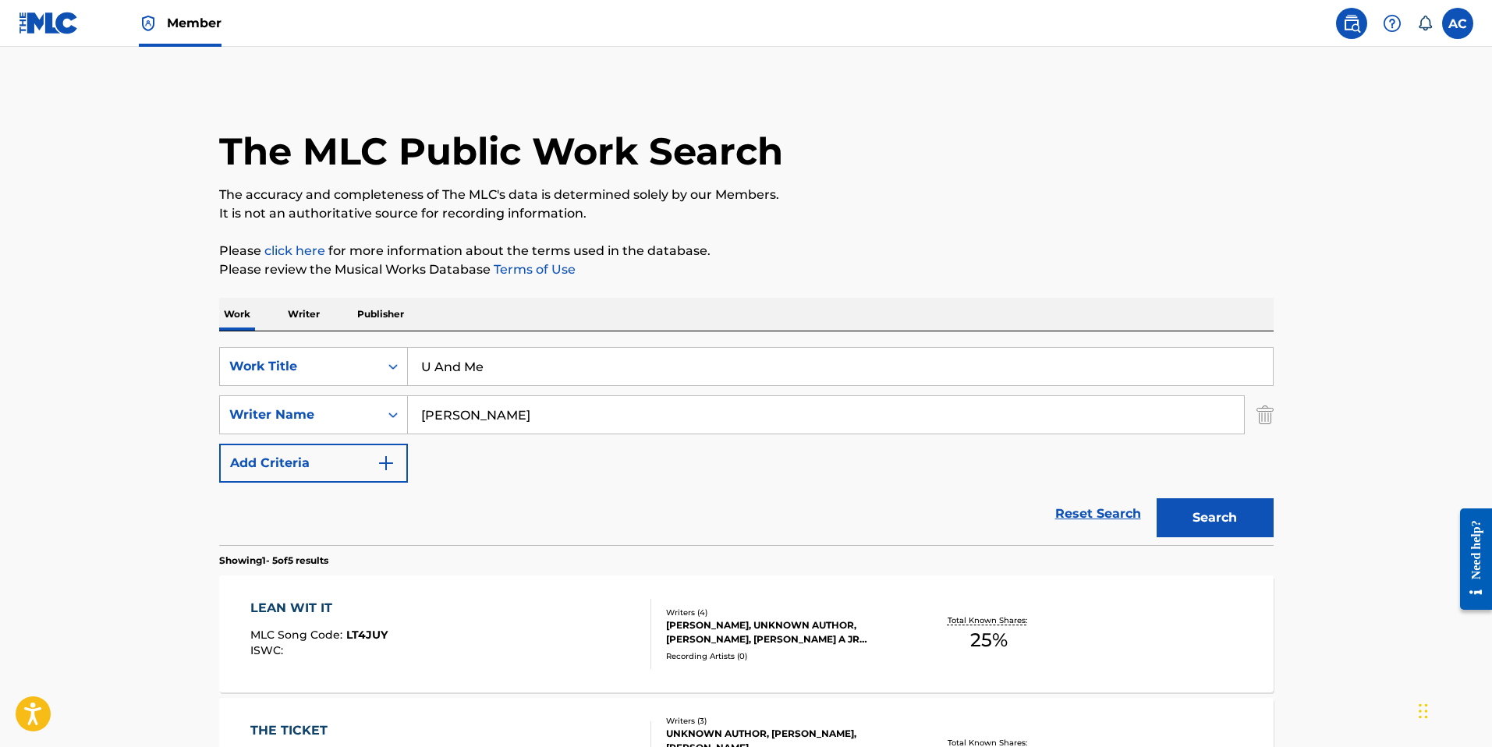
click at [1195, 523] on button "Search" at bounding box center [1214, 517] width 117 height 39
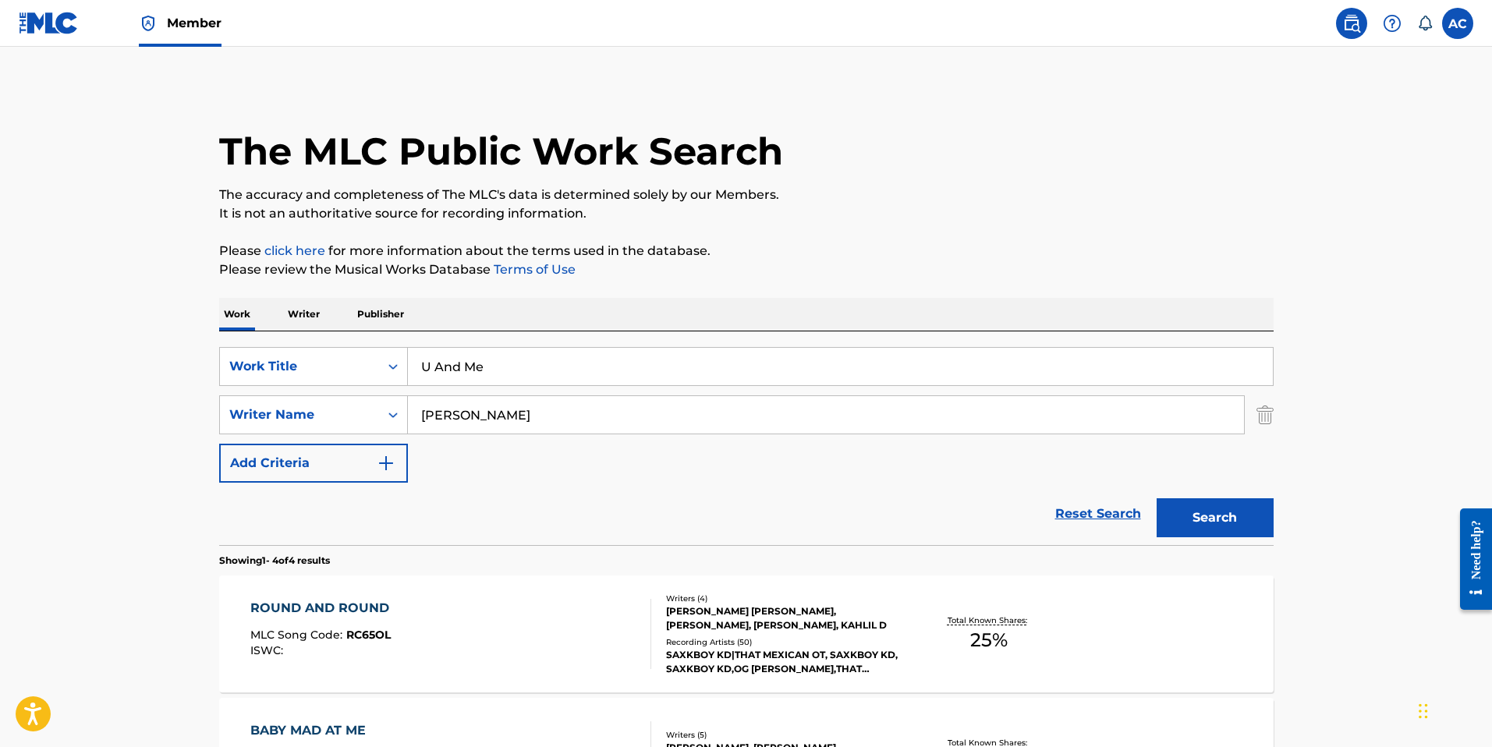
click at [456, 412] on input "[PERSON_NAME]" at bounding box center [826, 414] width 836 height 37
paste input "iovanni"
drag, startPoint x: 507, startPoint y: 415, endPoint x: 404, endPoint y: 385, distance: 107.1
click at [352, 388] on div "SearchWithCriteria1876474c-e722-41b1-90a9-36585bdcd6b9 Work Title U And Me Sear…" at bounding box center [746, 415] width 1054 height 136
click at [1199, 522] on button "Search" at bounding box center [1214, 517] width 117 height 39
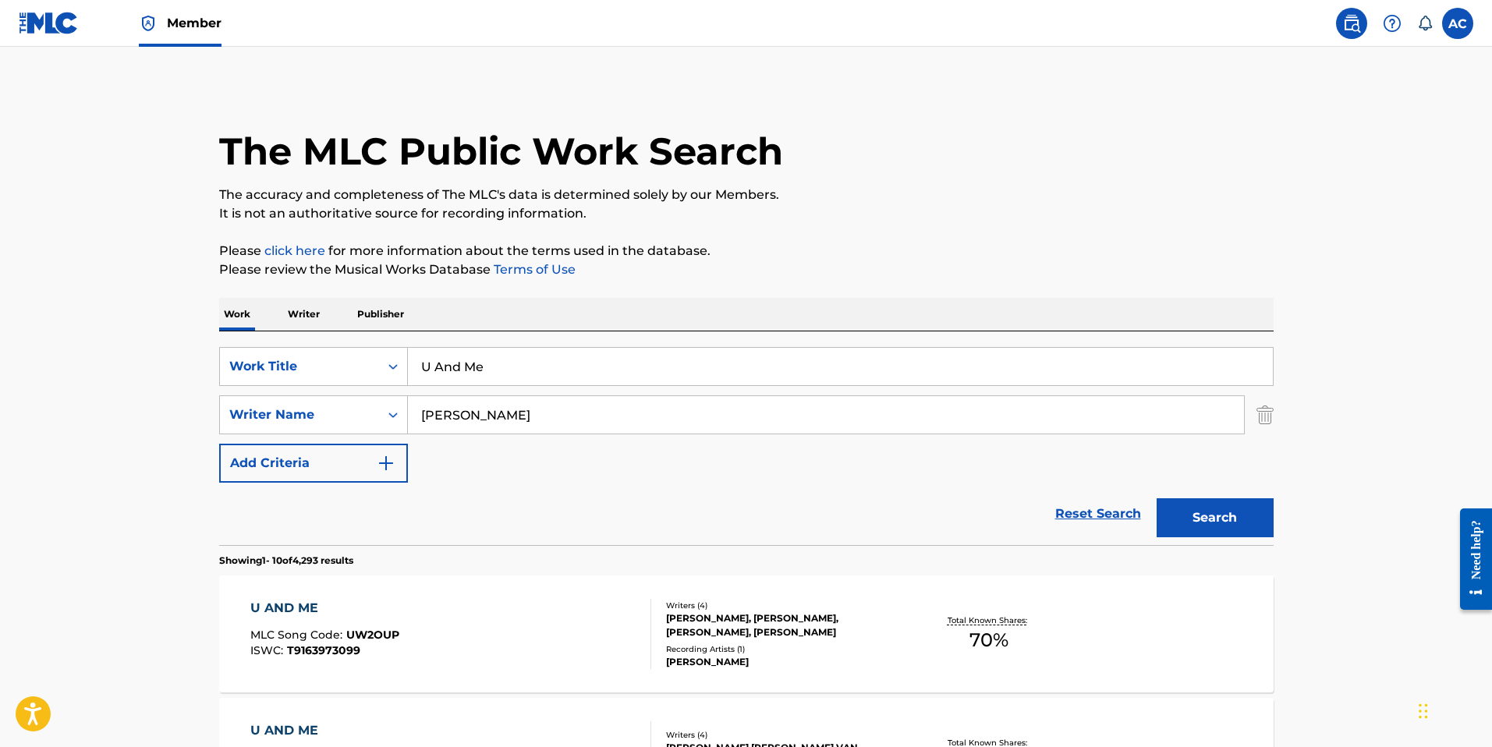
click at [480, 418] on input "[PERSON_NAME]" at bounding box center [826, 414] width 836 height 37
drag, startPoint x: 513, startPoint y: 413, endPoint x: 360, endPoint y: 399, distance: 153.5
click at [360, 399] on div "SearchWithCriteriaa6750a9a-85ff-4151-b8d1-3098109a4f48 Writer Name [PERSON_NAME]" at bounding box center [746, 414] width 1054 height 39
paste input "ovaerts"
type input "Govaerts"
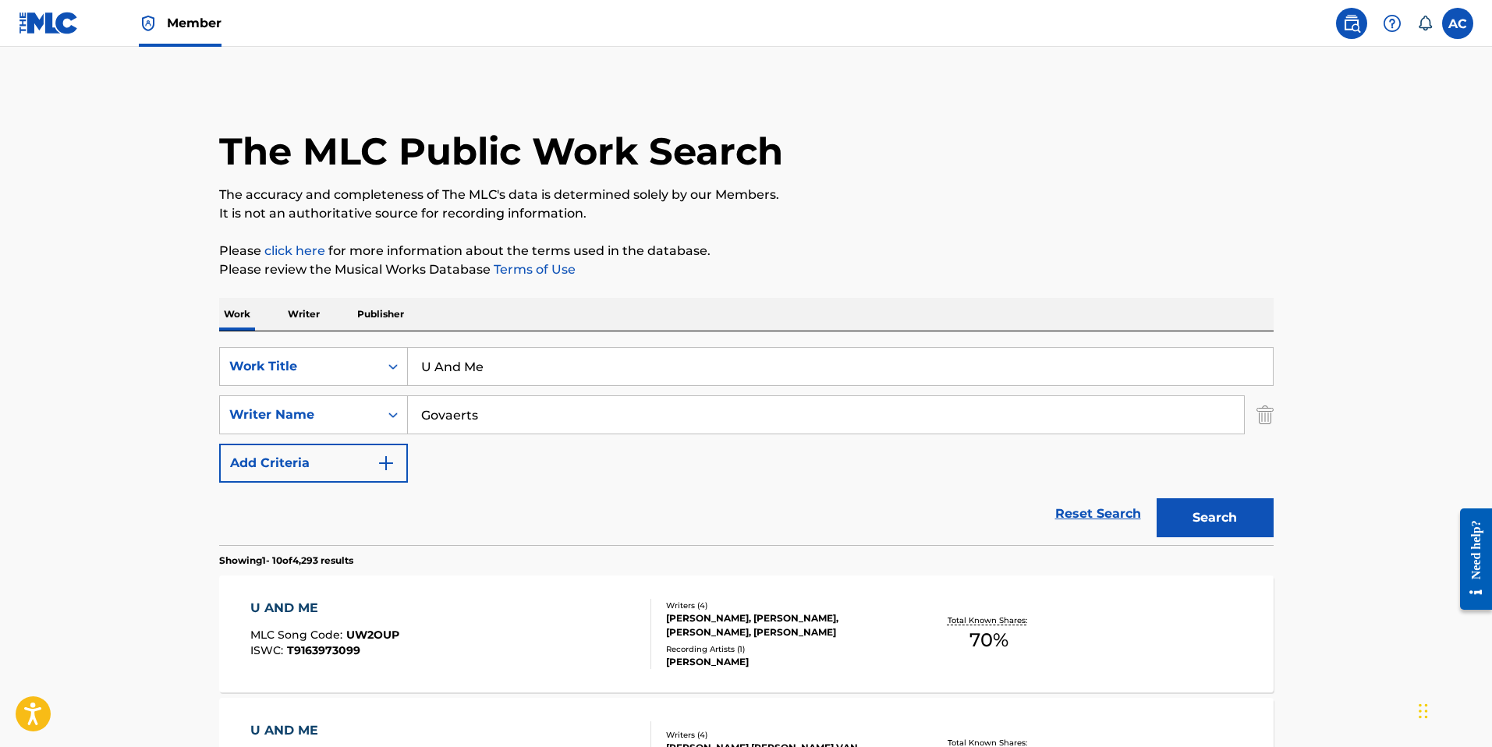
click at [1231, 526] on button "Search" at bounding box center [1214, 517] width 117 height 39
